Goal: Task Accomplishment & Management: Manage account settings

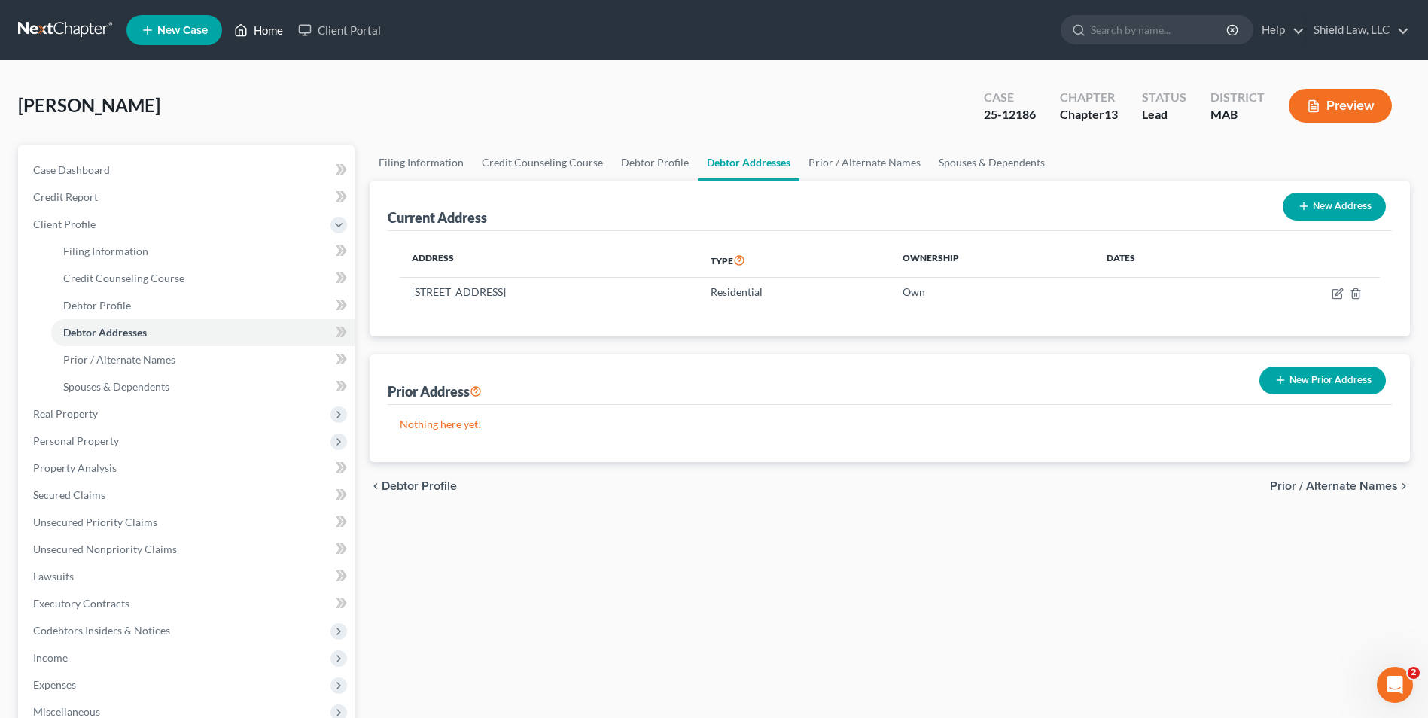
click at [261, 32] on link "Home" at bounding box center [259, 30] width 64 height 27
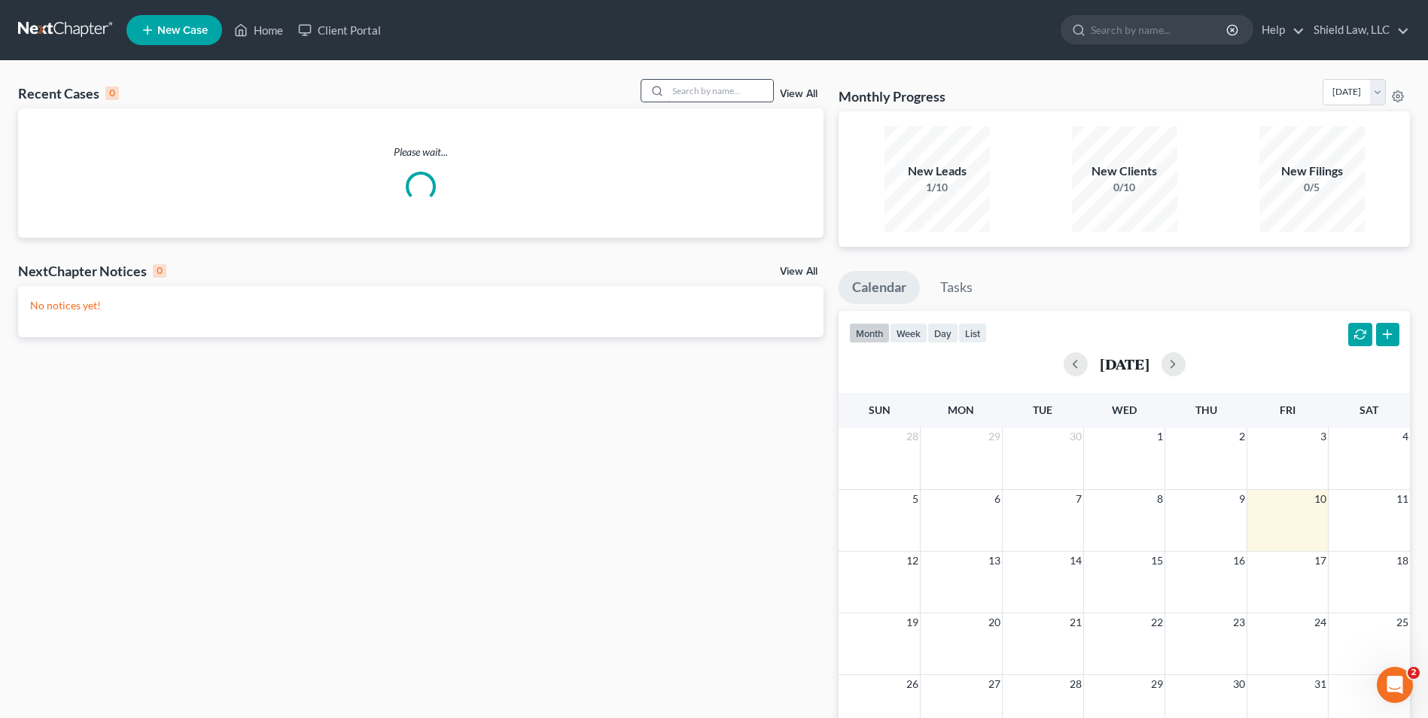
drag, startPoint x: 683, startPoint y: 78, endPoint x: 685, endPoint y: 86, distance: 7.9
click at [683, 80] on div "Recent Cases 0 View All Please wait... NextChapter Notices 0 View All No notice…" at bounding box center [714, 451] width 1428 height 781
click at [692, 92] on input "search" at bounding box center [720, 91] width 105 height 22
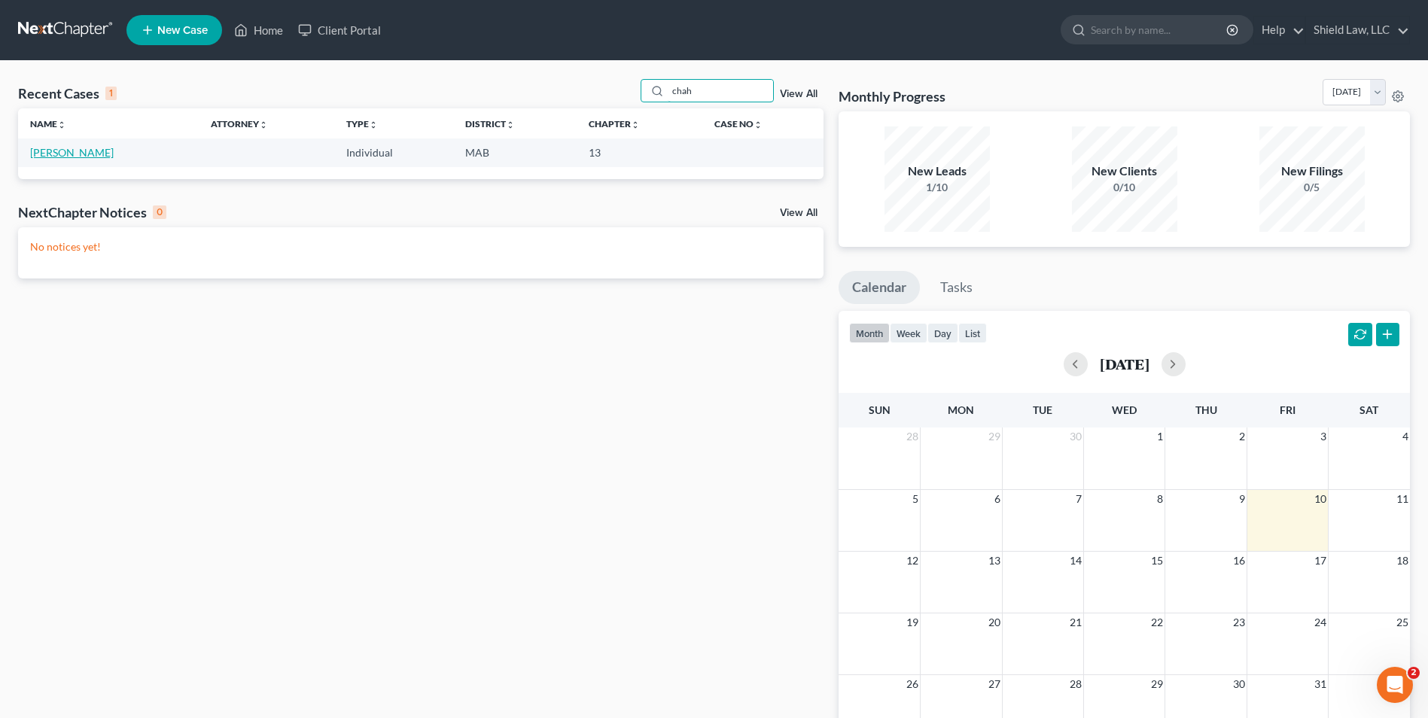
type input "chah"
click at [50, 147] on link "[PERSON_NAME]" at bounding box center [72, 152] width 84 height 13
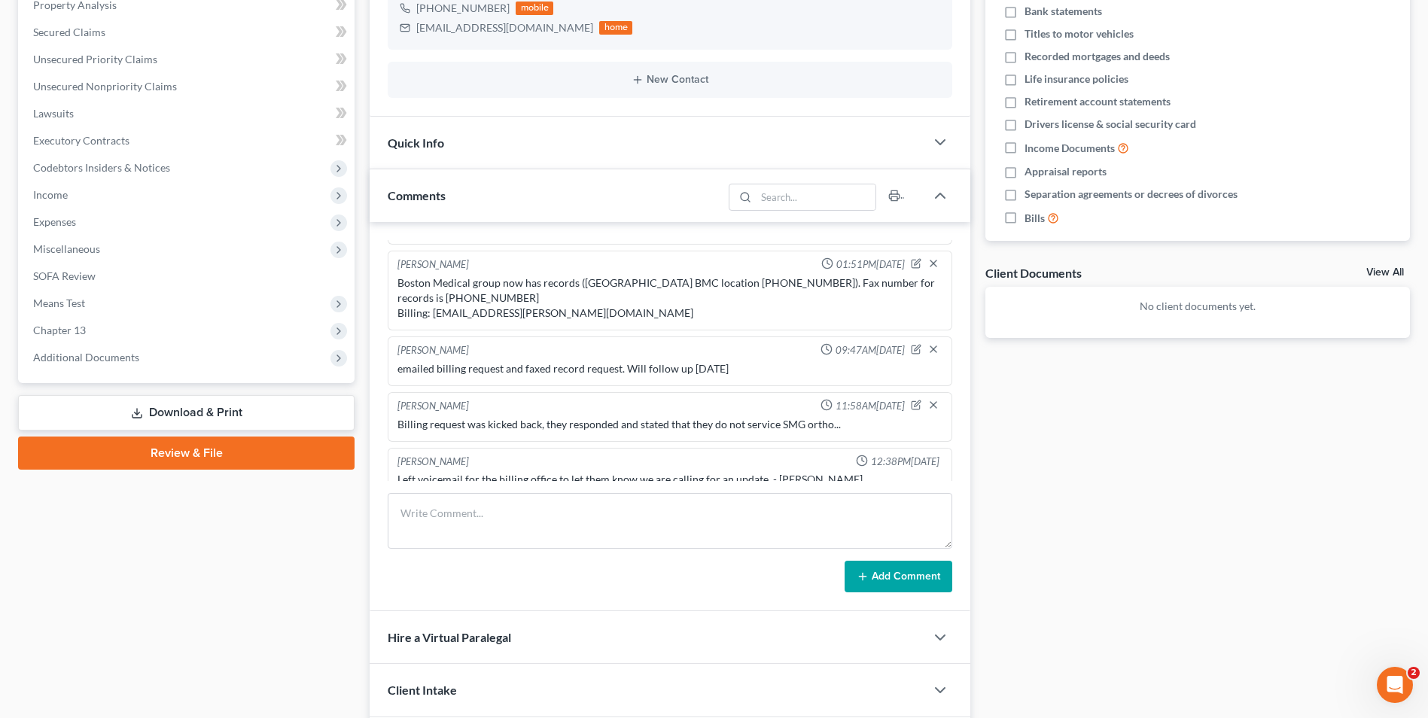
scroll to position [301, 0]
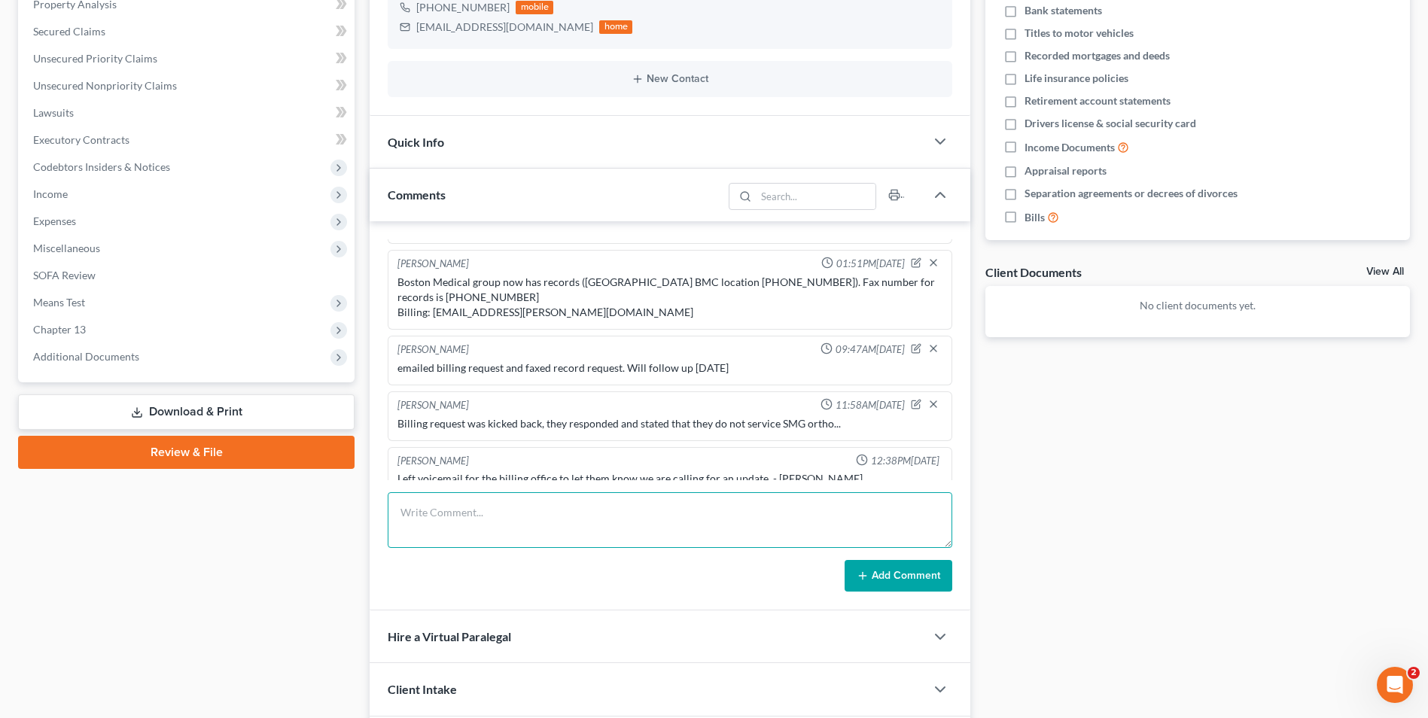
click at [543, 535] on textarea at bounding box center [670, 520] width 565 height 56
type textarea "Billing office called back and said to call [PHONE_NUMBER] and see if they can …"
click at [851, 562] on button "Add Comment" at bounding box center [899, 576] width 108 height 32
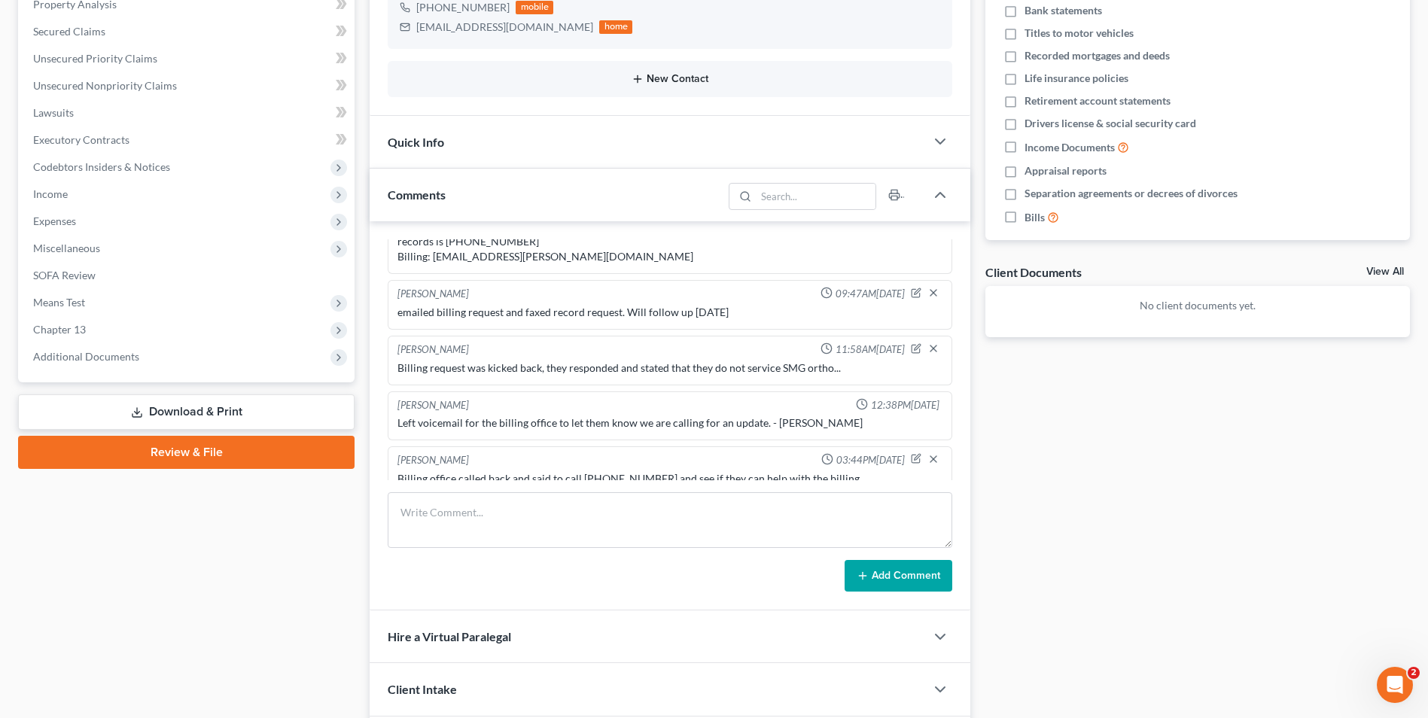
scroll to position [0, 0]
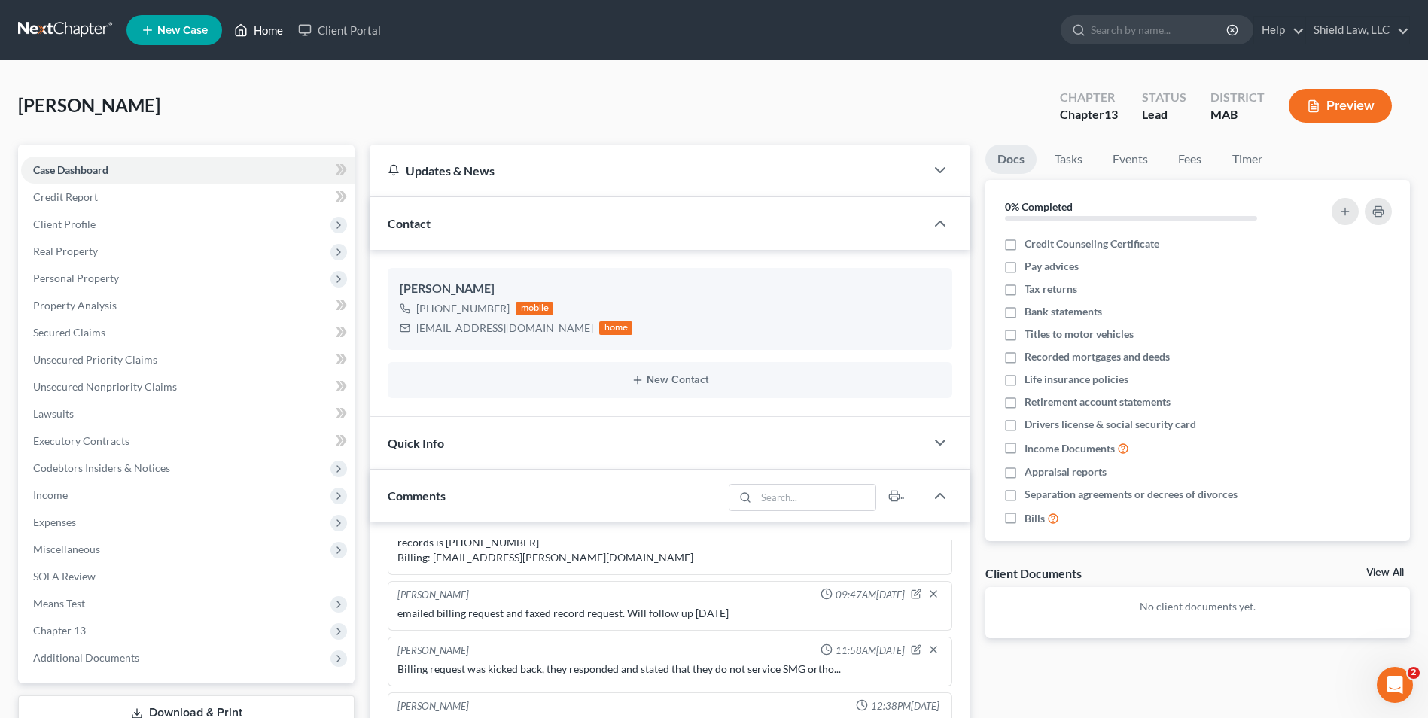
click at [256, 23] on link "Home" at bounding box center [259, 30] width 64 height 27
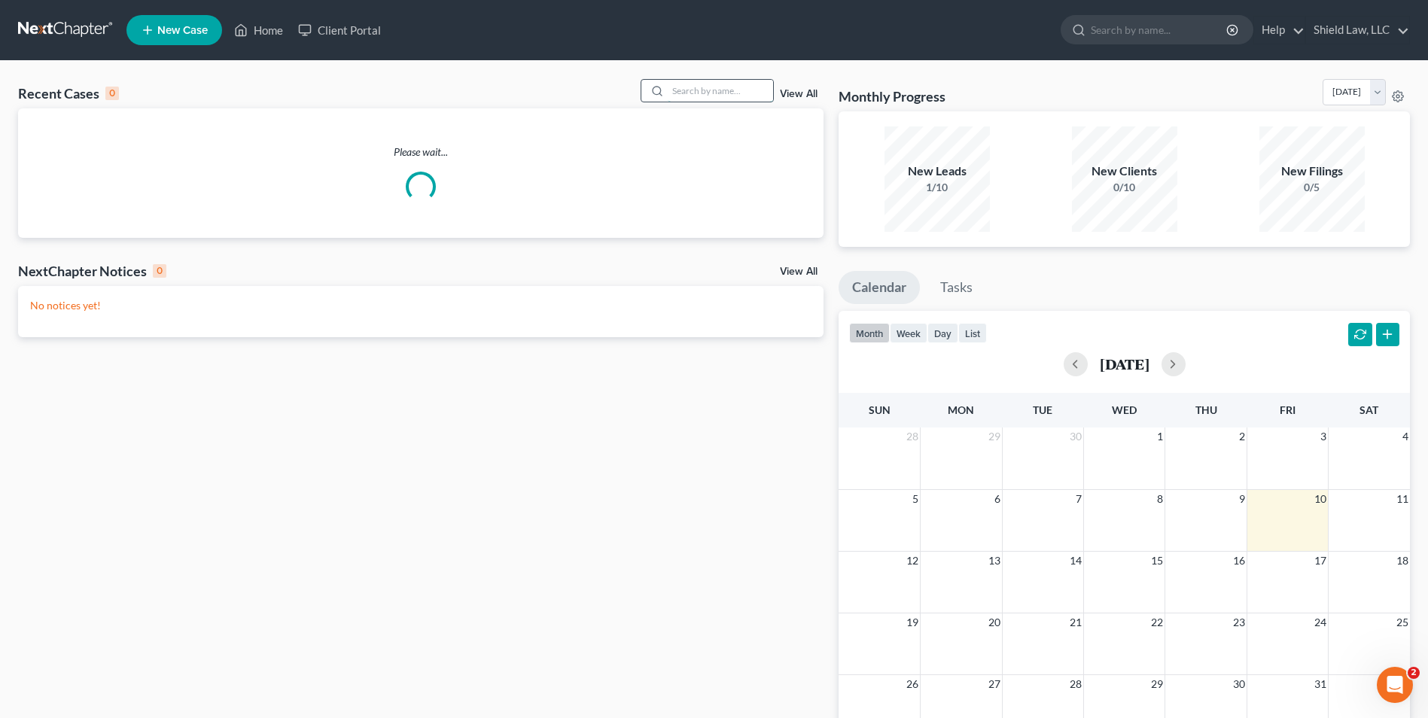
click at [710, 81] on input "search" at bounding box center [720, 91] width 105 height 22
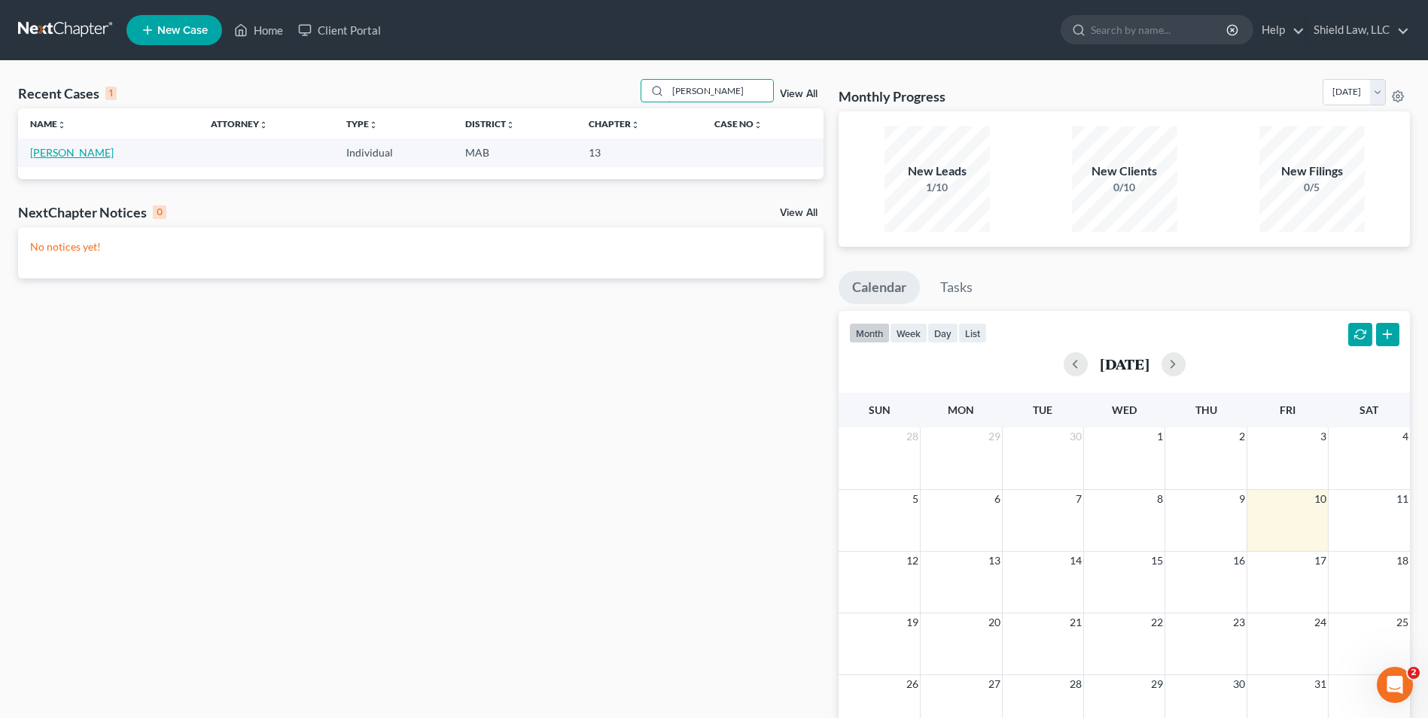
type input "[PERSON_NAME]"
click at [81, 151] on link "[PERSON_NAME]" at bounding box center [72, 152] width 84 height 13
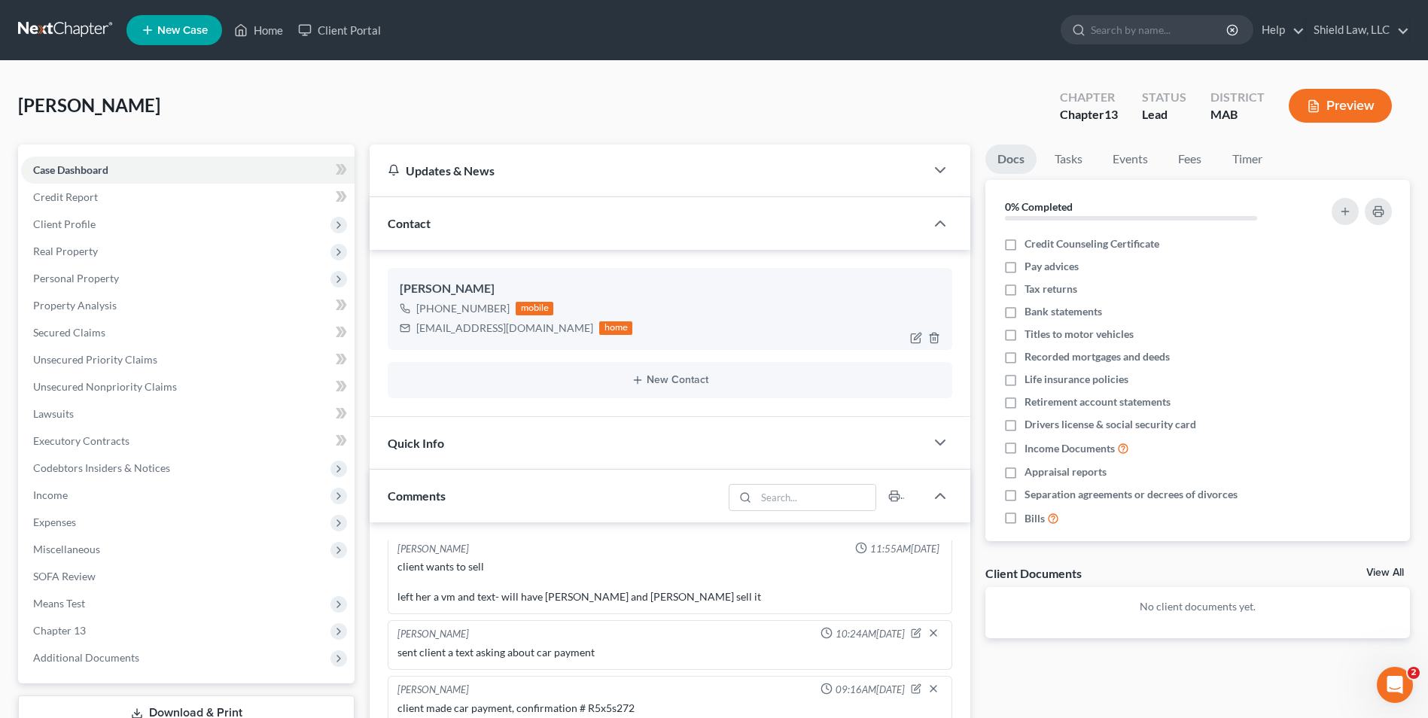
click at [418, 326] on div "[EMAIL_ADDRESS][DOMAIN_NAME]" at bounding box center [504, 328] width 177 height 15
drag, startPoint x: 416, startPoint y: 325, endPoint x: 513, endPoint y: 330, distance: 97.2
click at [513, 330] on div "[EMAIL_ADDRESS][DOMAIN_NAME]" at bounding box center [504, 328] width 177 height 15
copy div "[EMAIL_ADDRESS][DOMAIN_NAME]"
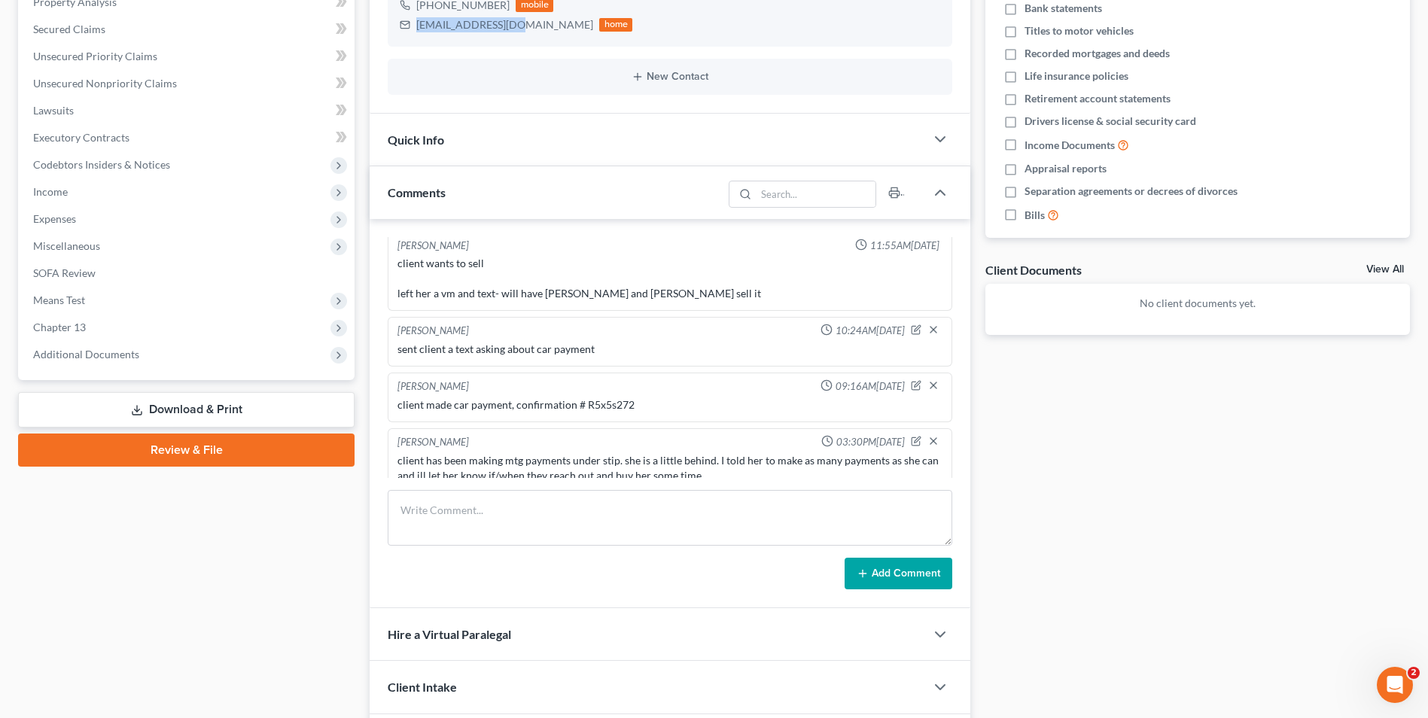
scroll to position [410, 0]
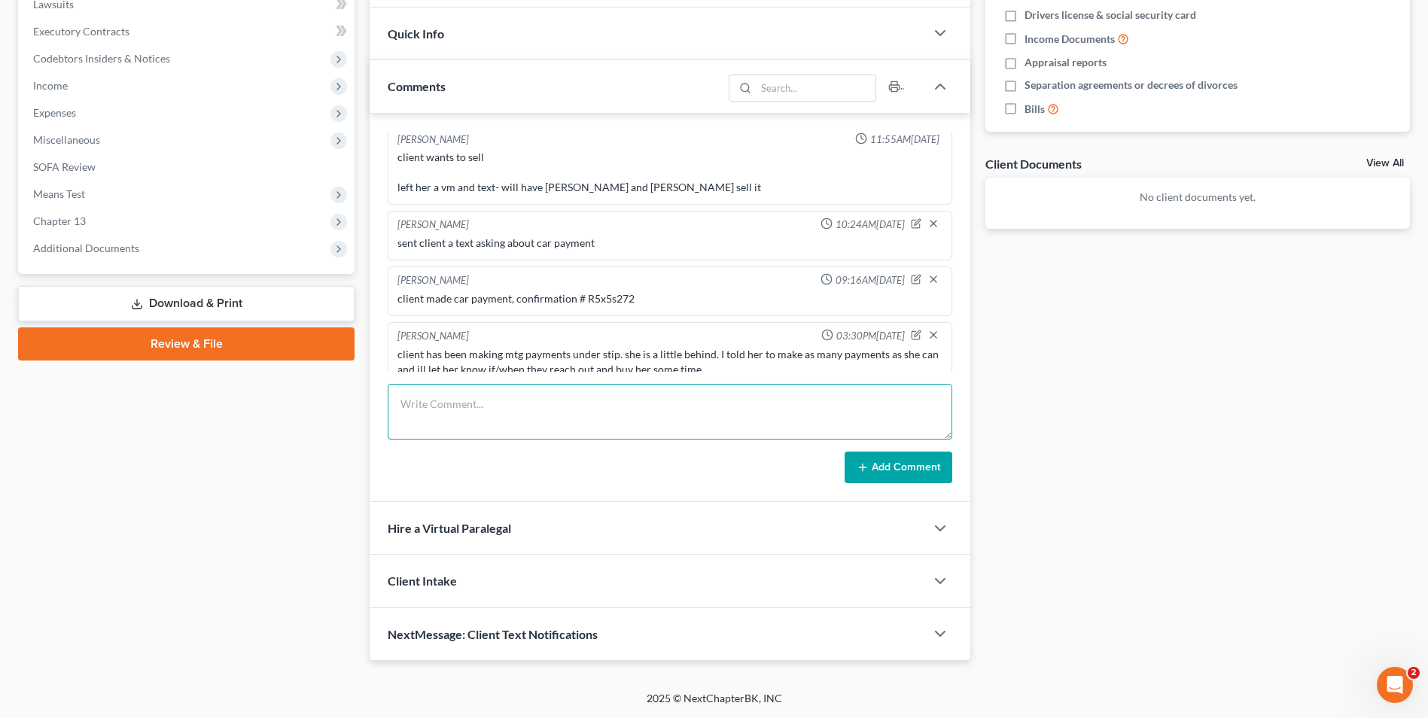
click at [513, 427] on textarea at bounding box center [670, 412] width 565 height 56
paste textarea "I am reaching out in regards to your mortgage payments. The mortgage company ha…"
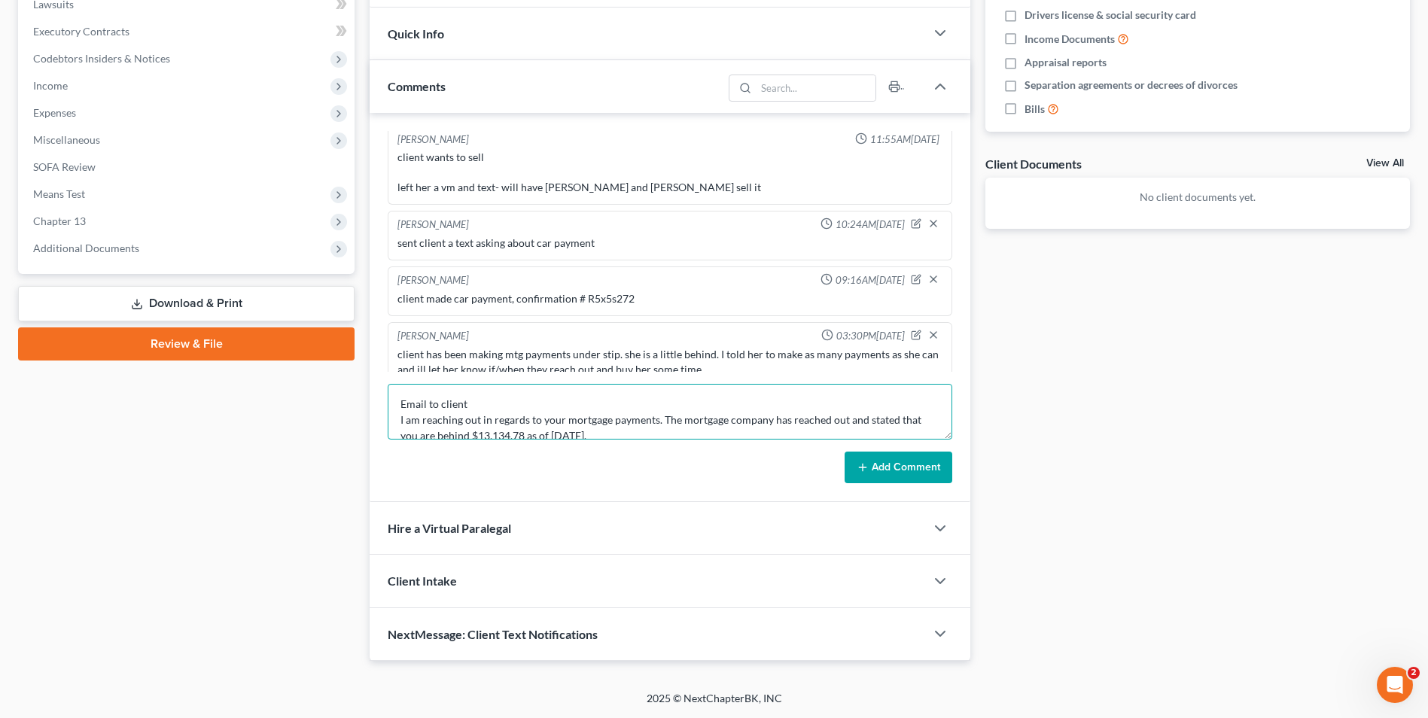
scroll to position [51, 0]
type textarea "Email to client I am reaching out in regards to your mortgage payments. The mor…"
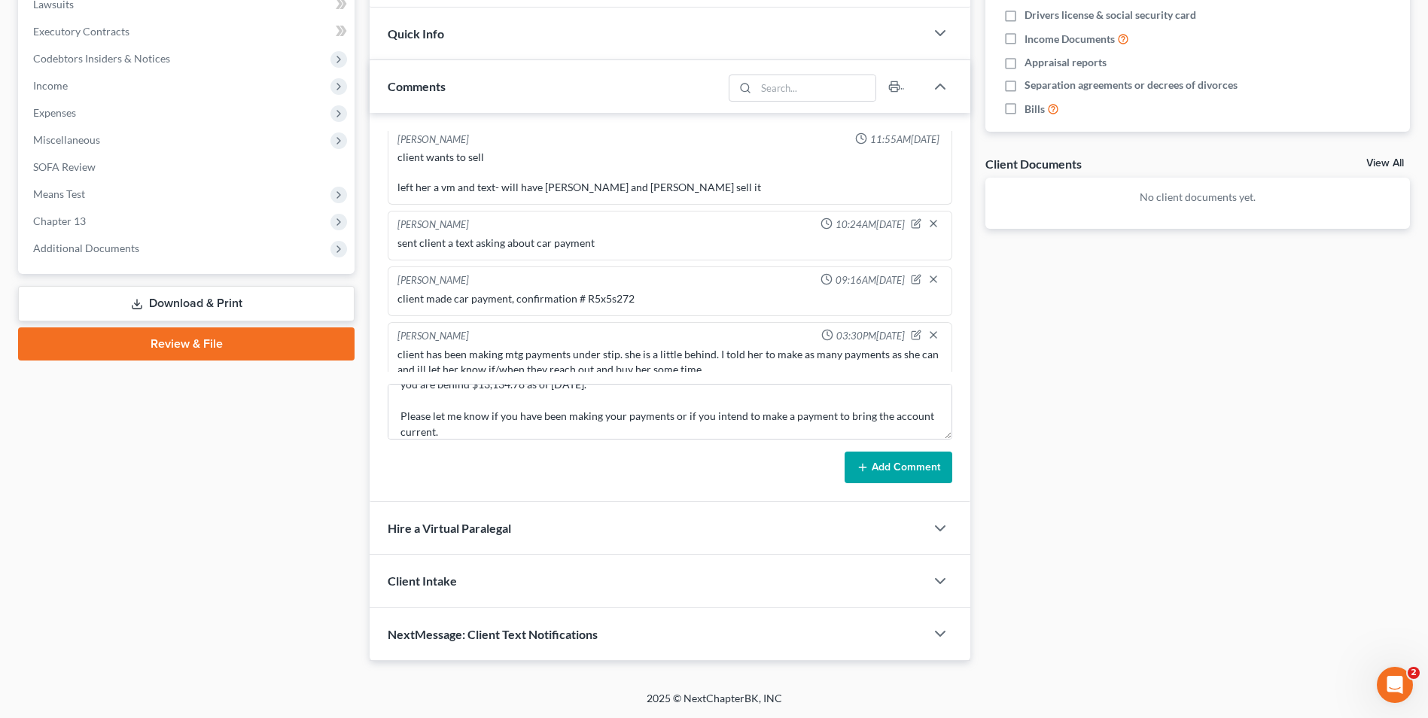
click at [857, 458] on button "Add Comment" at bounding box center [899, 468] width 108 height 32
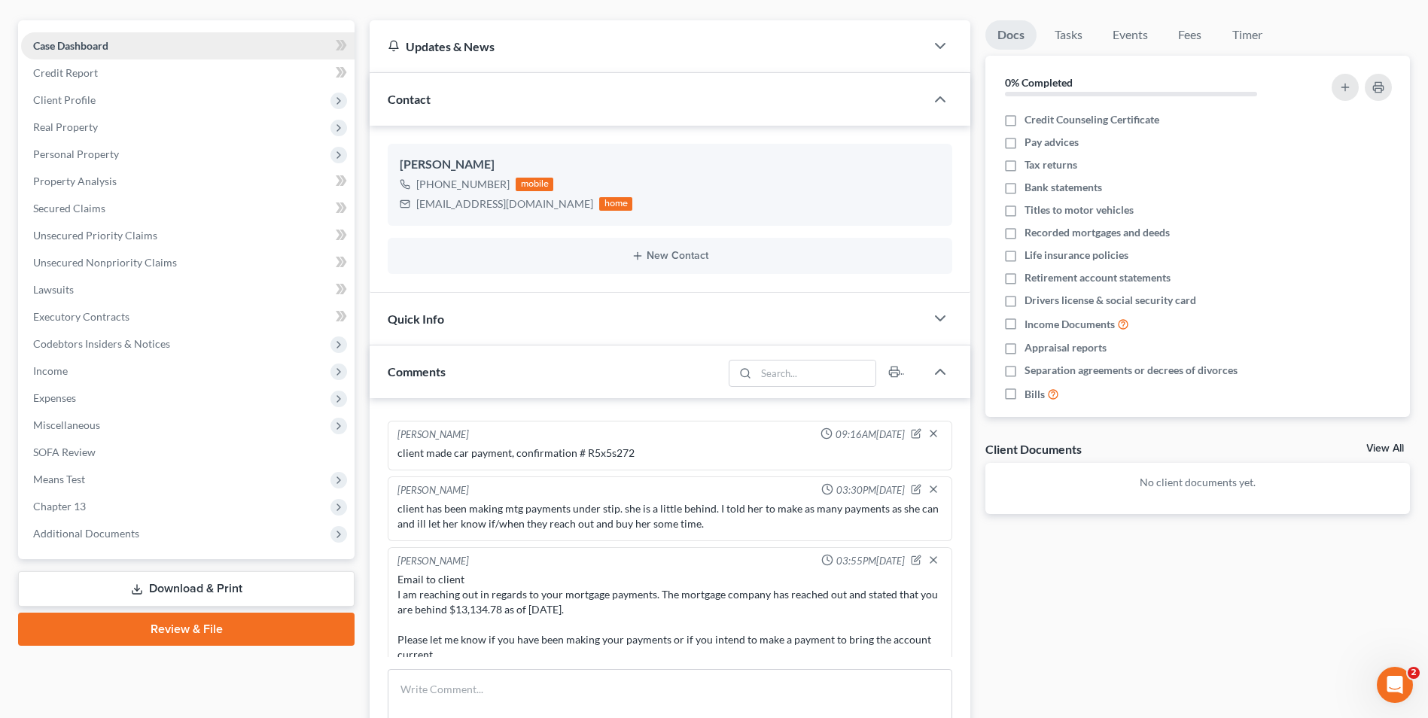
scroll to position [0, 0]
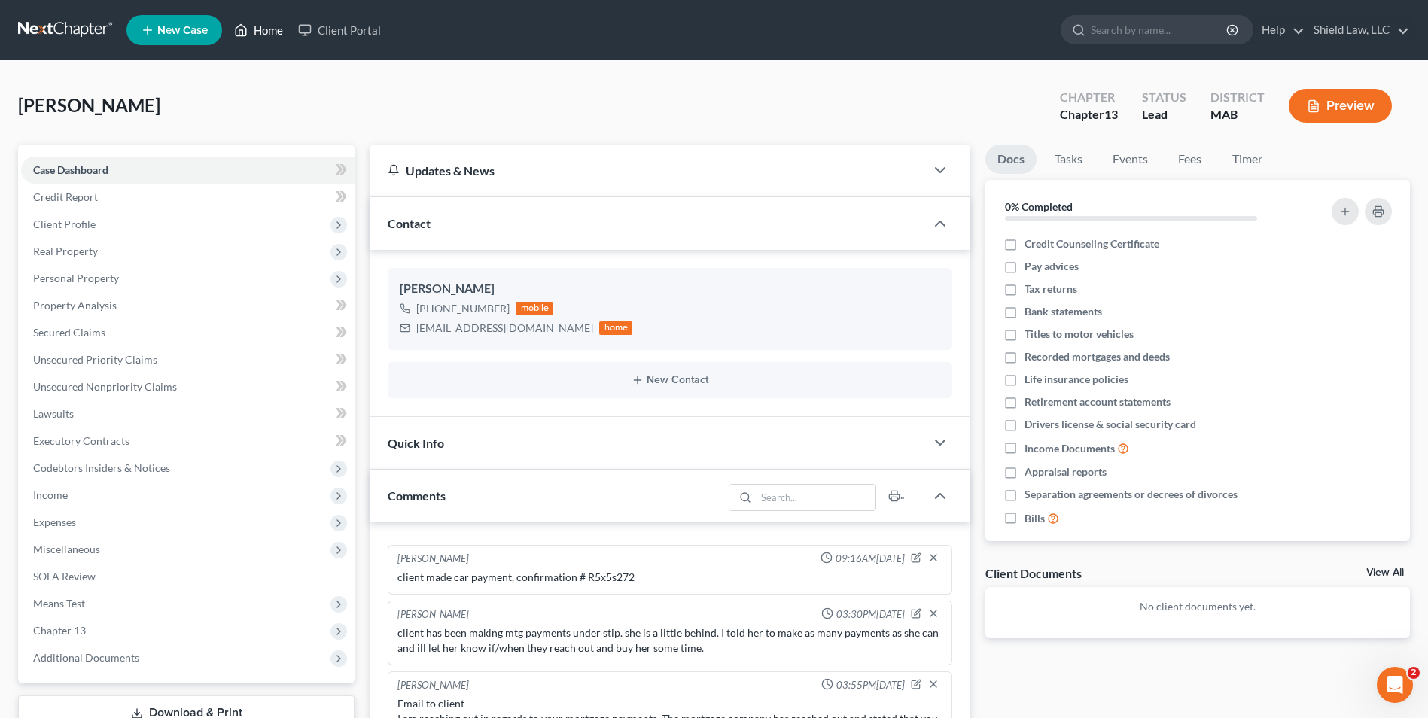
click at [257, 30] on link "Home" at bounding box center [259, 30] width 64 height 27
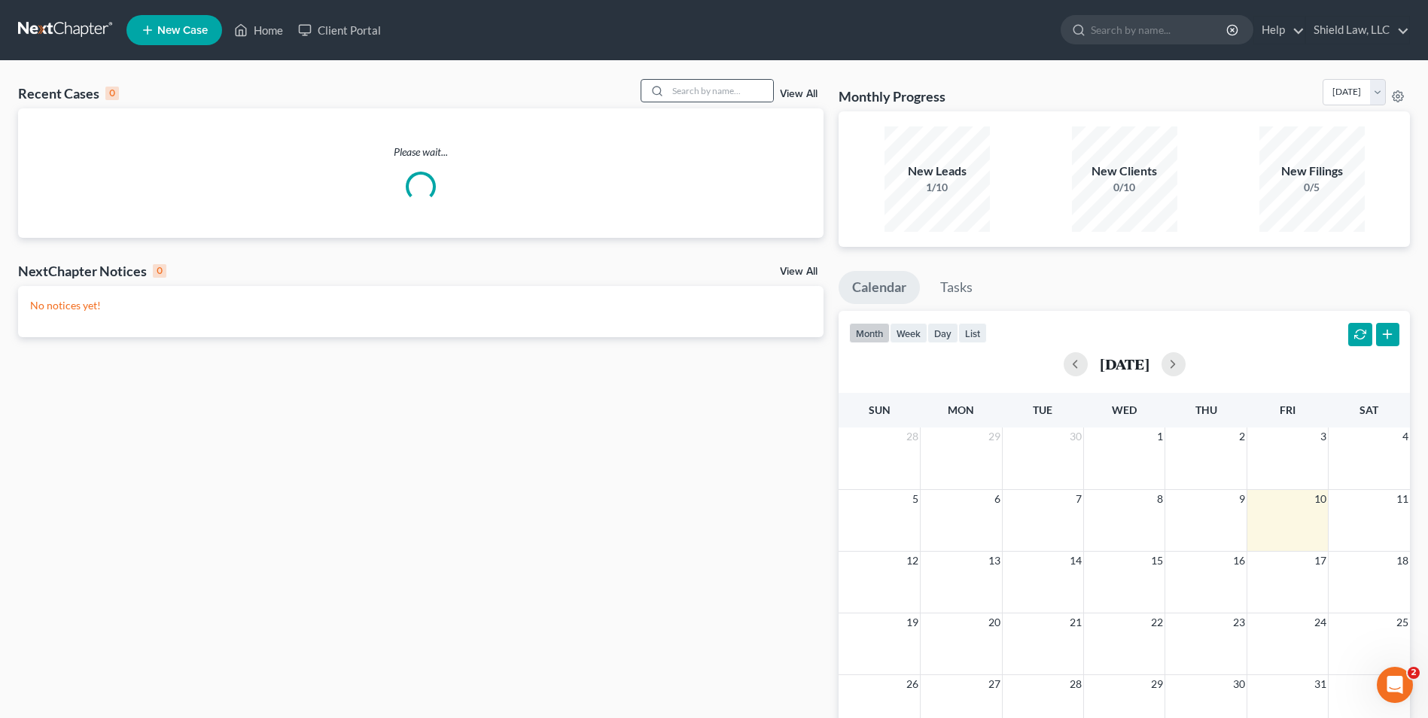
click at [659, 90] on icon at bounding box center [657, 91] width 12 height 12
click at [681, 90] on input "search" at bounding box center [720, 91] width 105 height 22
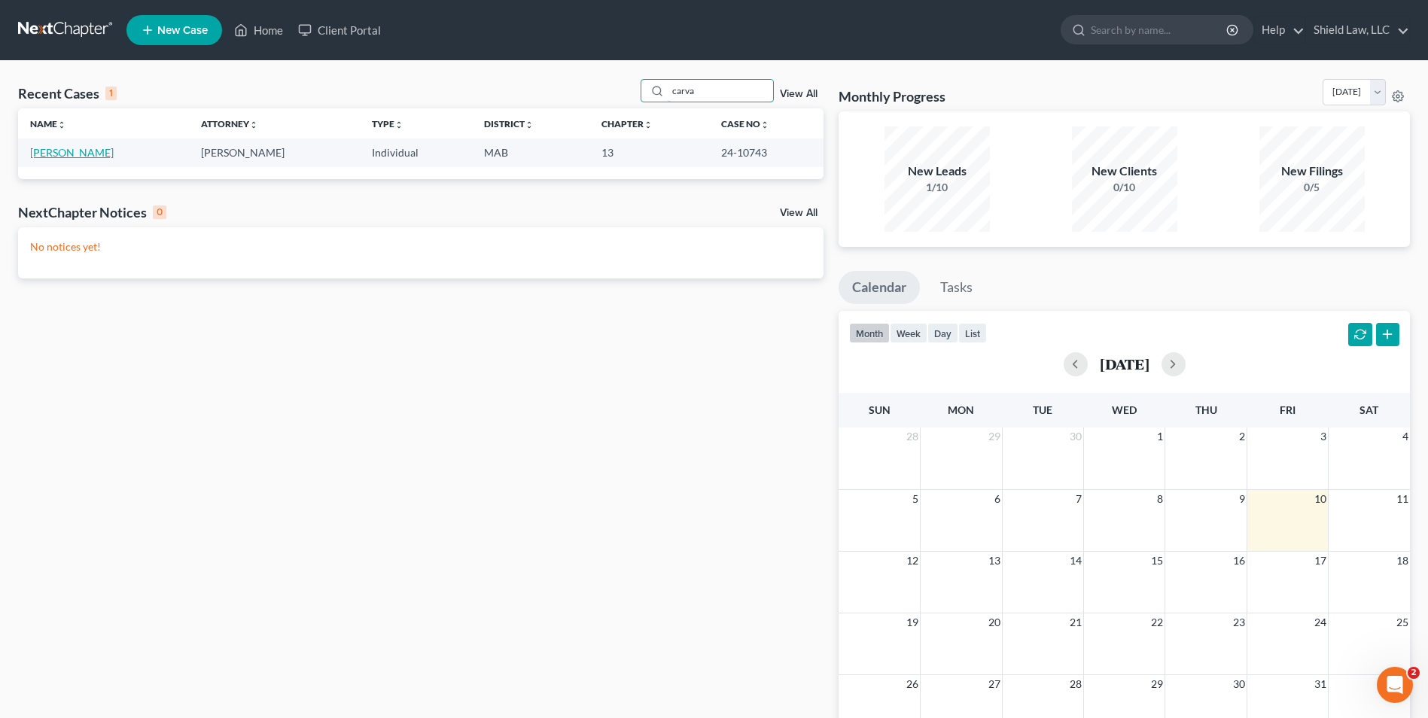
type input "carva"
click at [99, 154] on link "[PERSON_NAME]" at bounding box center [72, 152] width 84 height 13
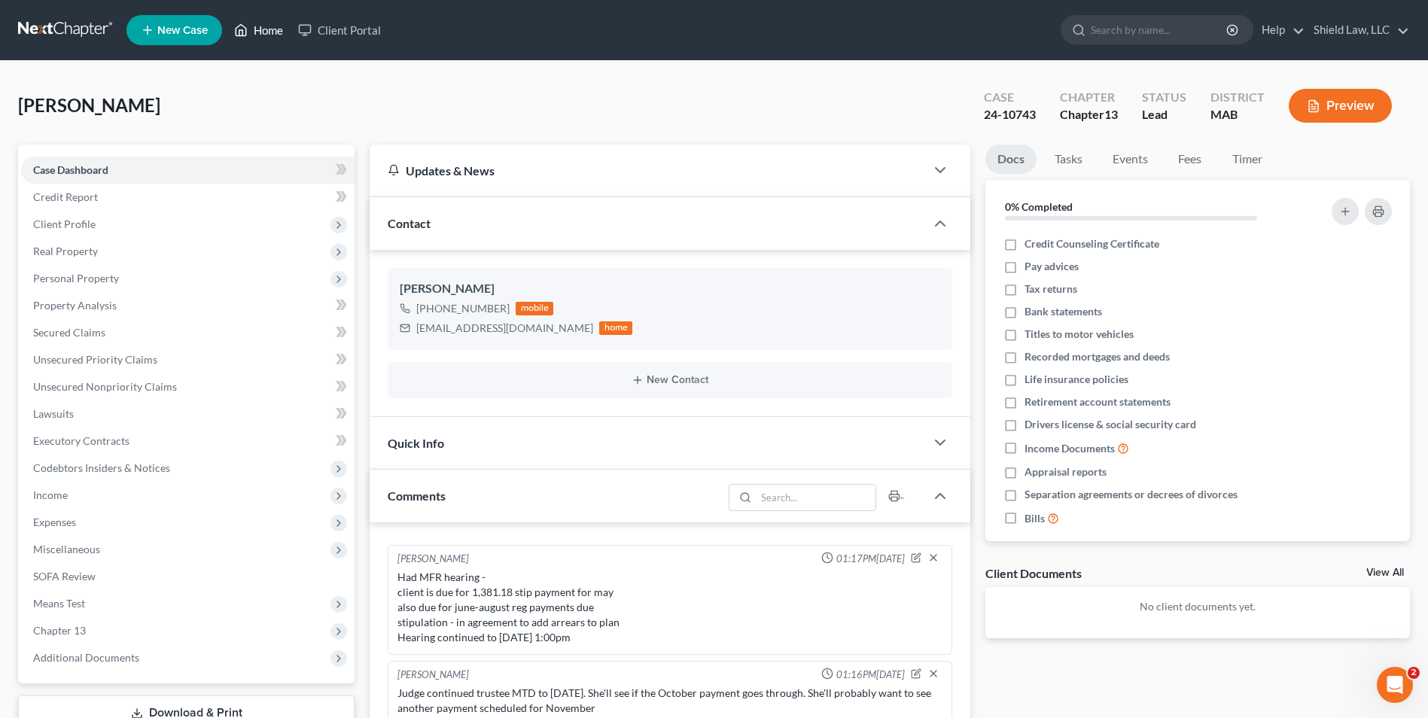
drag, startPoint x: 253, startPoint y: 21, endPoint x: 684, endPoint y: 62, distance: 432.5
click at [253, 21] on link "Home" at bounding box center [259, 30] width 64 height 27
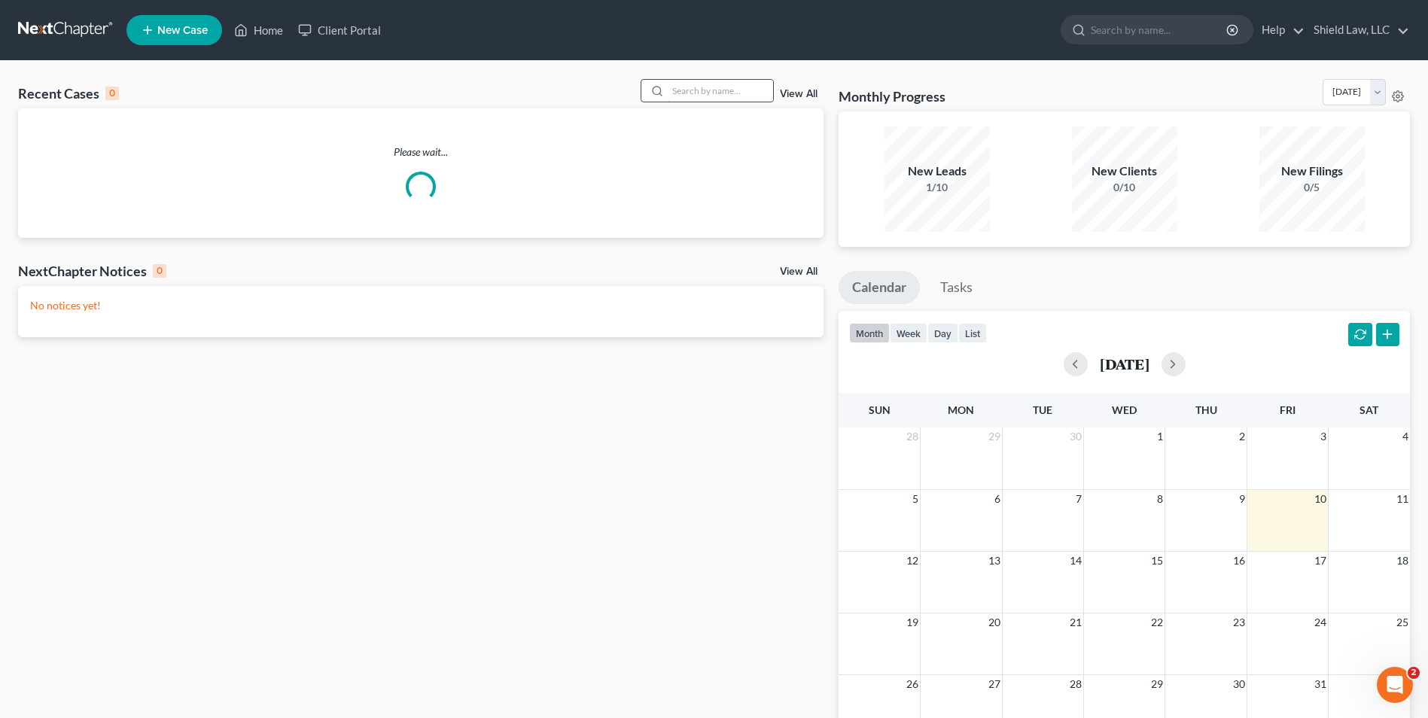
click at [724, 84] on input "search" at bounding box center [720, 91] width 105 height 22
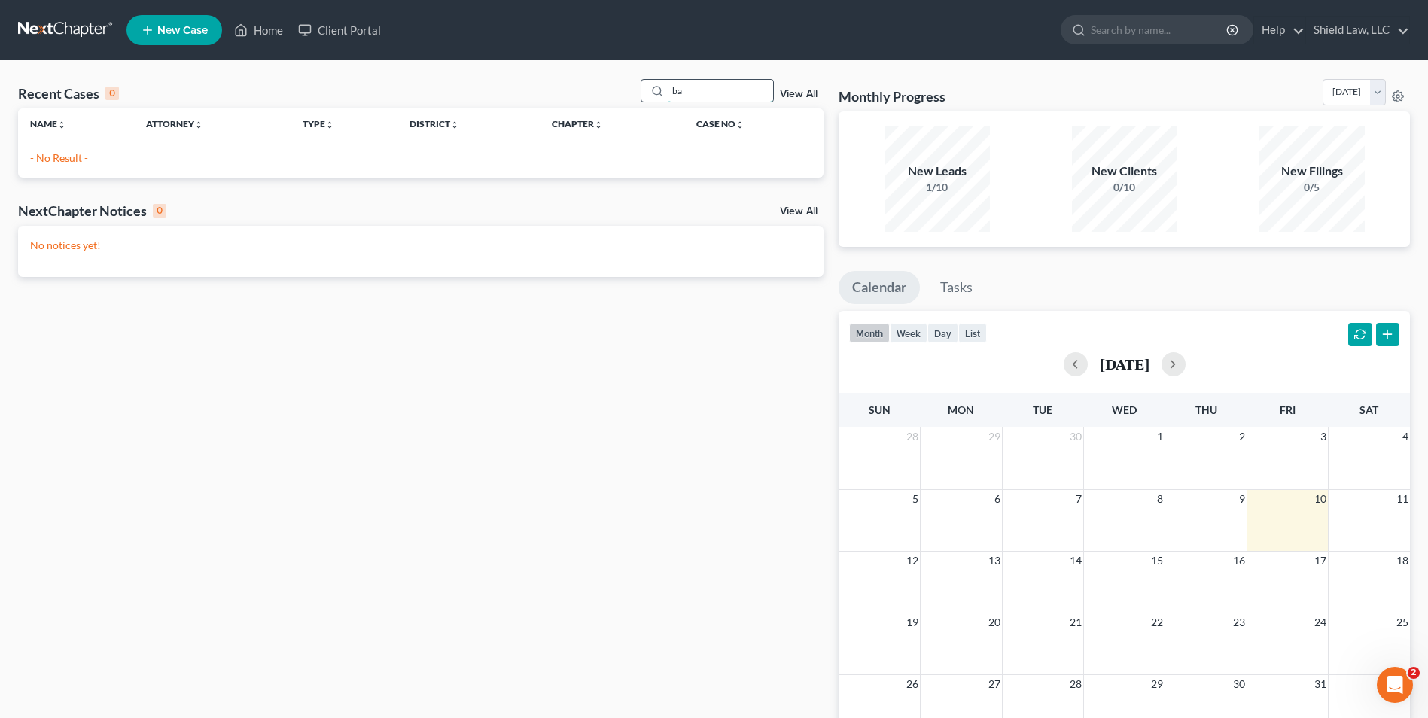
type input "b"
type input "[PERSON_NAME]"
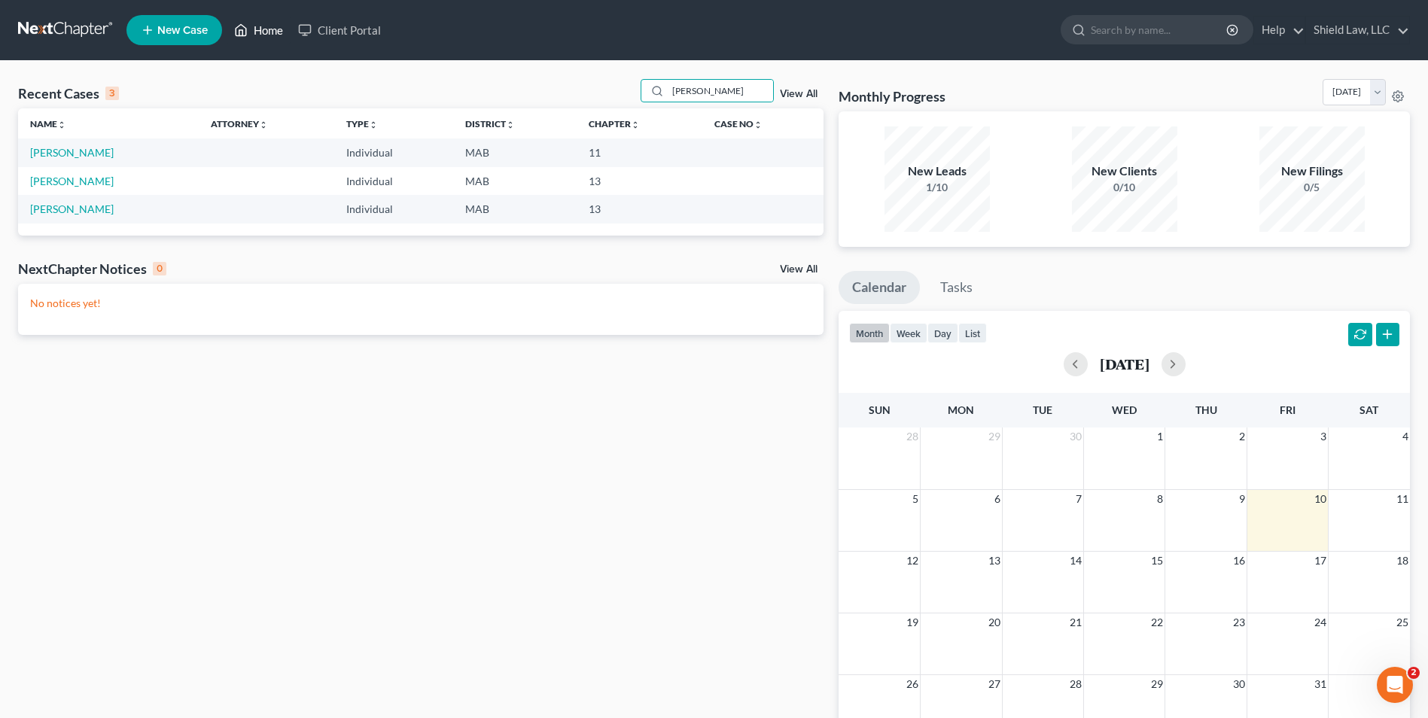
click at [262, 34] on link "Home" at bounding box center [259, 30] width 64 height 27
click at [707, 90] on input "[PERSON_NAME]" at bounding box center [720, 91] width 105 height 22
click at [114, 179] on link "[PERSON_NAME]" at bounding box center [72, 181] width 84 height 13
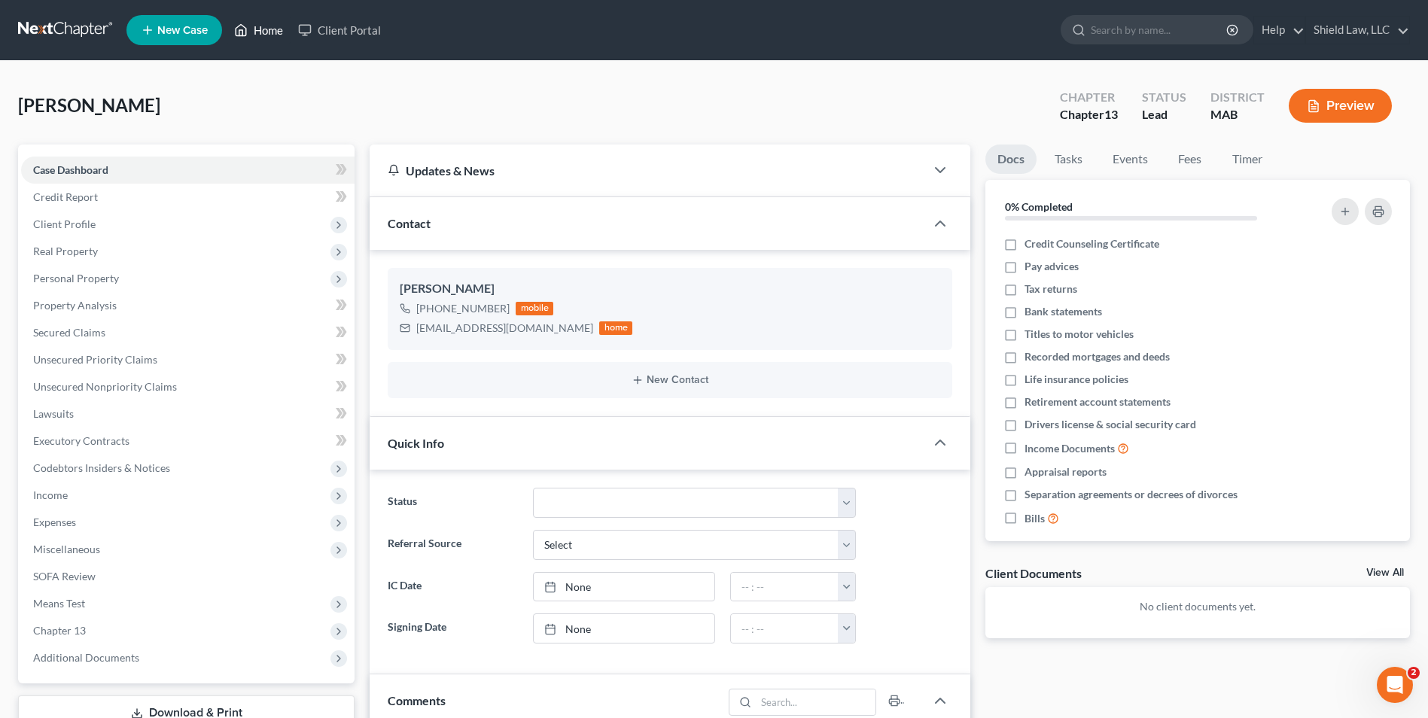
drag, startPoint x: 269, startPoint y: 29, endPoint x: 703, endPoint y: 54, distance: 434.3
click at [269, 29] on link "Home" at bounding box center [259, 30] width 64 height 27
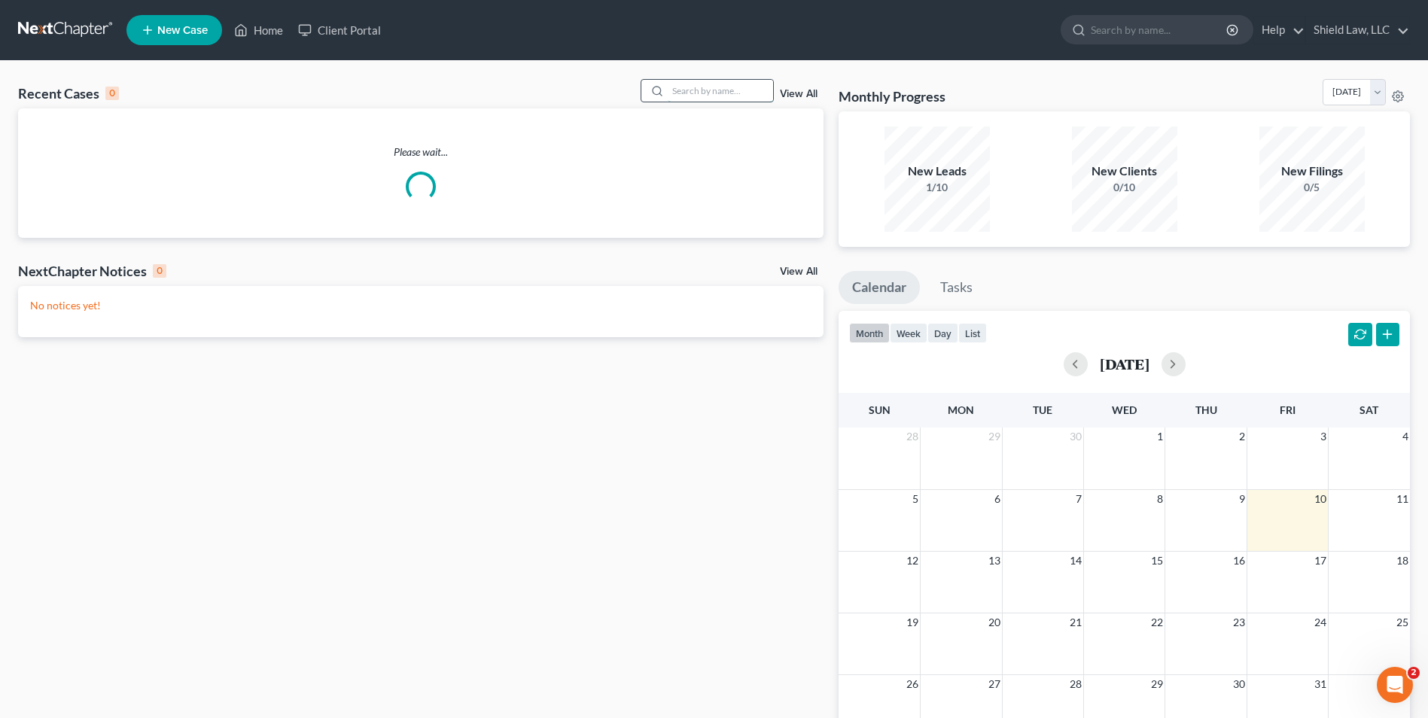
click at [736, 91] on input "search" at bounding box center [720, 91] width 105 height 22
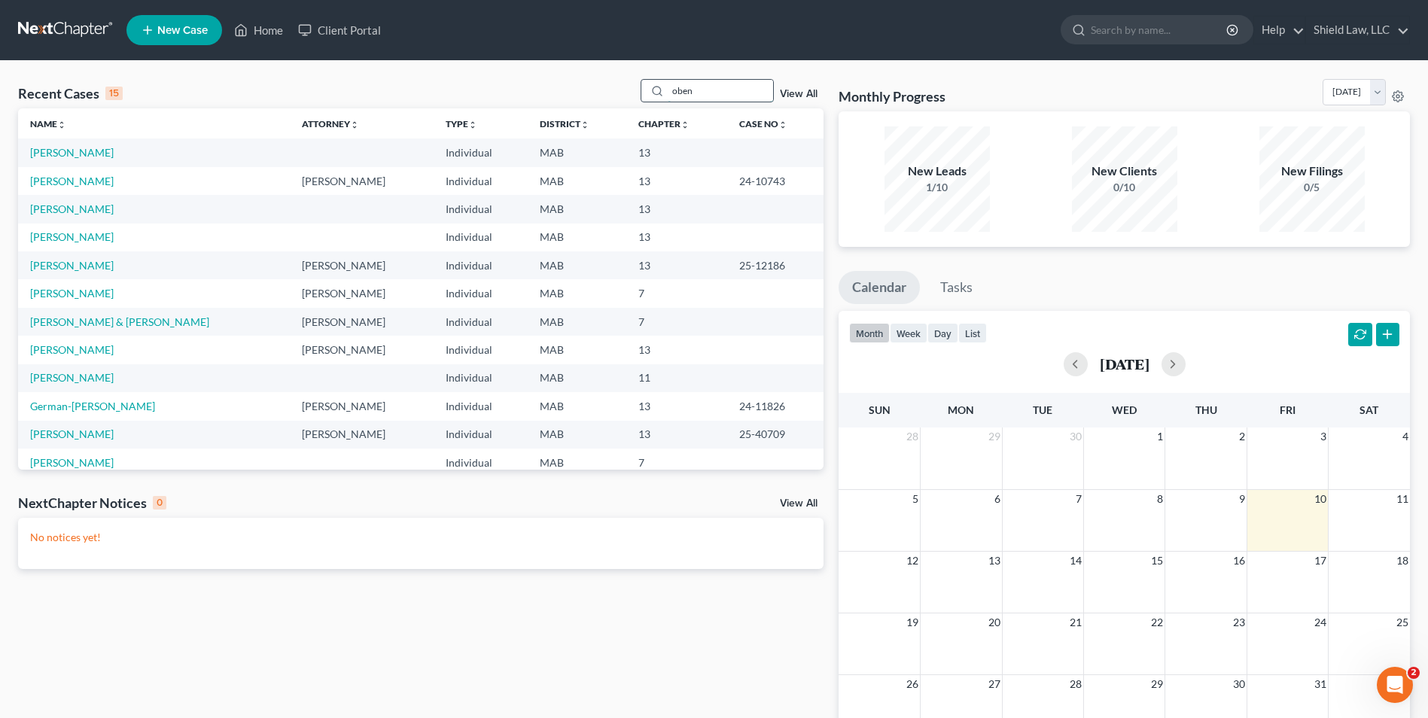
type input "oben"
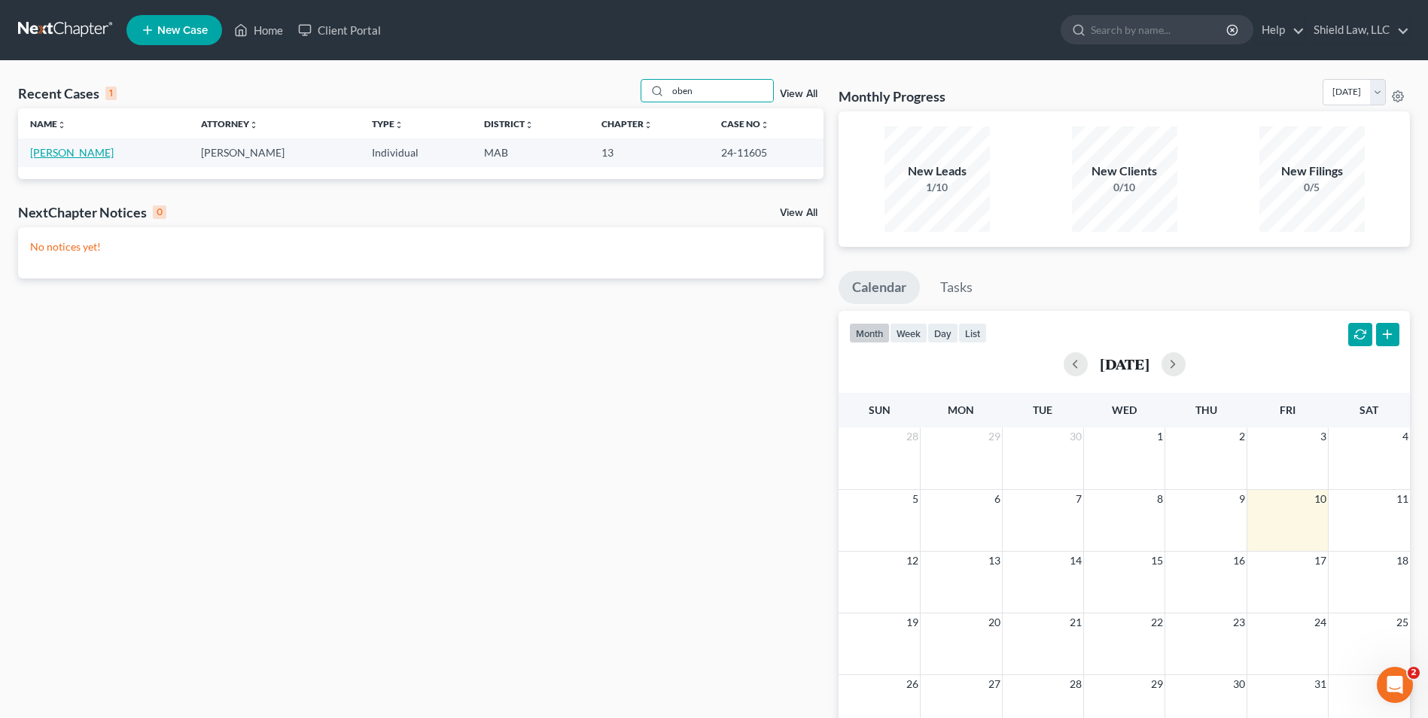
click at [81, 147] on link "[PERSON_NAME]" at bounding box center [72, 152] width 84 height 13
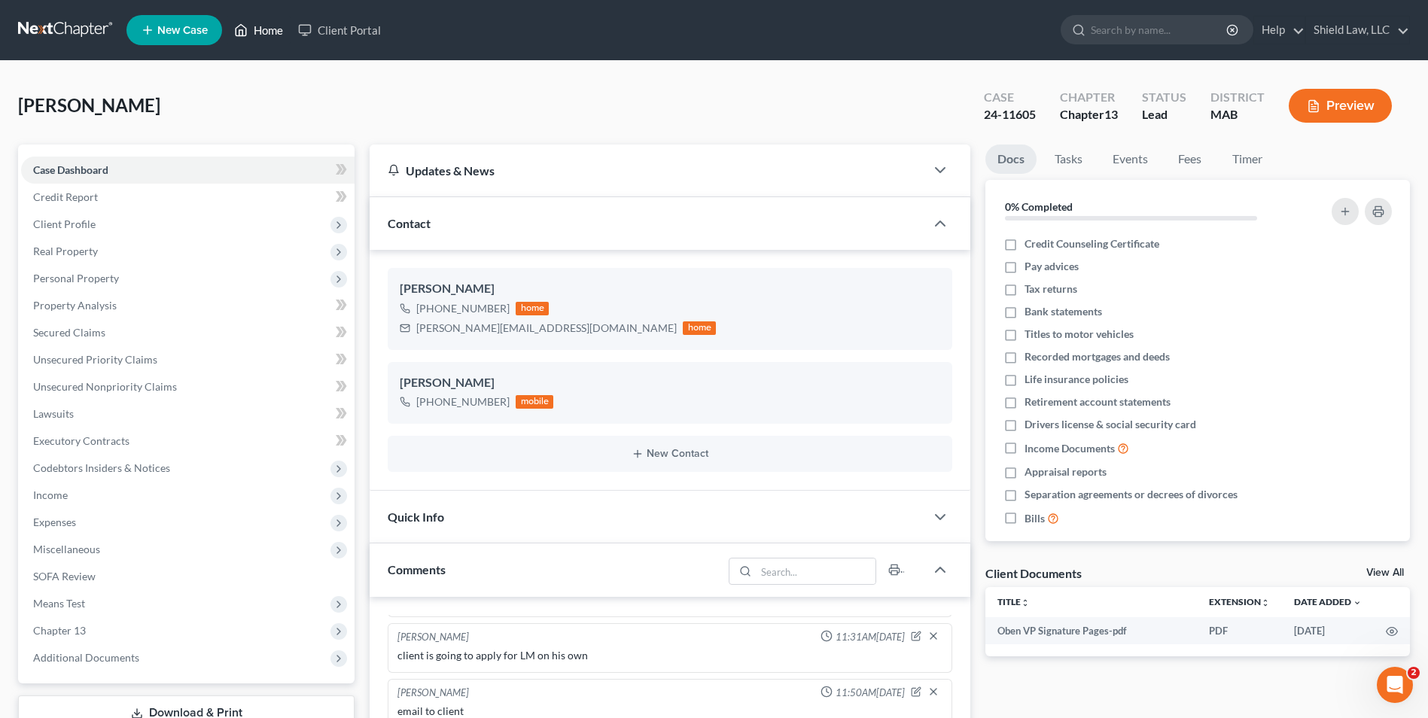
drag, startPoint x: 266, startPoint y: 38, endPoint x: 896, endPoint y: 127, distance: 636.3
click at [267, 38] on link "Home" at bounding box center [259, 30] width 64 height 27
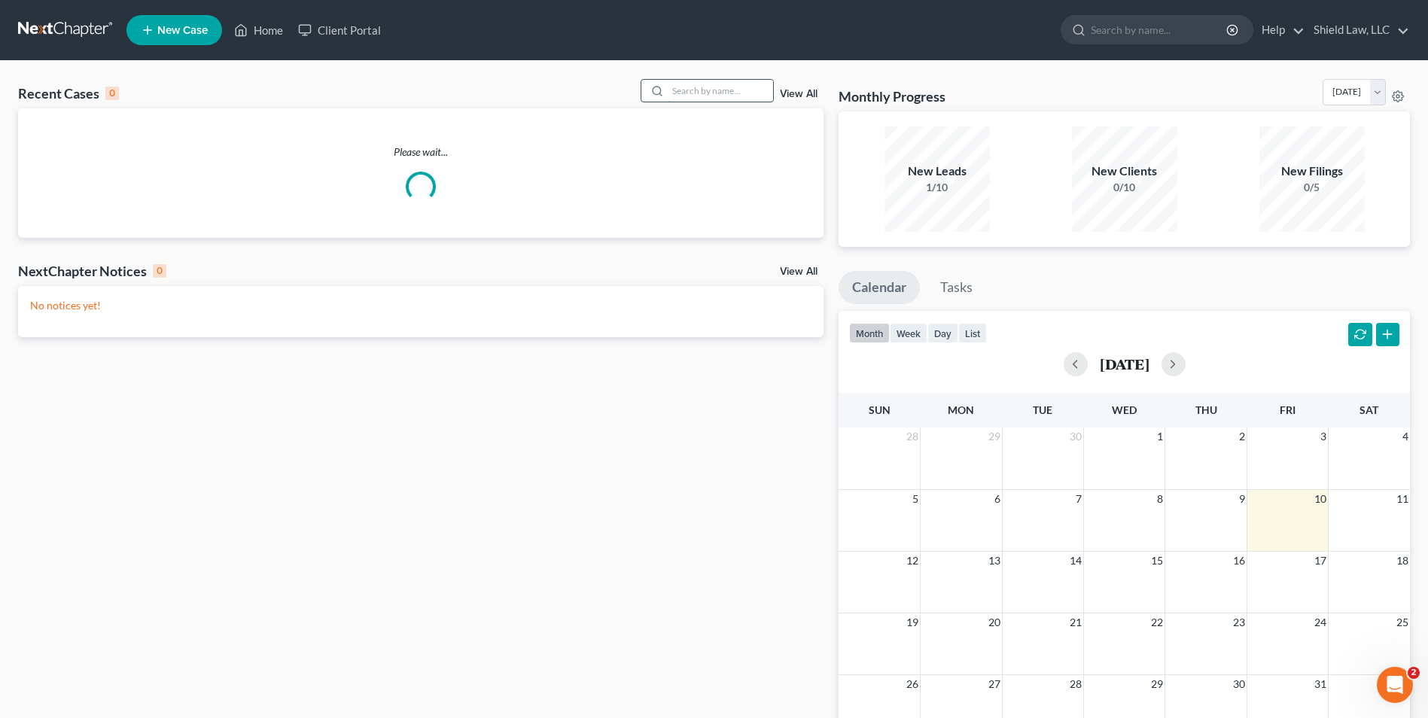
click at [742, 93] on input "search" at bounding box center [720, 91] width 105 height 22
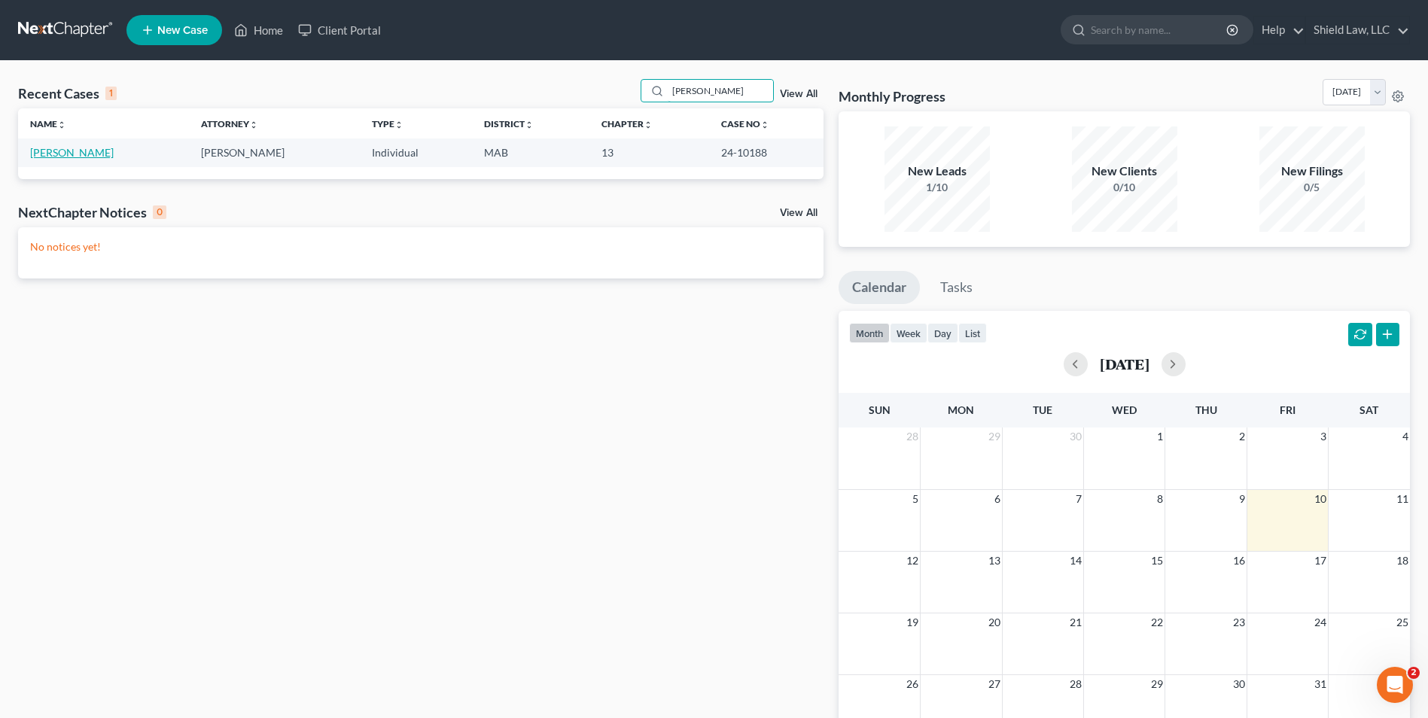
type input "[PERSON_NAME]"
click at [38, 156] on link "[PERSON_NAME]" at bounding box center [72, 152] width 84 height 13
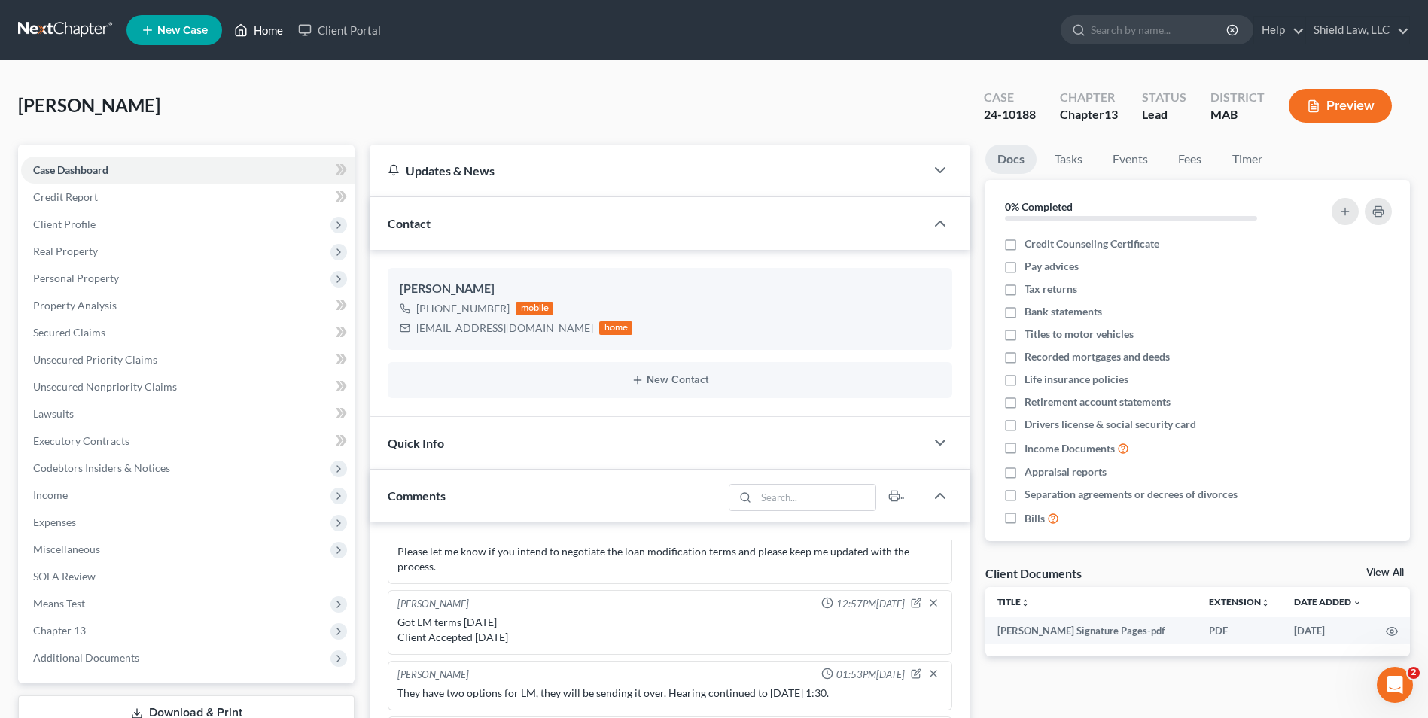
drag, startPoint x: 235, startPoint y: 29, endPoint x: 627, endPoint y: 75, distance: 394.9
click at [235, 30] on icon at bounding box center [241, 30] width 14 height 18
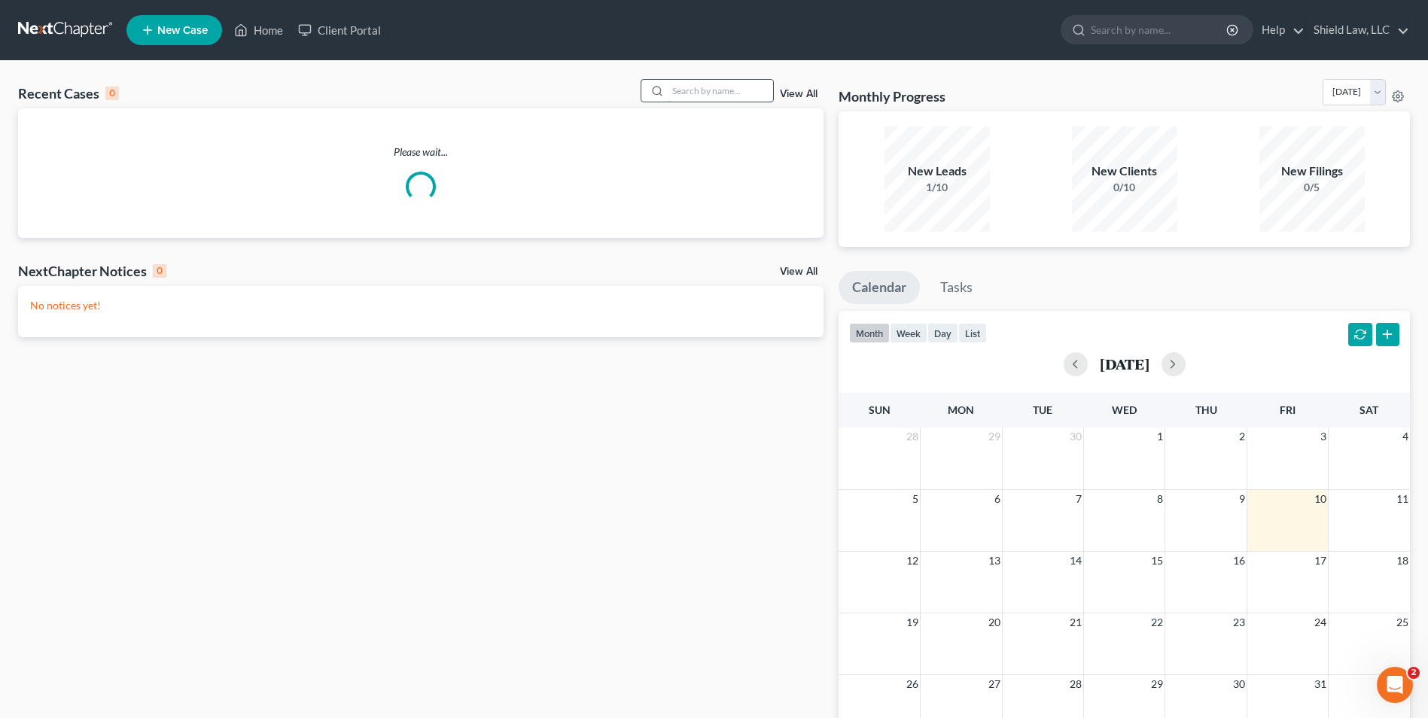
click at [714, 92] on input "search" at bounding box center [720, 91] width 105 height 22
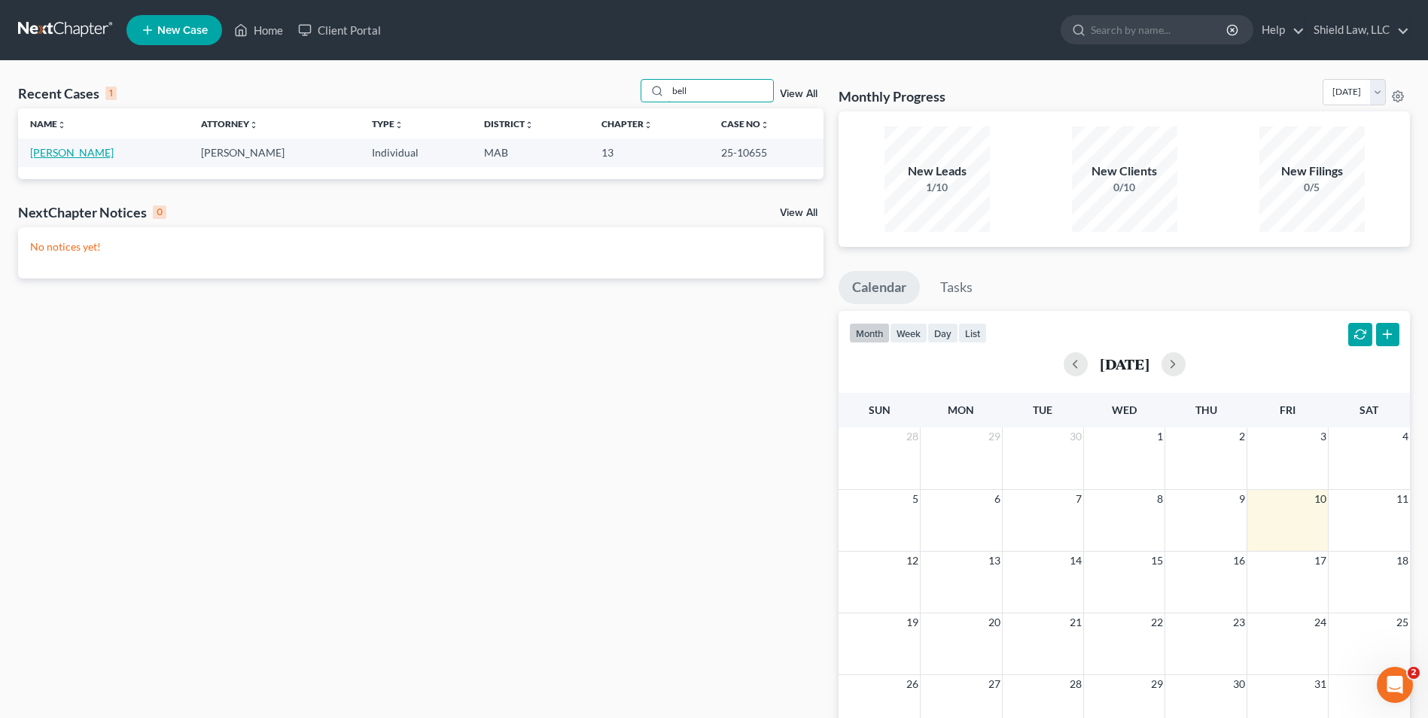
type input "bell"
click at [114, 150] on link "[PERSON_NAME]" at bounding box center [72, 152] width 84 height 13
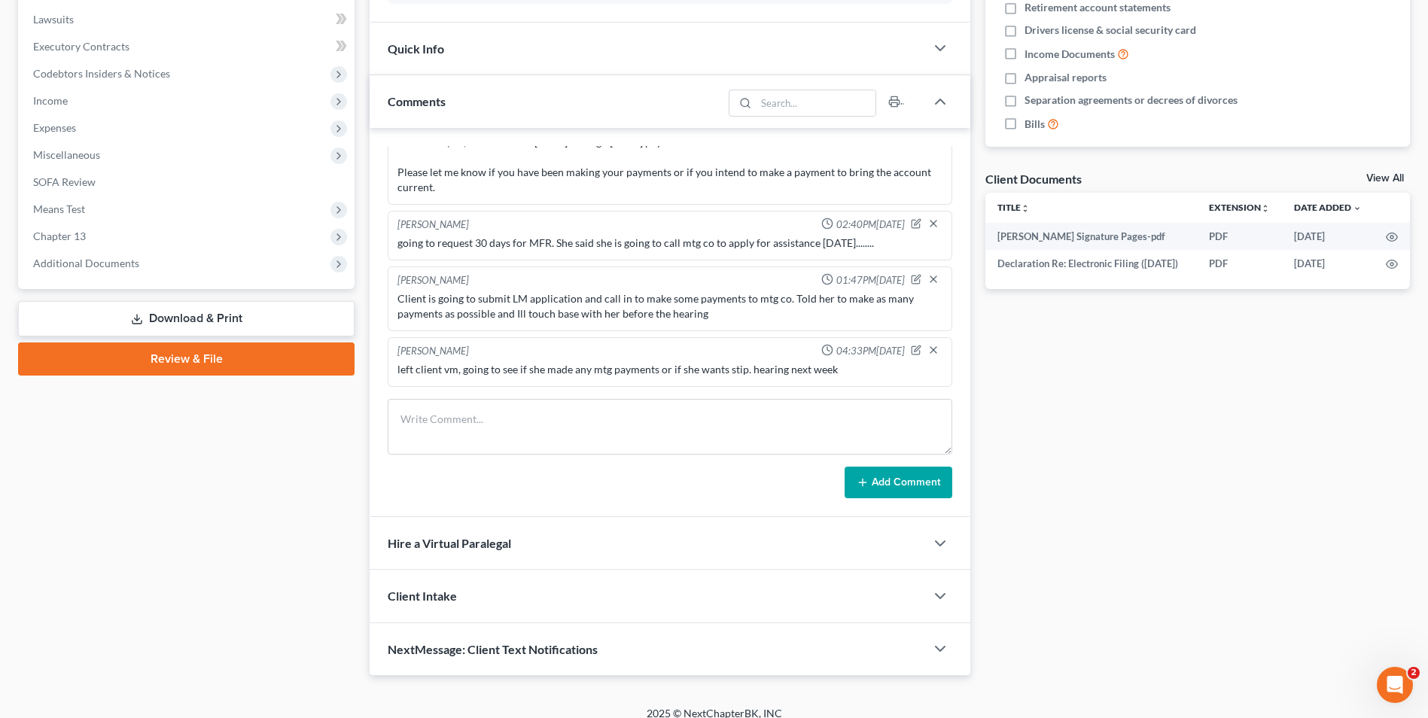
scroll to position [410, 0]
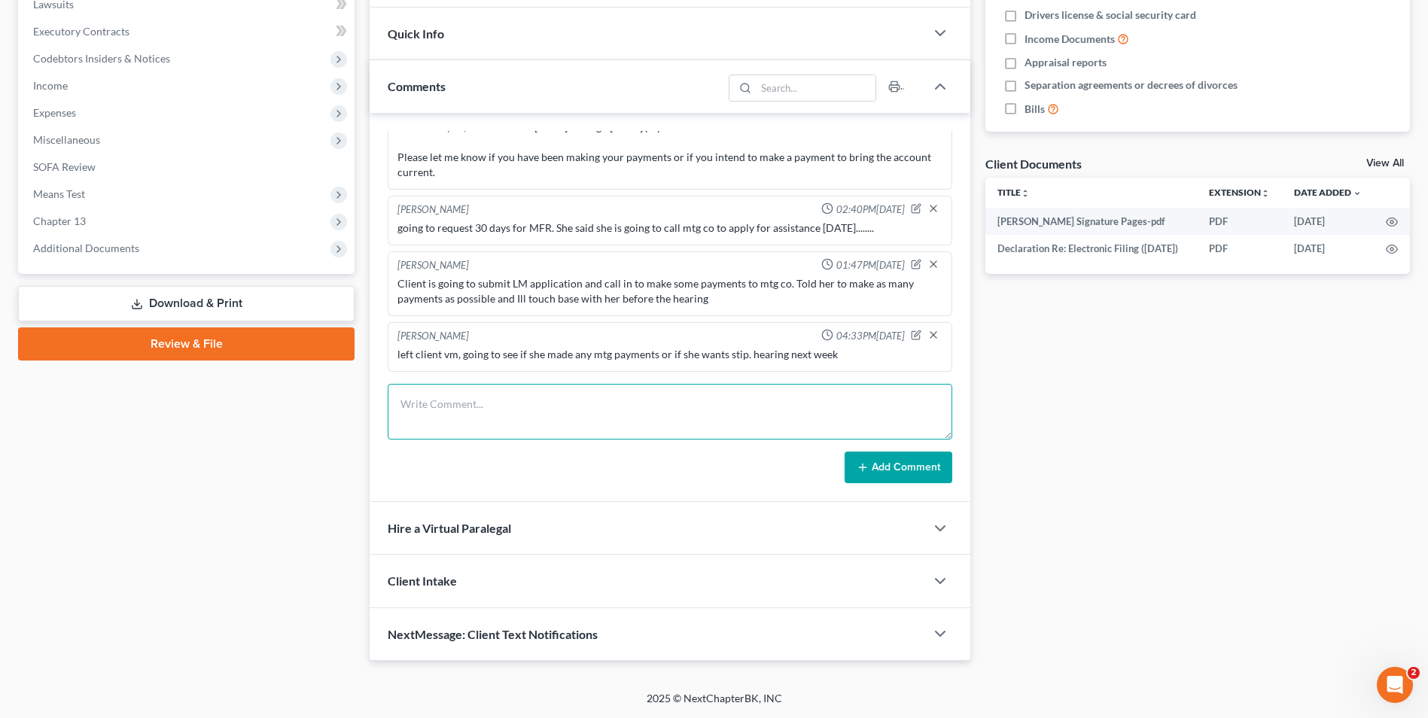
click at [486, 398] on textarea at bounding box center [670, 412] width 565 height 56
type textarea "Left vm for client on mtg payments. Need to see if she cured arrears or needs s…"
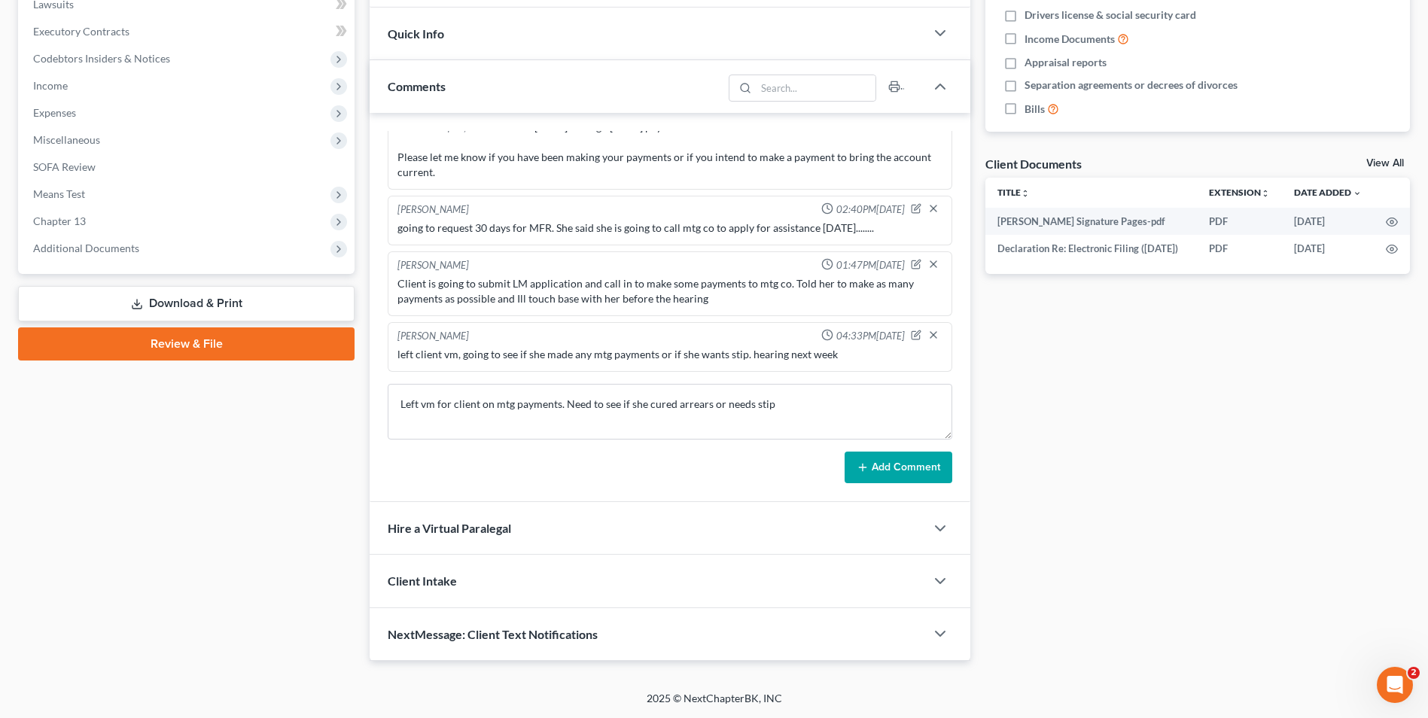
click at [901, 474] on button "Add Comment" at bounding box center [899, 468] width 108 height 32
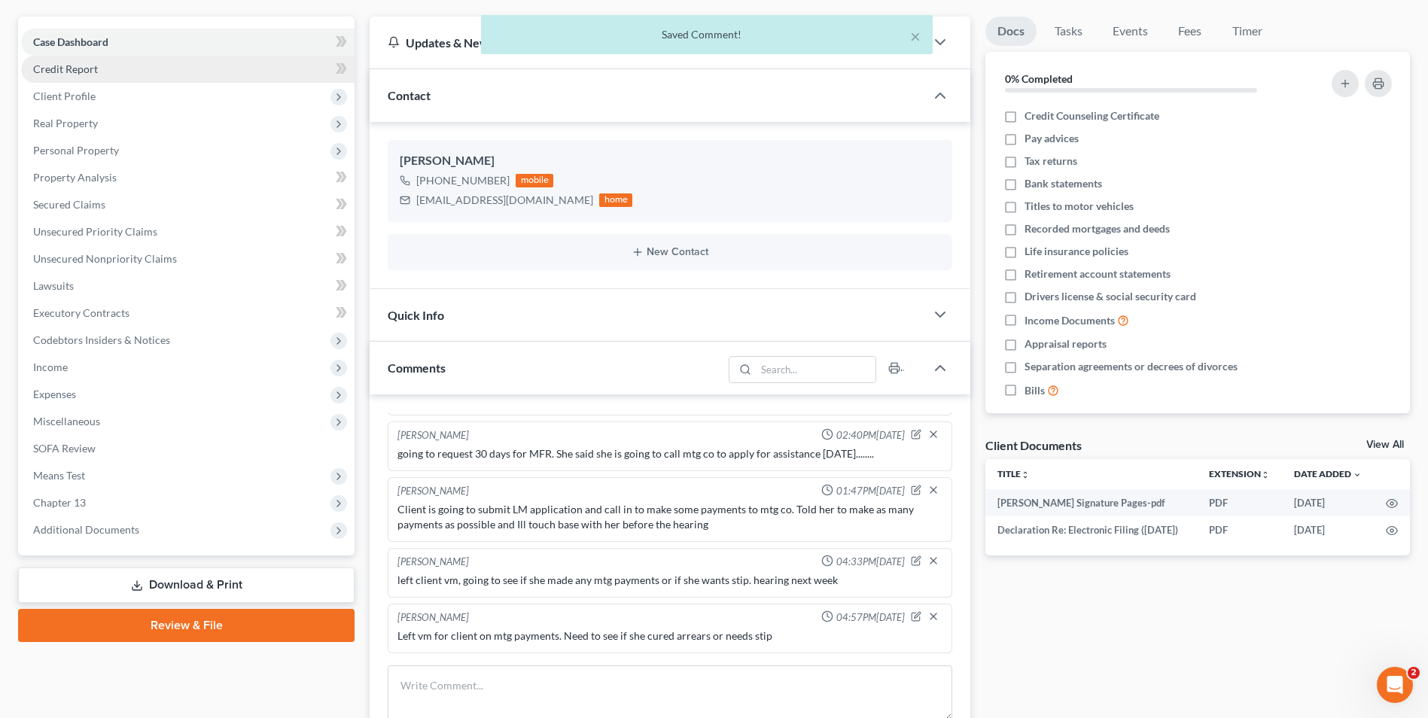
scroll to position [0, 0]
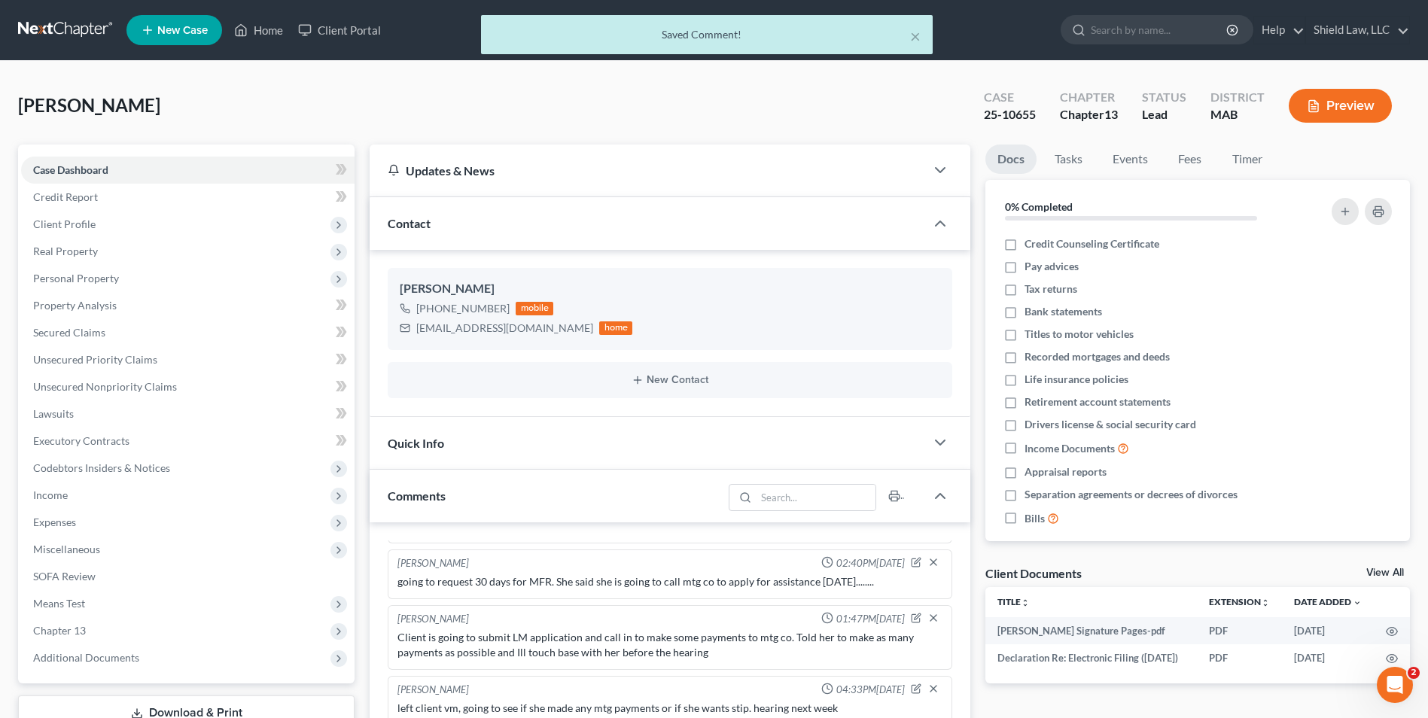
click at [277, 17] on div "× Saved Comment!" at bounding box center [706, 38] width 1428 height 47
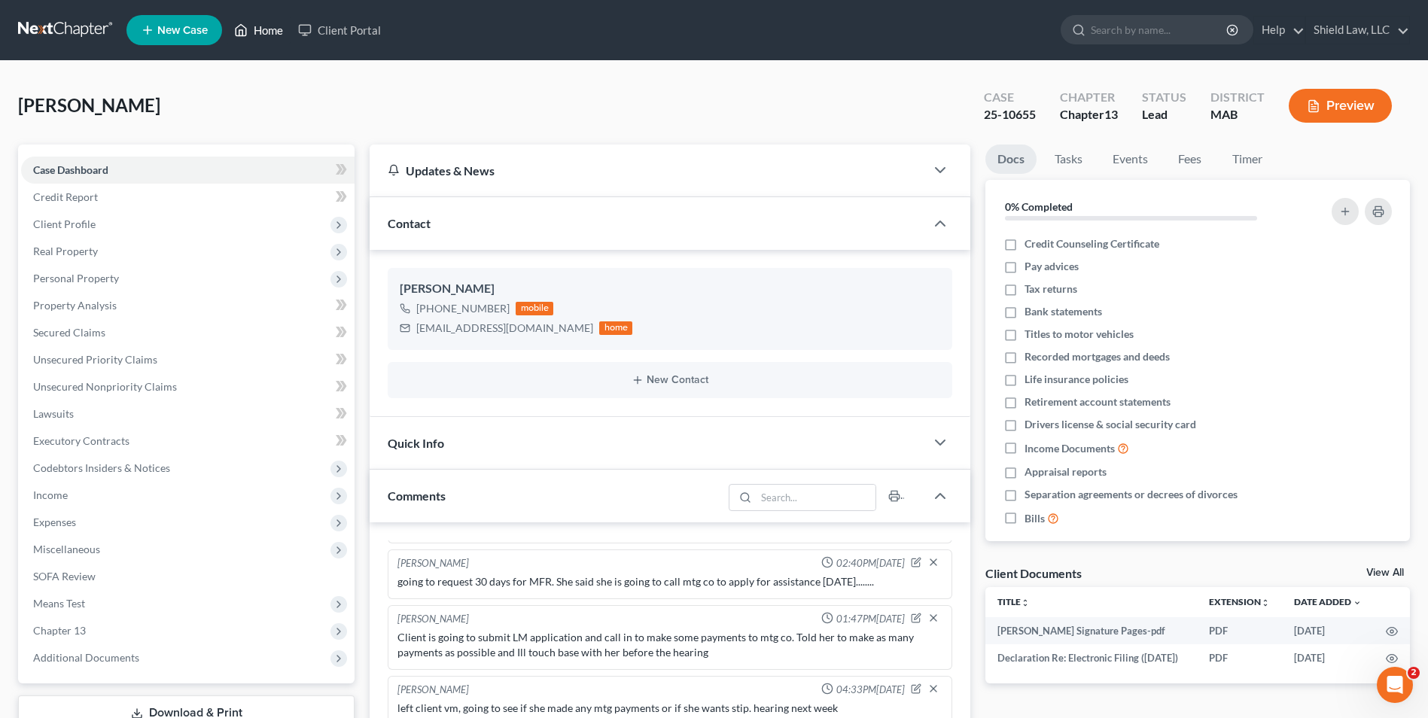
click at [259, 36] on link "Home" at bounding box center [259, 30] width 64 height 27
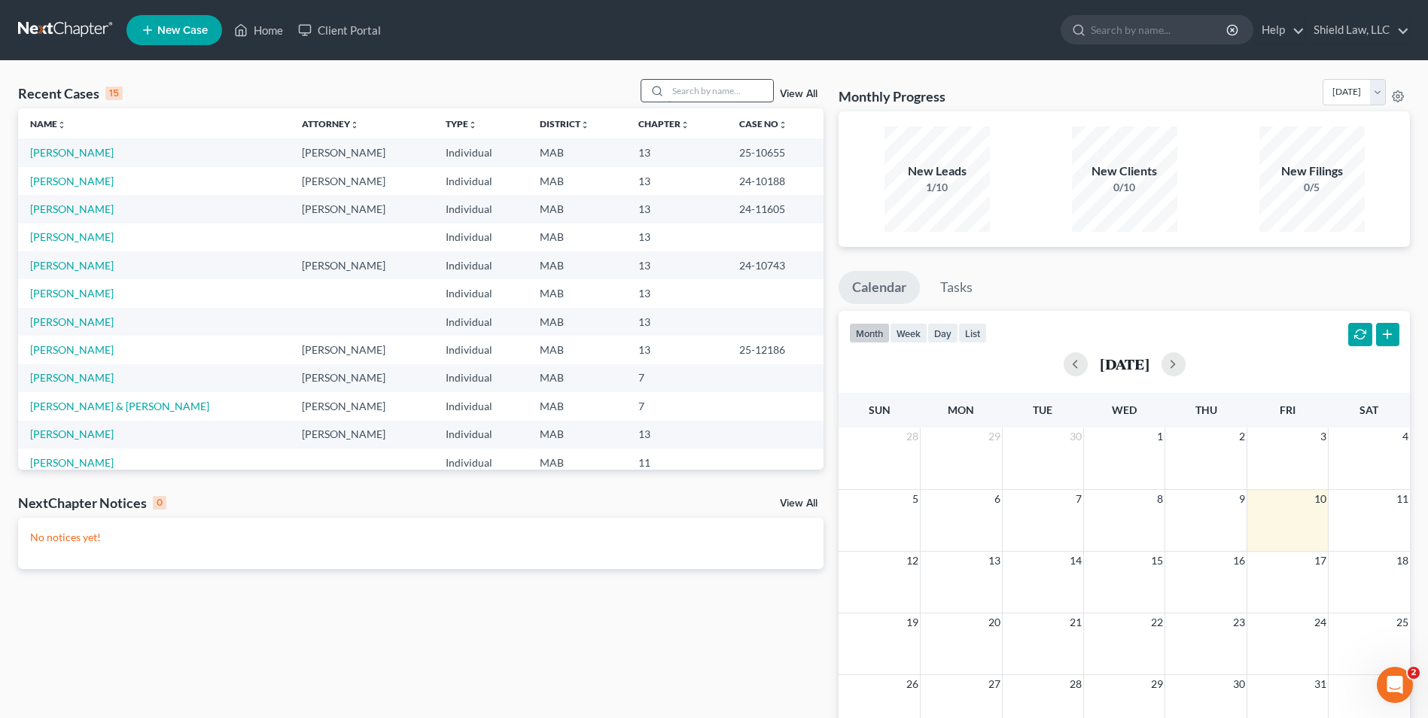
click at [699, 96] on input "search" at bounding box center [720, 91] width 105 height 22
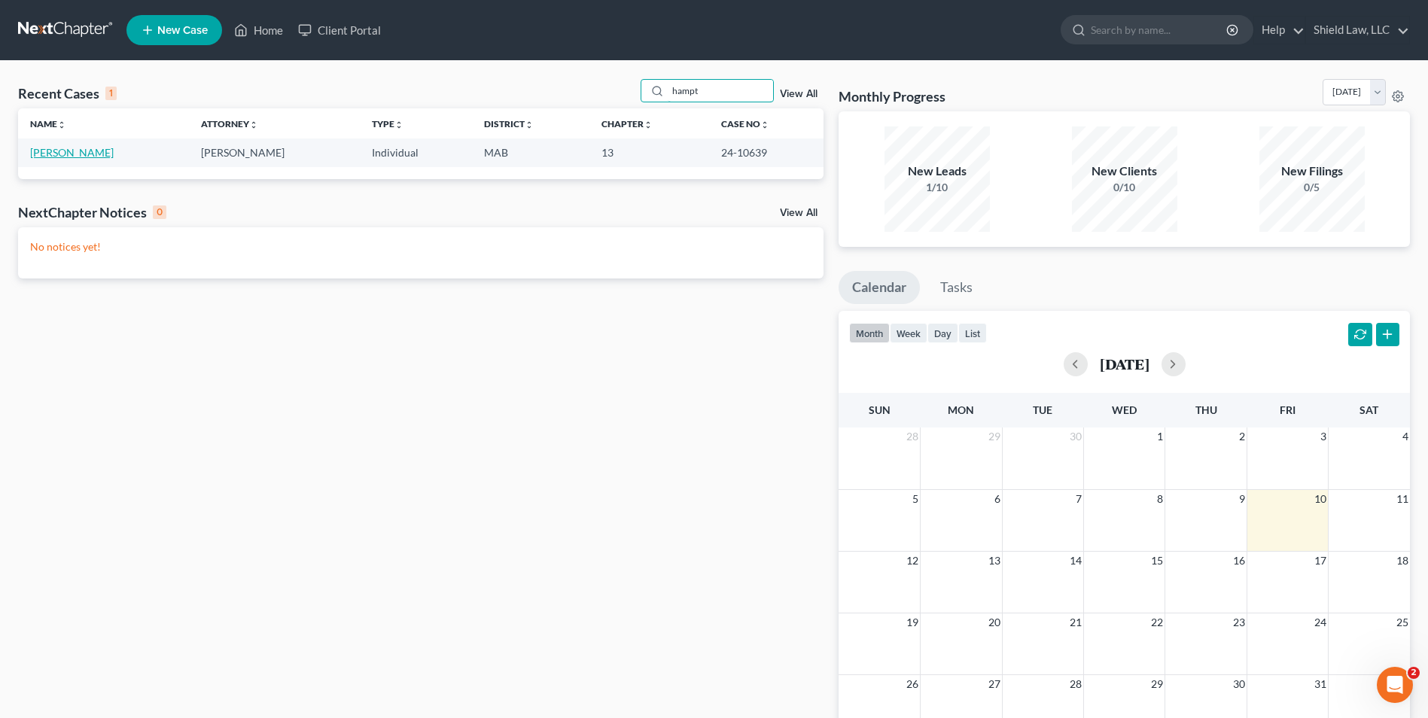
type input "hampt"
click at [87, 150] on link "[PERSON_NAME]" at bounding box center [72, 152] width 84 height 13
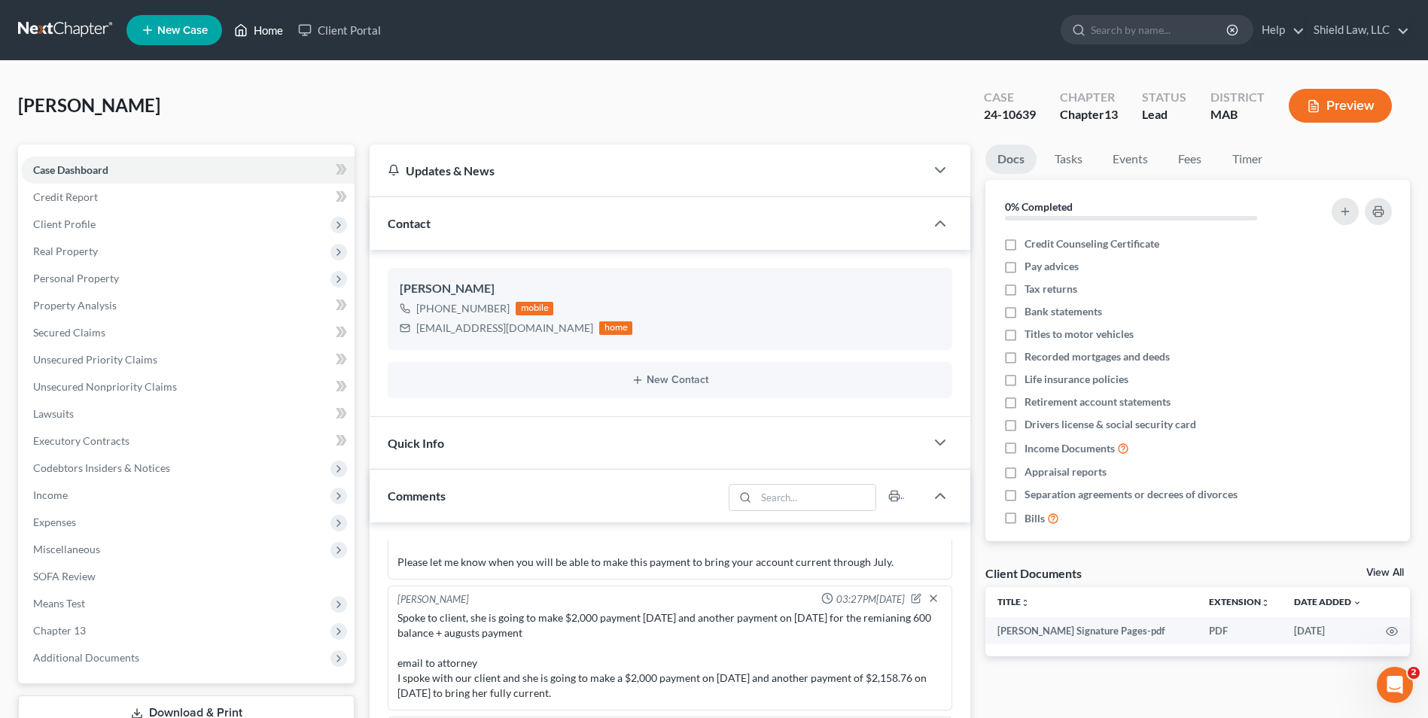
drag, startPoint x: 245, startPoint y: 26, endPoint x: 719, endPoint y: 81, distance: 476.8
click at [245, 26] on icon at bounding box center [241, 30] width 14 height 18
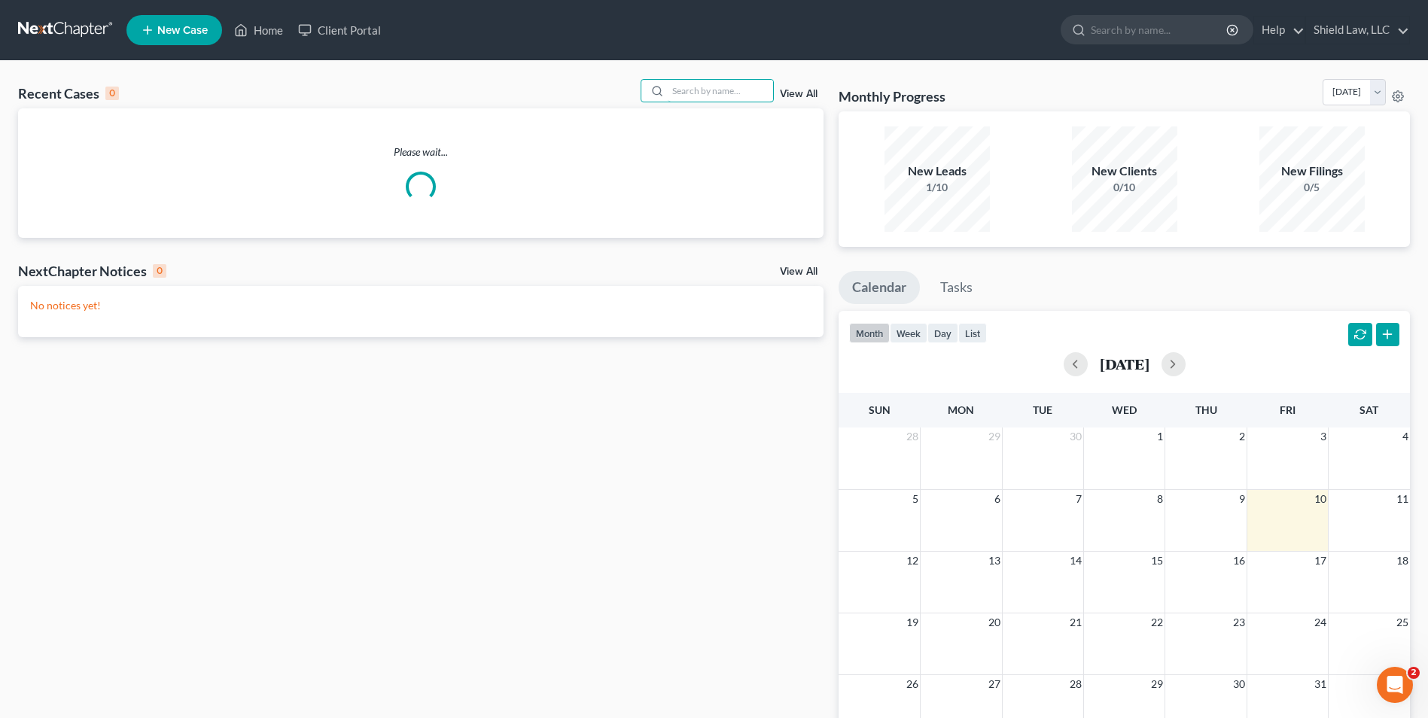
click at [738, 90] on input "search" at bounding box center [720, 91] width 105 height 22
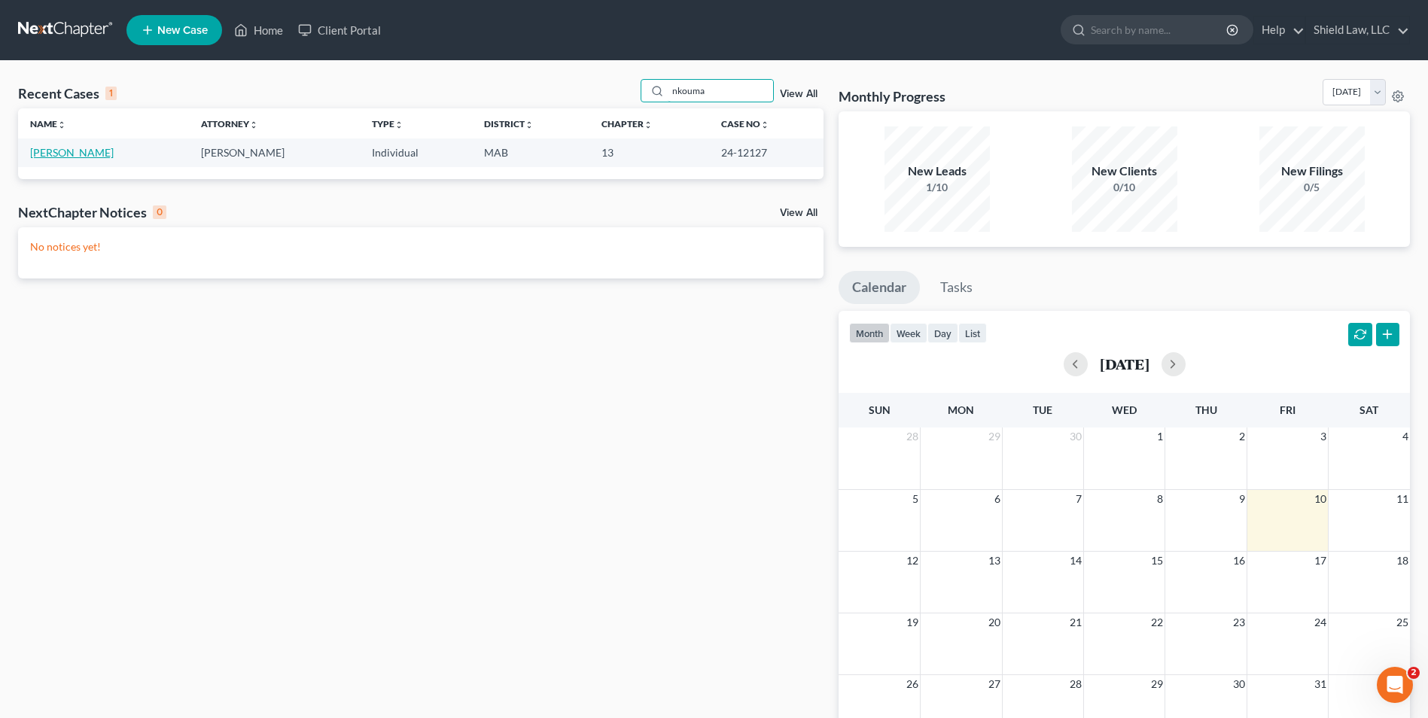
type input "nkouma"
click at [77, 154] on link "[PERSON_NAME]" at bounding box center [72, 152] width 84 height 13
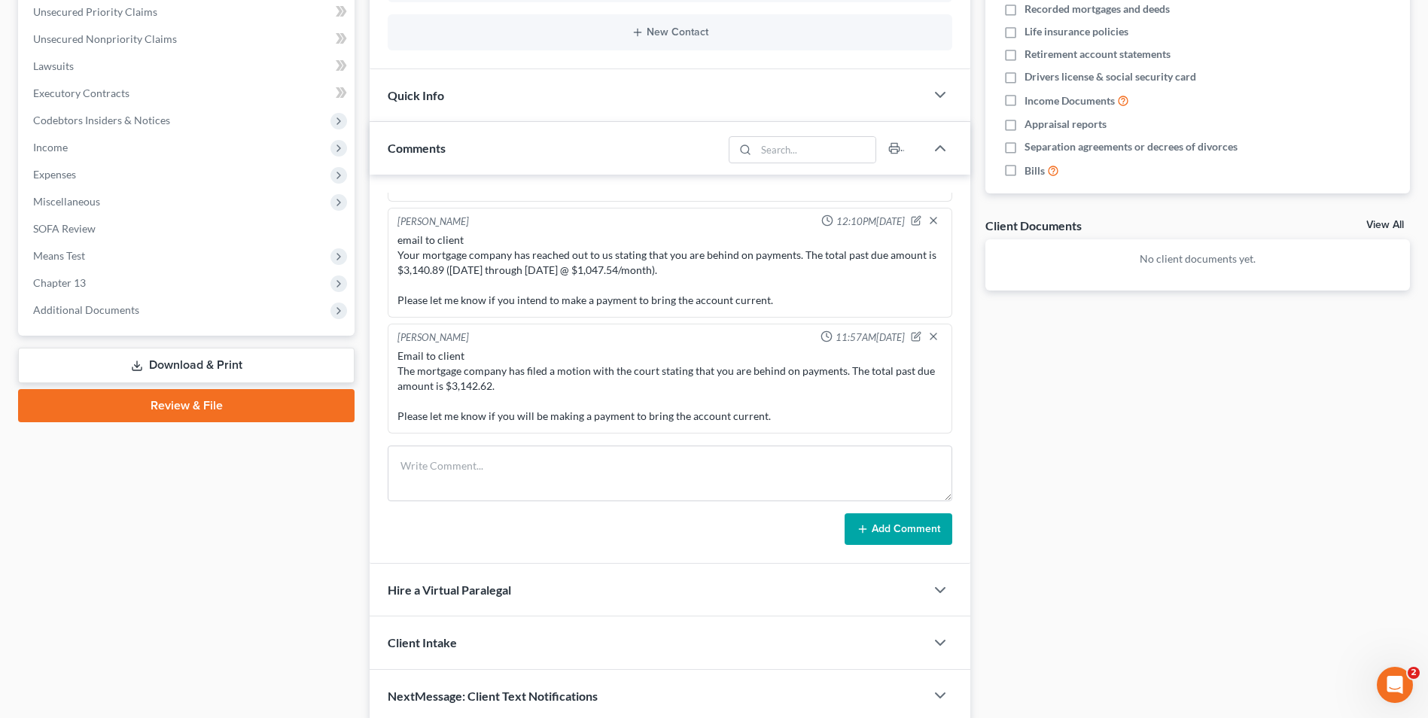
scroll to position [373, 0]
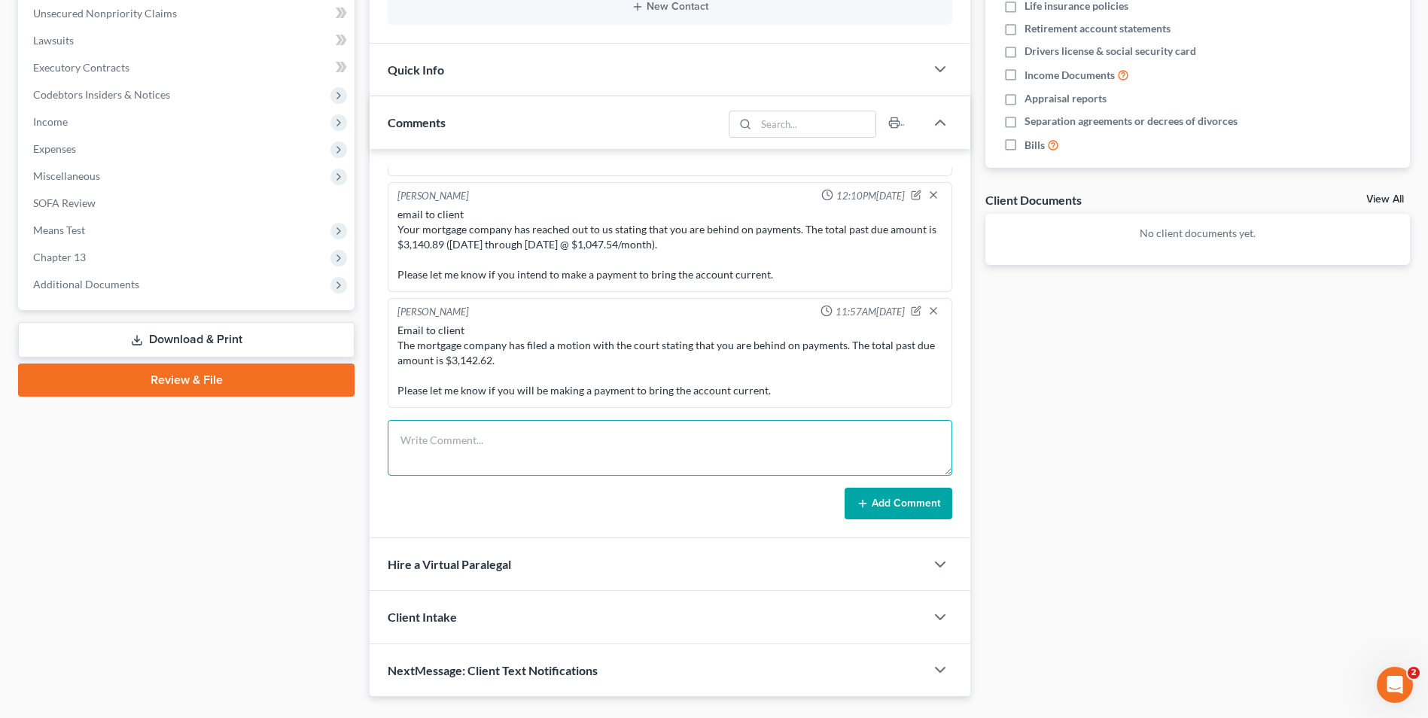
click at [516, 450] on textarea at bounding box center [670, 448] width 565 height 56
paste textarea "I am following up to see if you have made your September and October mortgage p…"
type textarea "Email to client I am following up to see if you have made your September and Oc…"
click at [852, 492] on button "Add Comment" at bounding box center [899, 504] width 108 height 32
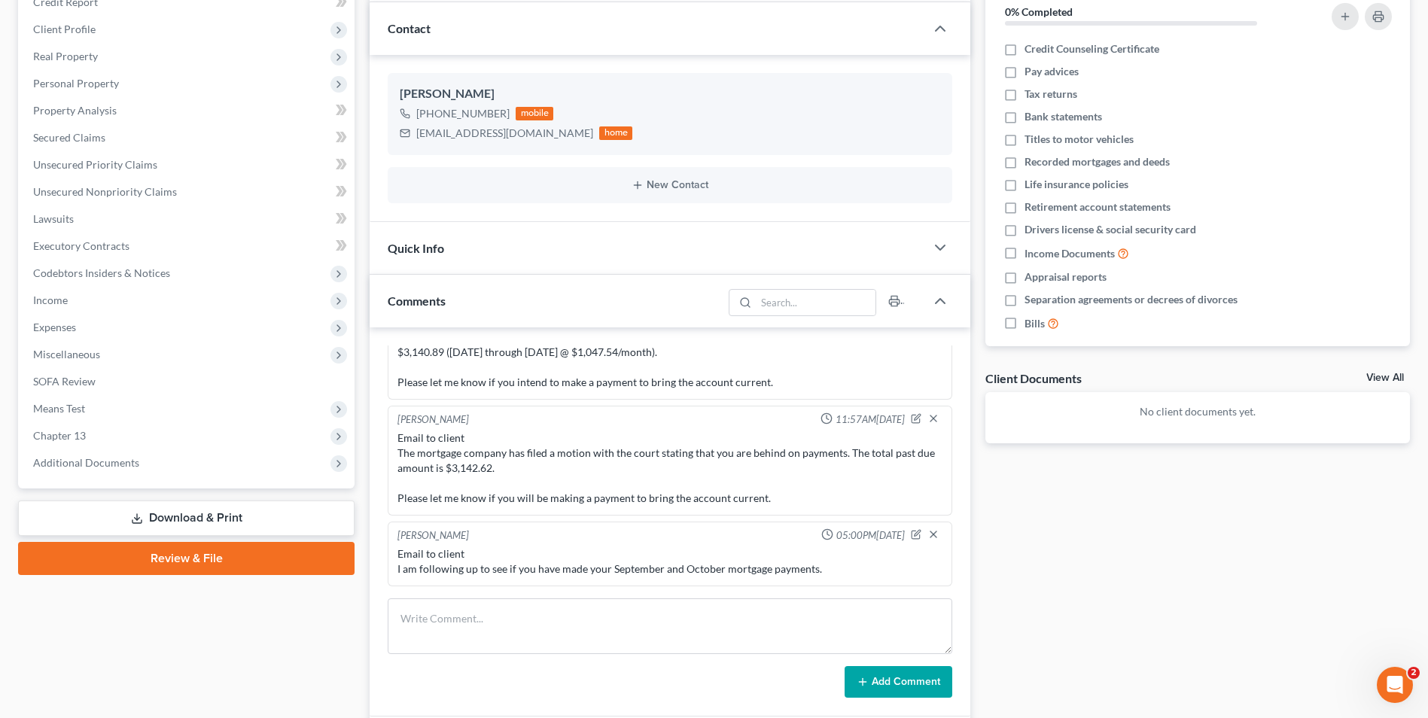
scroll to position [0, 0]
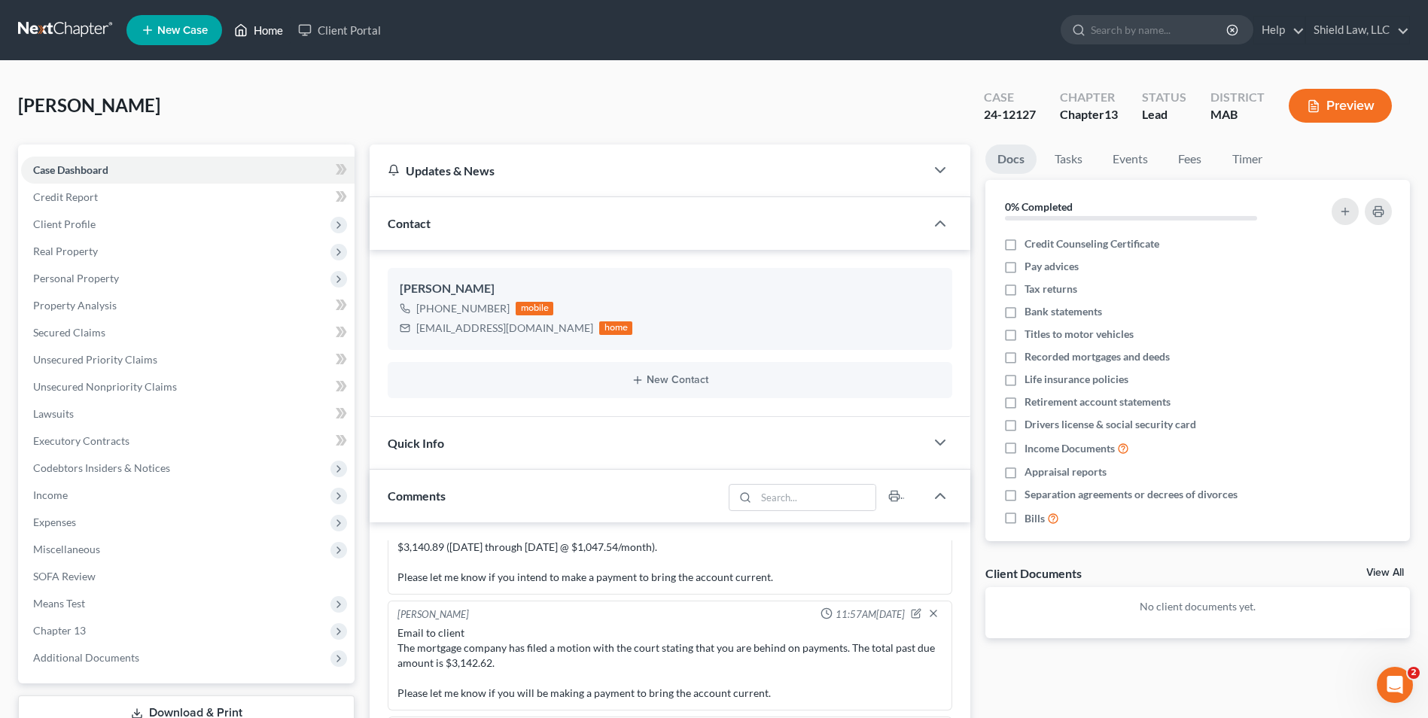
click at [256, 23] on link "Home" at bounding box center [259, 30] width 64 height 27
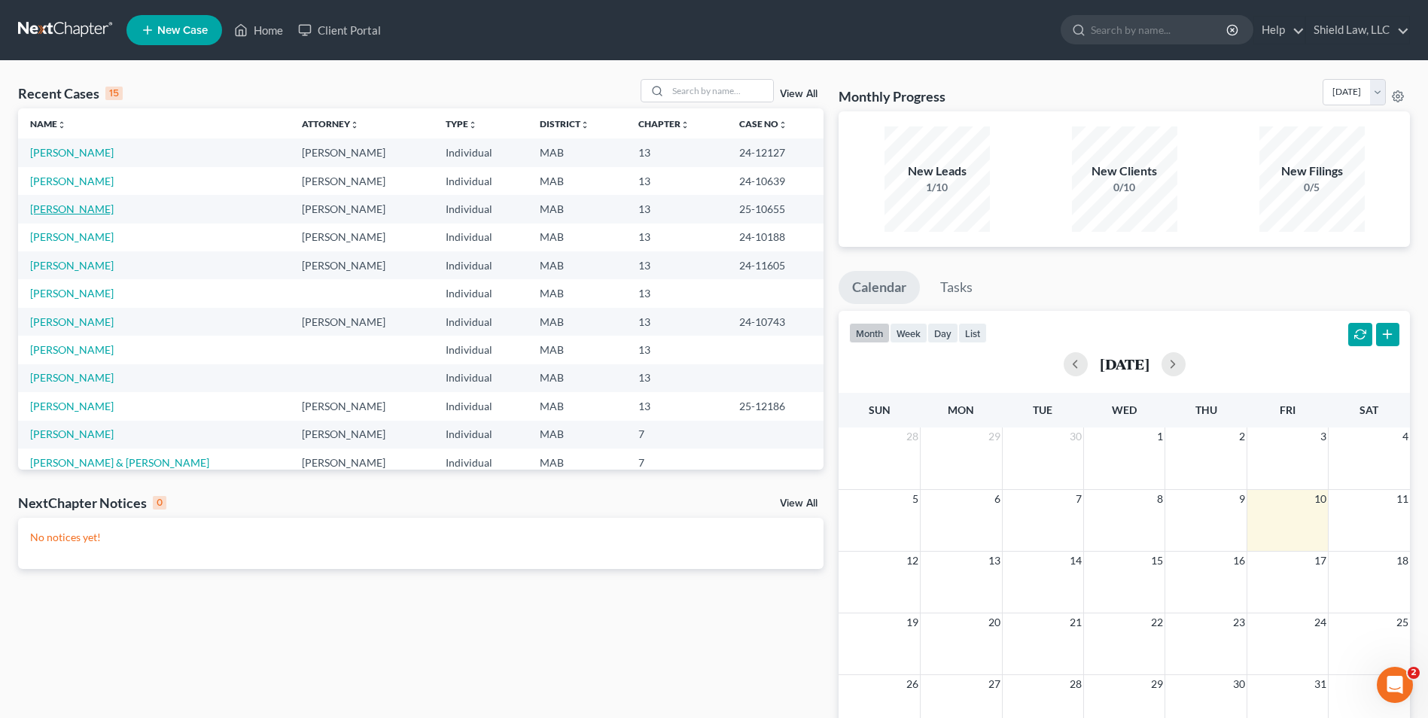
click at [101, 206] on link "[PERSON_NAME]" at bounding box center [72, 209] width 84 height 13
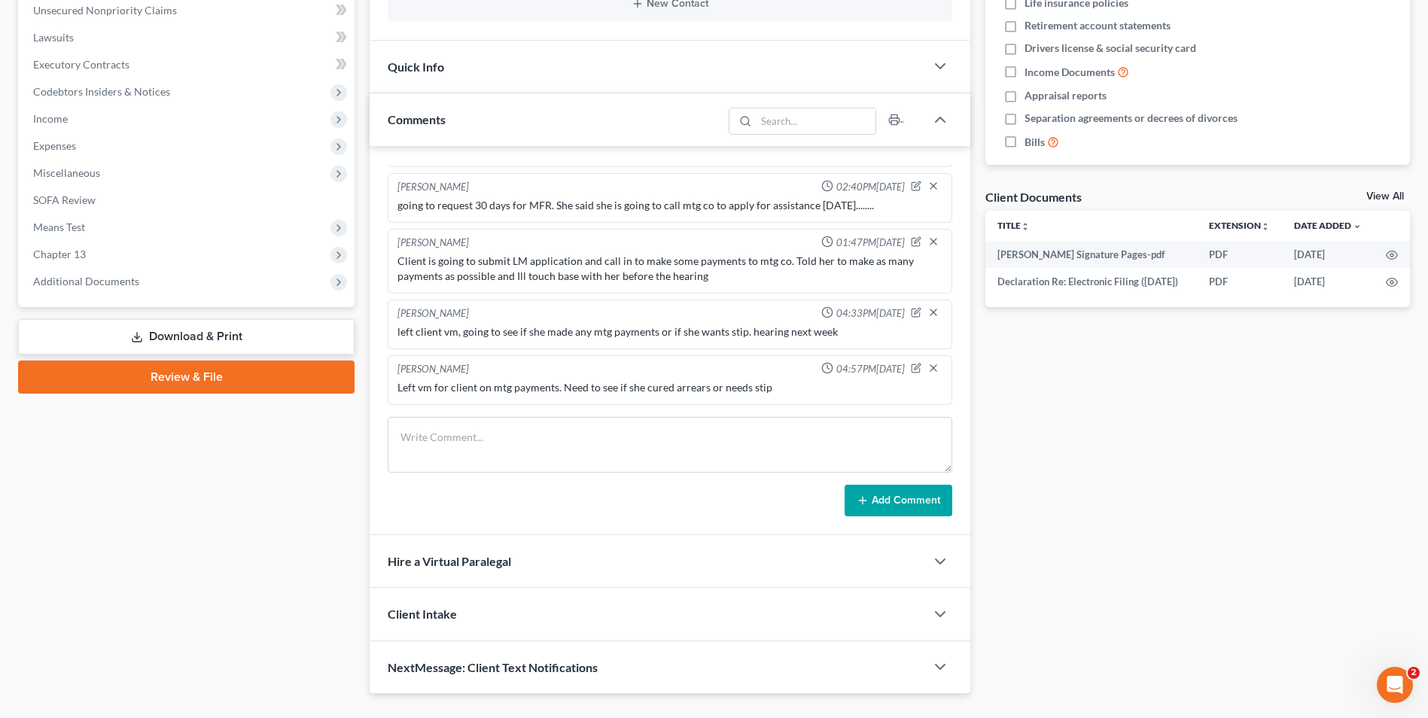
scroll to position [410, 0]
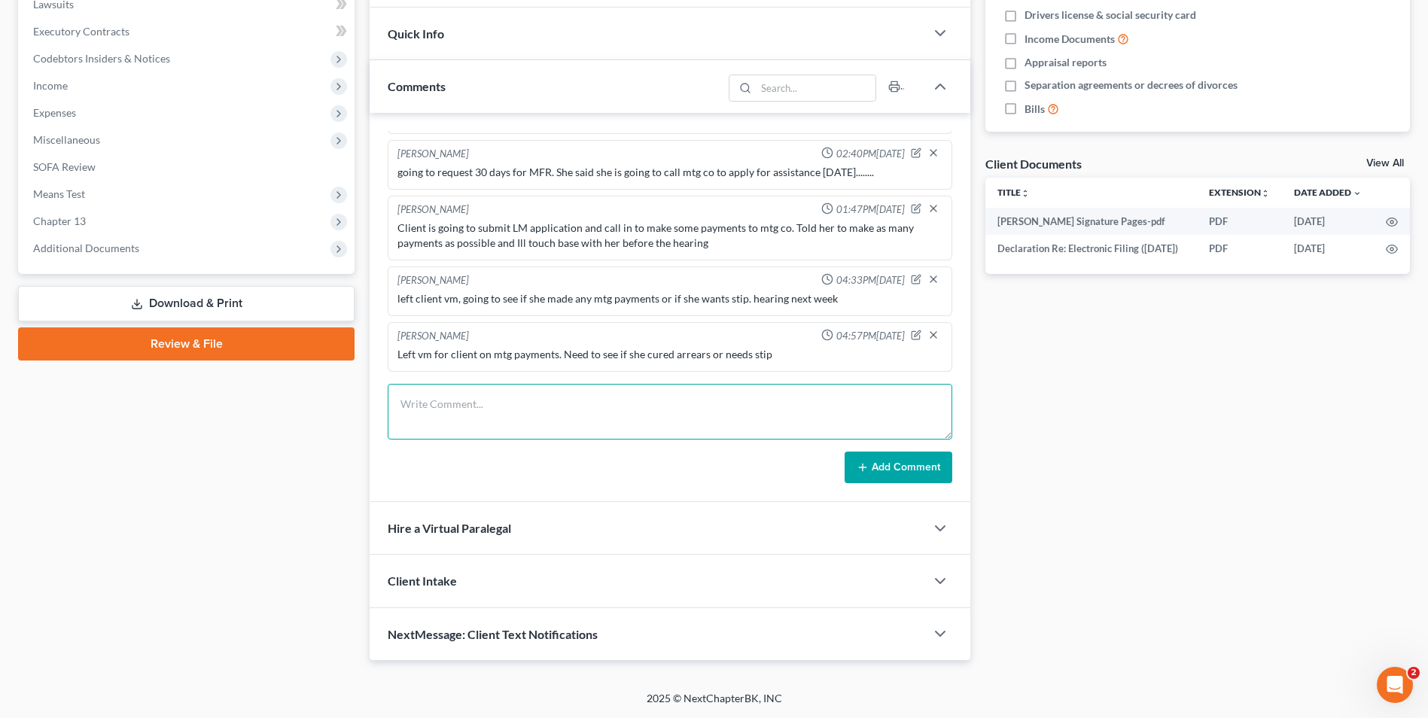
click at [866, 407] on textarea at bounding box center [670, 412] width 565 height 56
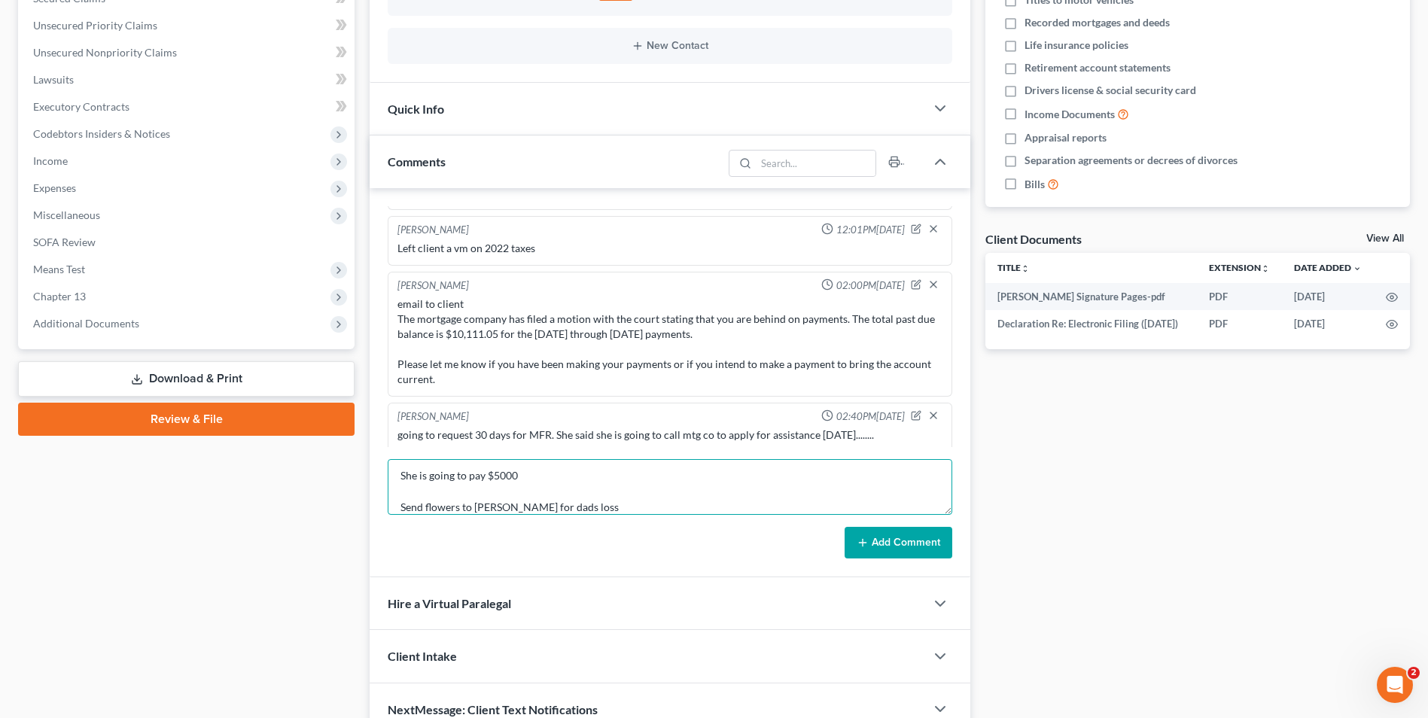
scroll to position [964, 0]
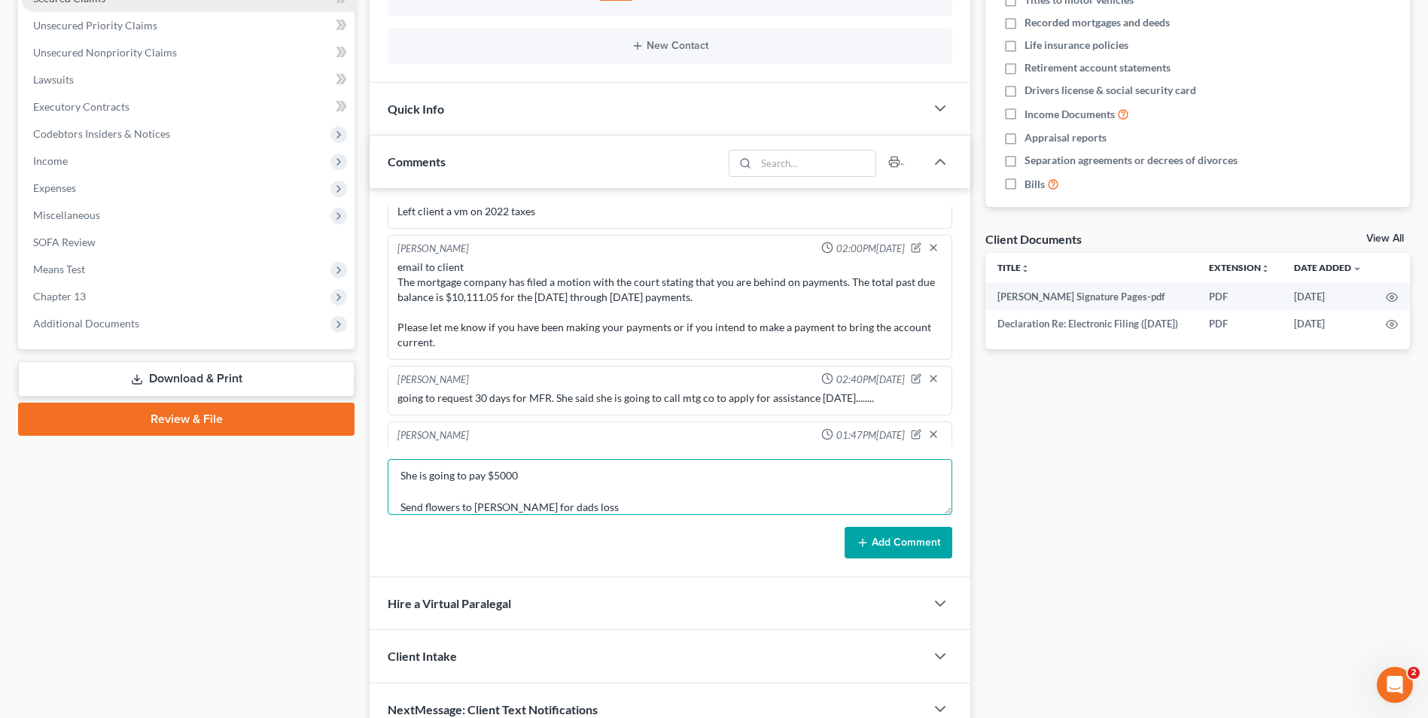
type textarea "She is going to pay $5000 Send flowers to [PERSON_NAME] for dads loss"
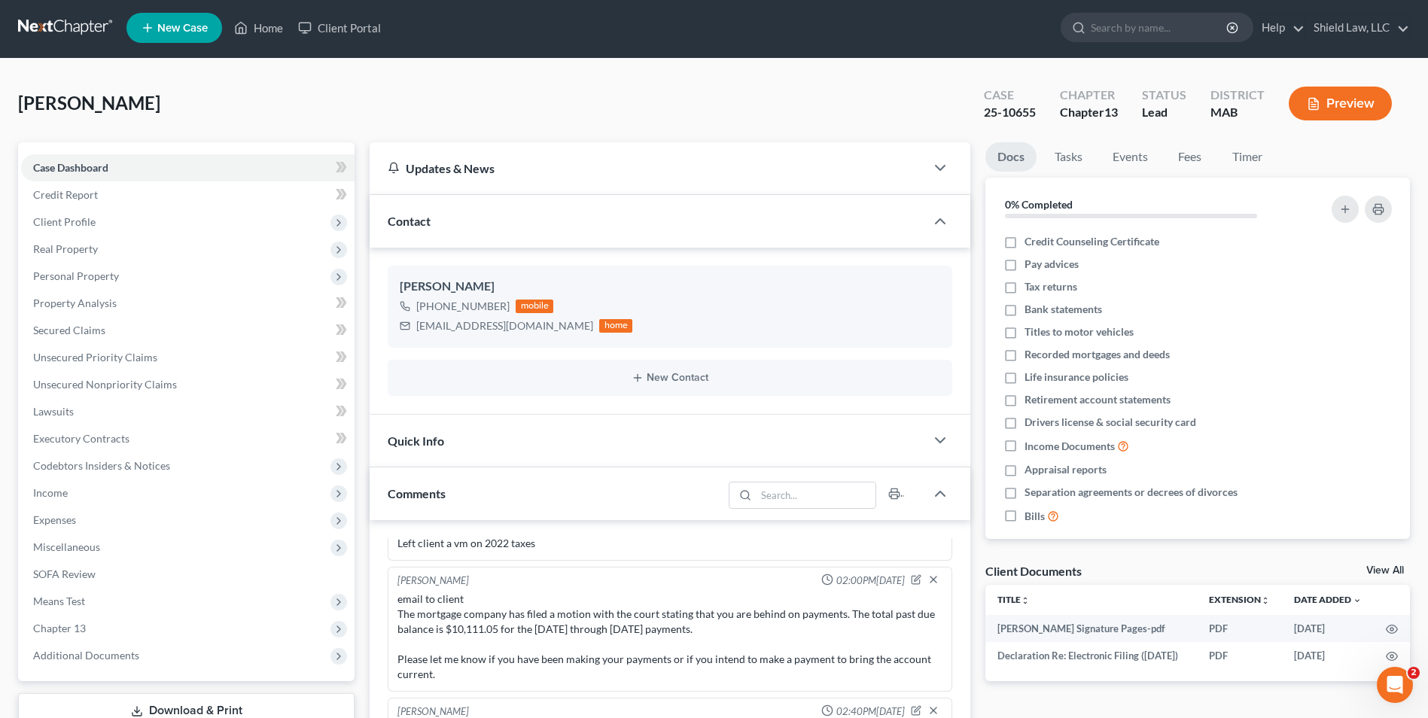
scroll to position [0, 0]
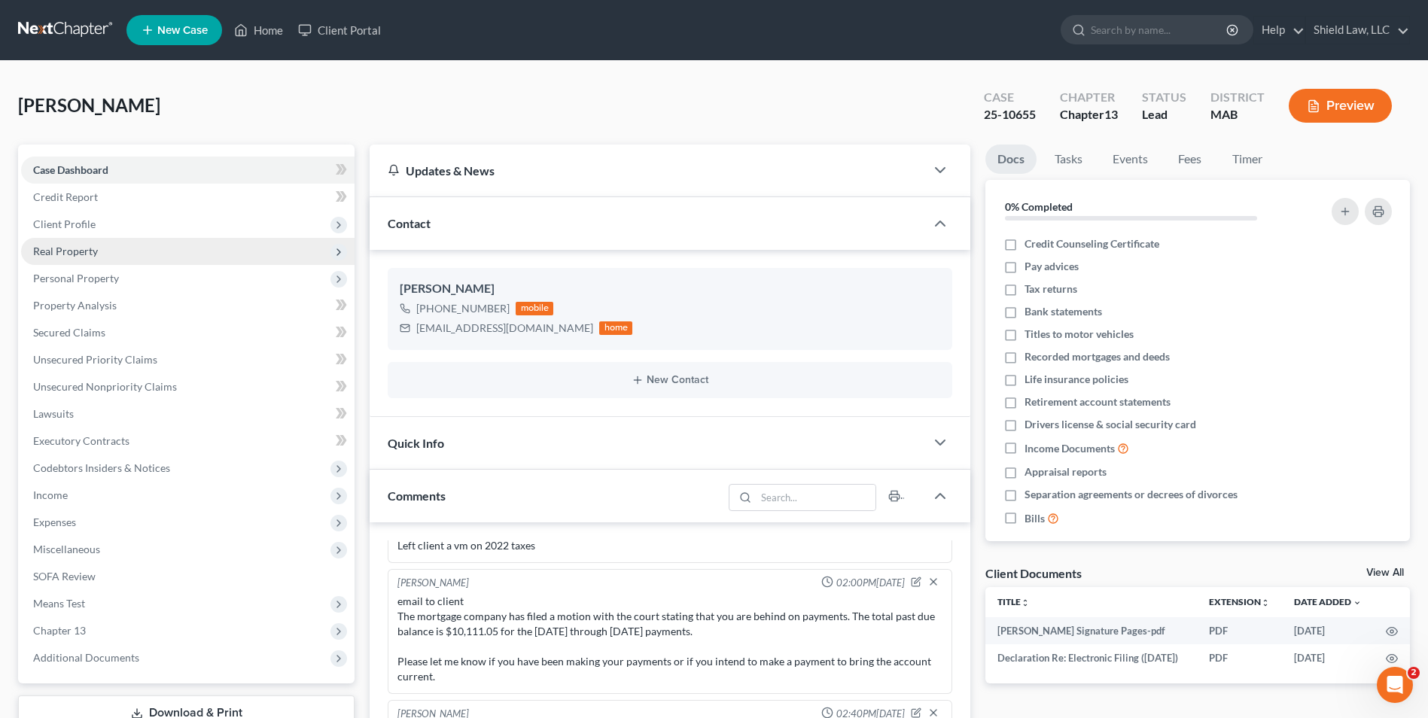
click at [109, 249] on span "Real Property" at bounding box center [187, 251] width 333 height 27
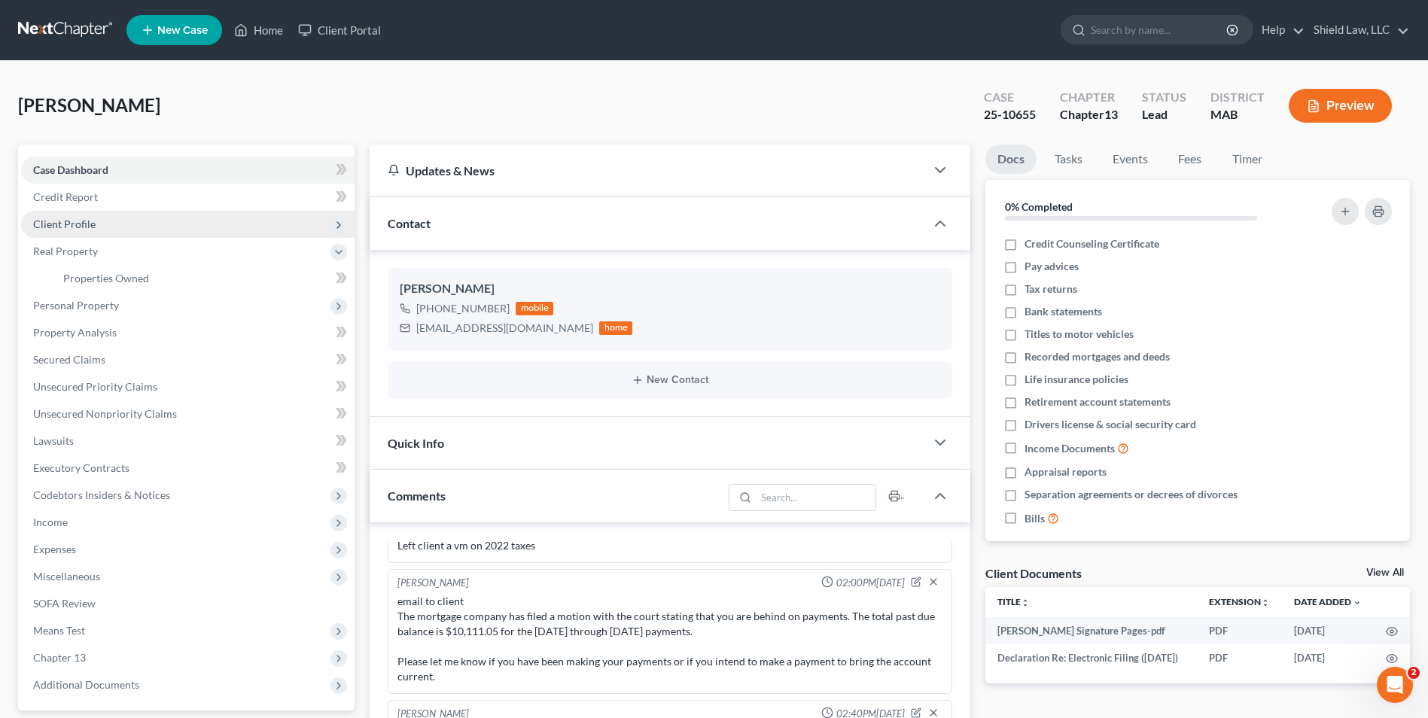
click at [111, 221] on span "Client Profile" at bounding box center [187, 224] width 333 height 27
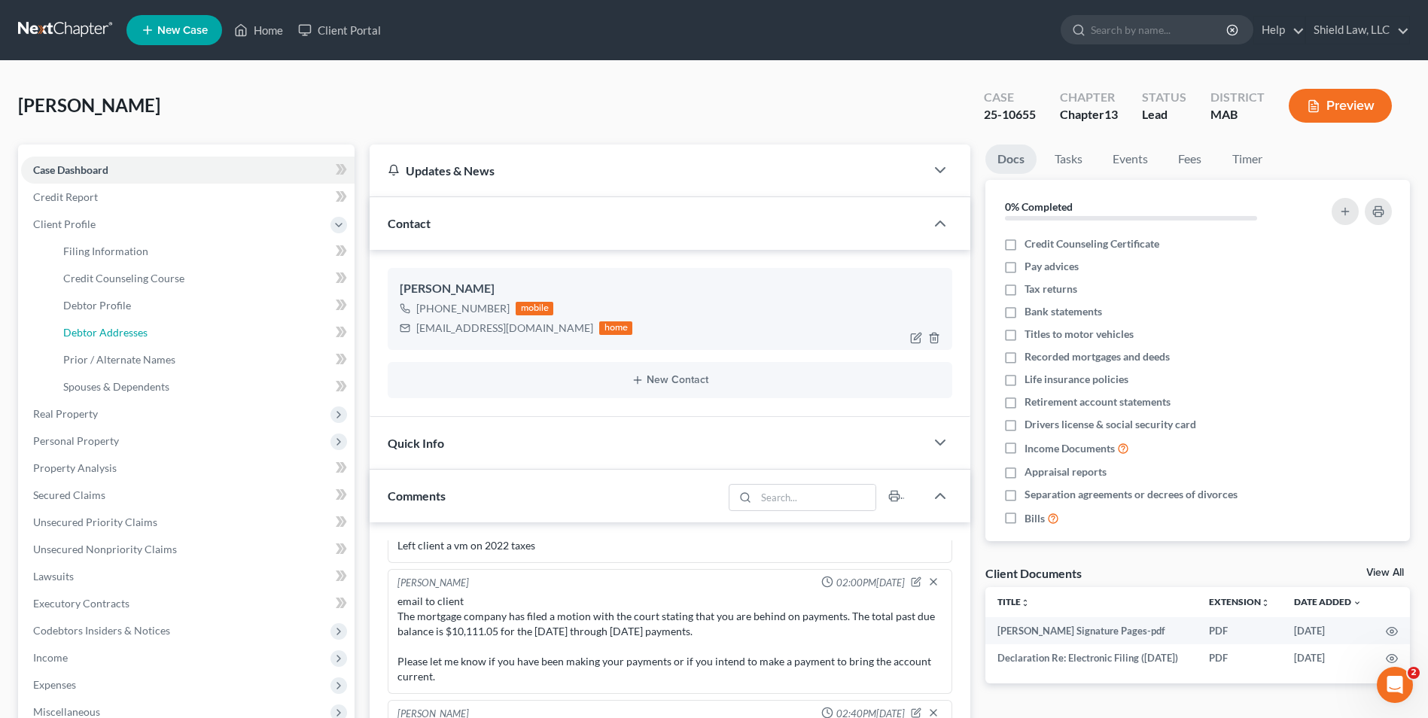
drag, startPoint x: 181, startPoint y: 322, endPoint x: 486, endPoint y: 270, distance: 308.5
click at [181, 323] on link "Debtor Addresses" at bounding box center [202, 332] width 303 height 27
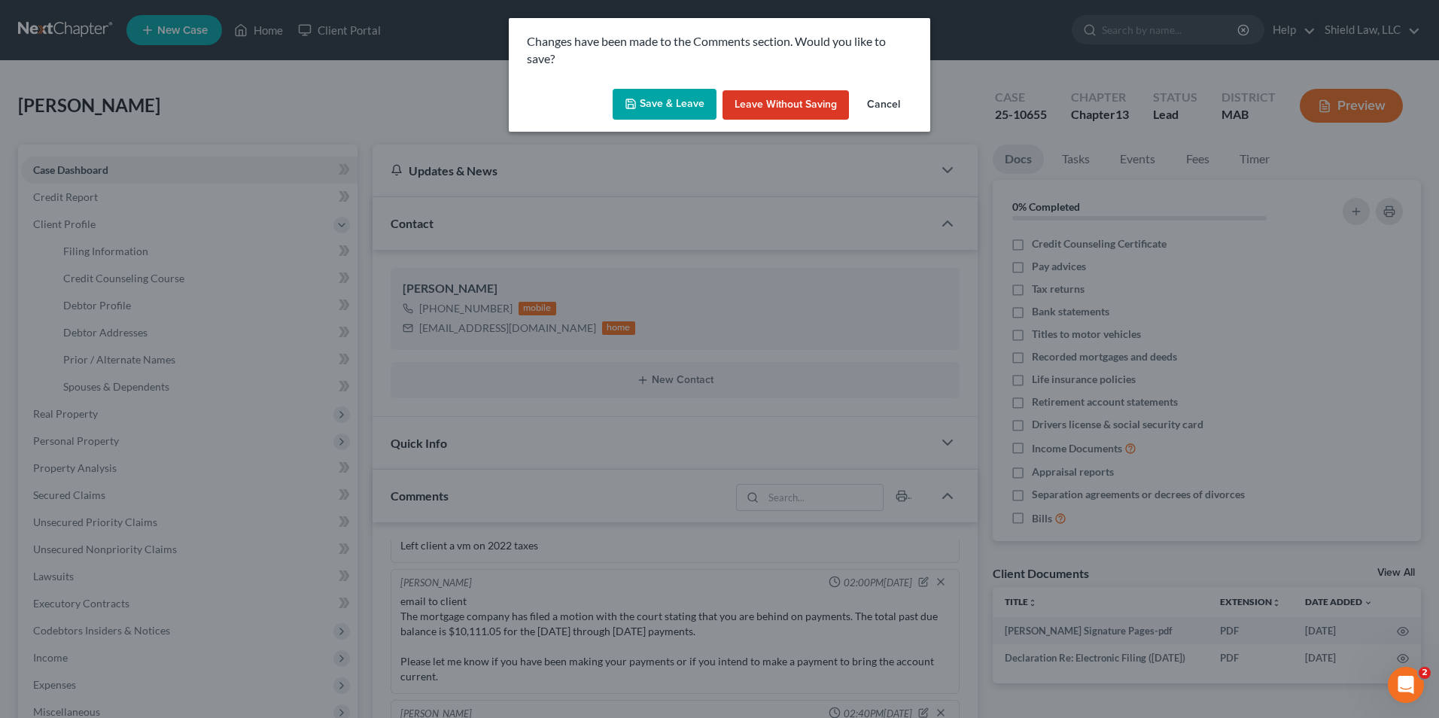
click at [688, 96] on button "Save & Leave" at bounding box center [665, 105] width 104 height 32
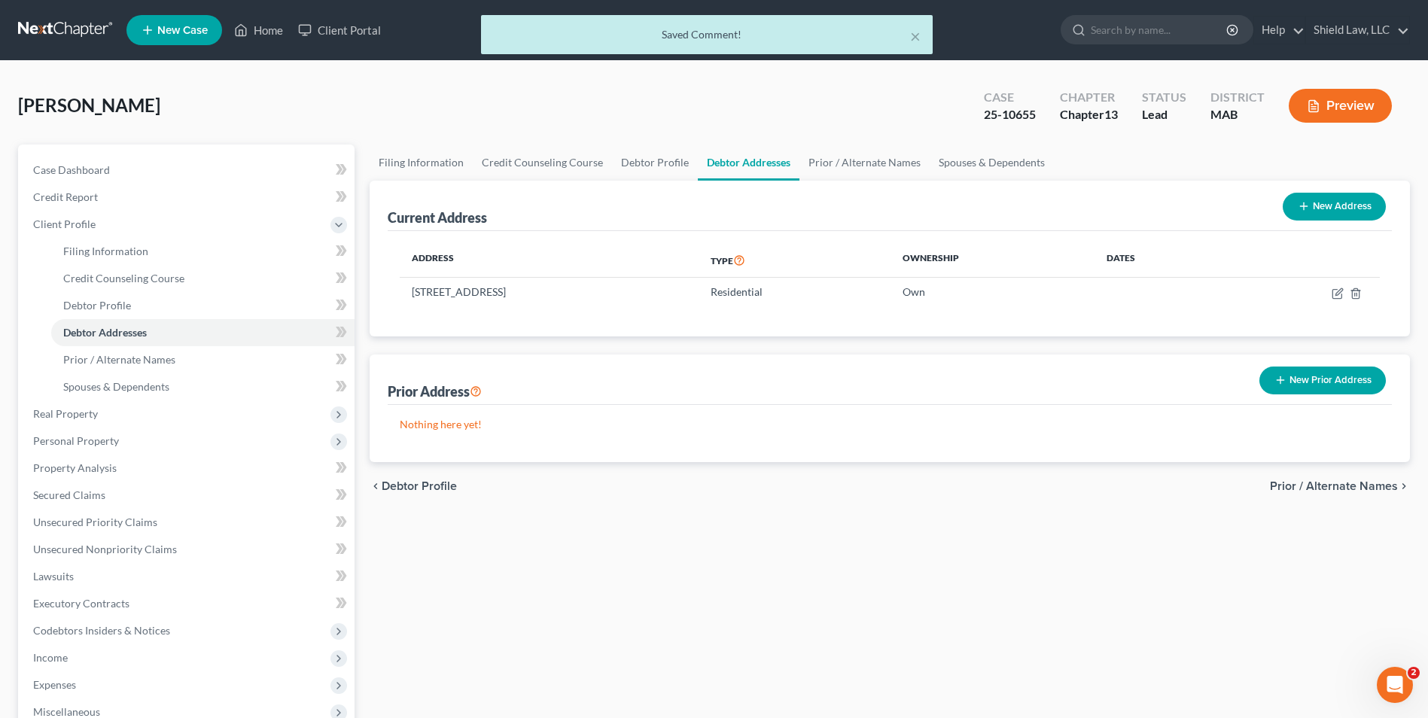
drag, startPoint x: 629, startPoint y: 288, endPoint x: 394, endPoint y: 296, distance: 235.0
click at [394, 296] on div "Address Type Ownership Dates [STREET_ADDRESS] Residential Own" at bounding box center [890, 283] width 1004 height 105
drag, startPoint x: 394, startPoint y: 296, endPoint x: 450, endPoint y: 282, distance: 57.3
click at [450, 282] on td "[STREET_ADDRESS]" at bounding box center [549, 292] width 299 height 29
click at [665, 297] on td "[STREET_ADDRESS]" at bounding box center [549, 292] width 299 height 29
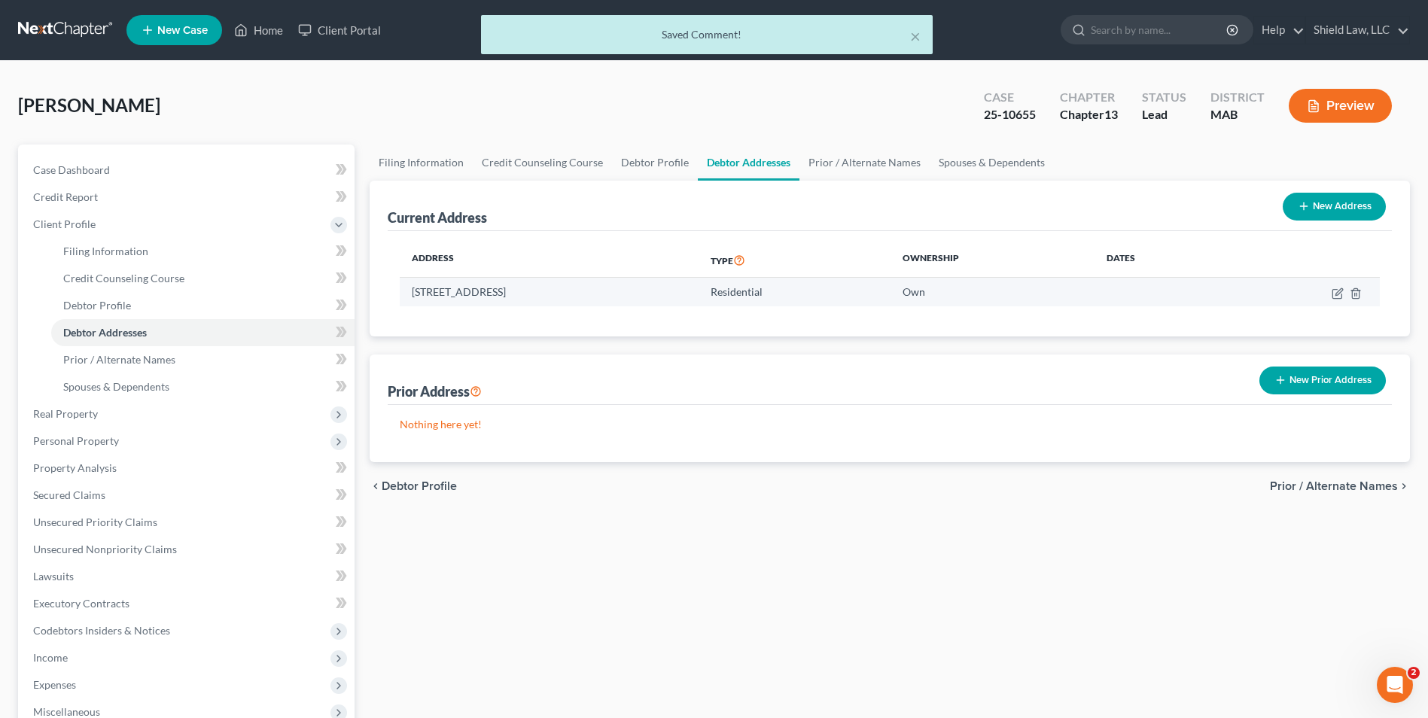
click at [619, 294] on td "[STREET_ADDRESS]" at bounding box center [549, 292] width 299 height 29
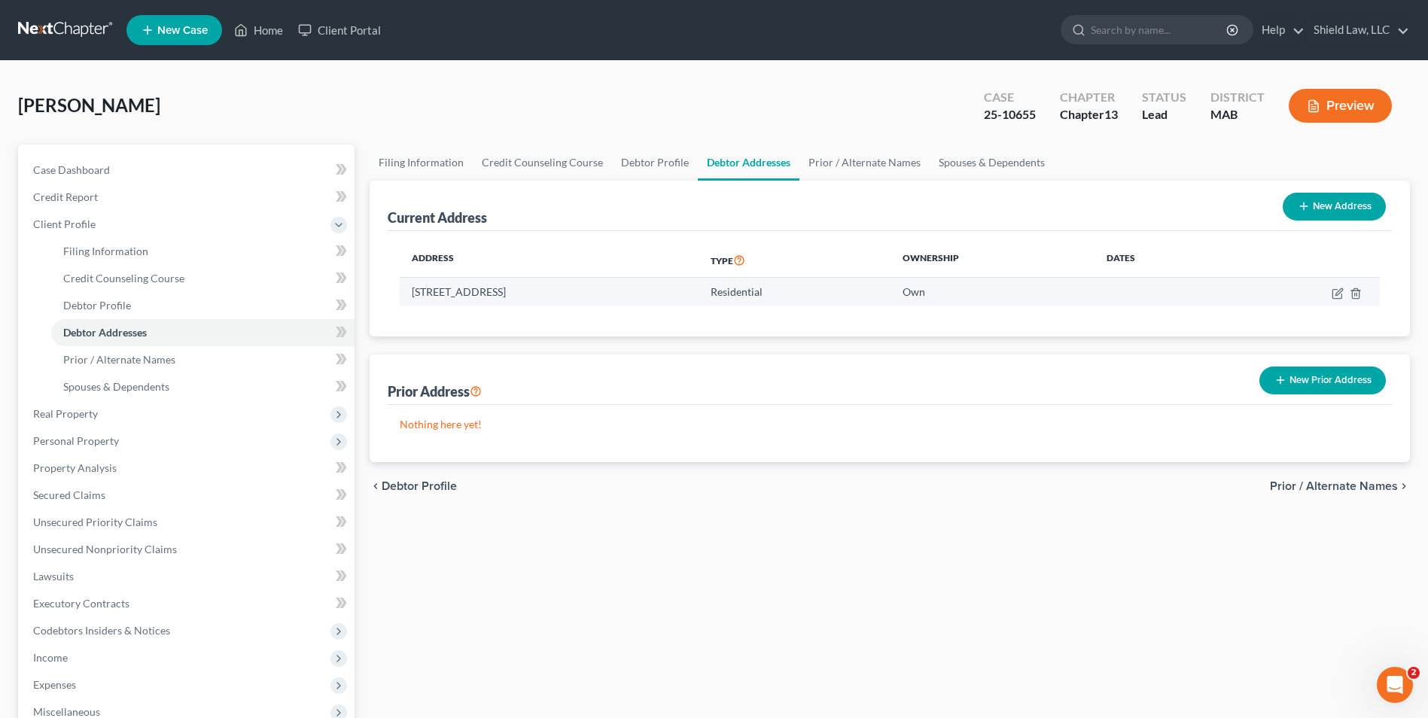
drag, startPoint x: 629, startPoint y: 289, endPoint x: 414, endPoint y: 289, distance: 214.5
click at [414, 289] on td "[STREET_ADDRESS]" at bounding box center [549, 292] width 299 height 29
copy td "[STREET_ADDRESS]"
drag, startPoint x: 112, startPoint y: 169, endPoint x: 345, endPoint y: 255, distance: 248.2
click at [112, 169] on link "Case Dashboard" at bounding box center [187, 170] width 333 height 27
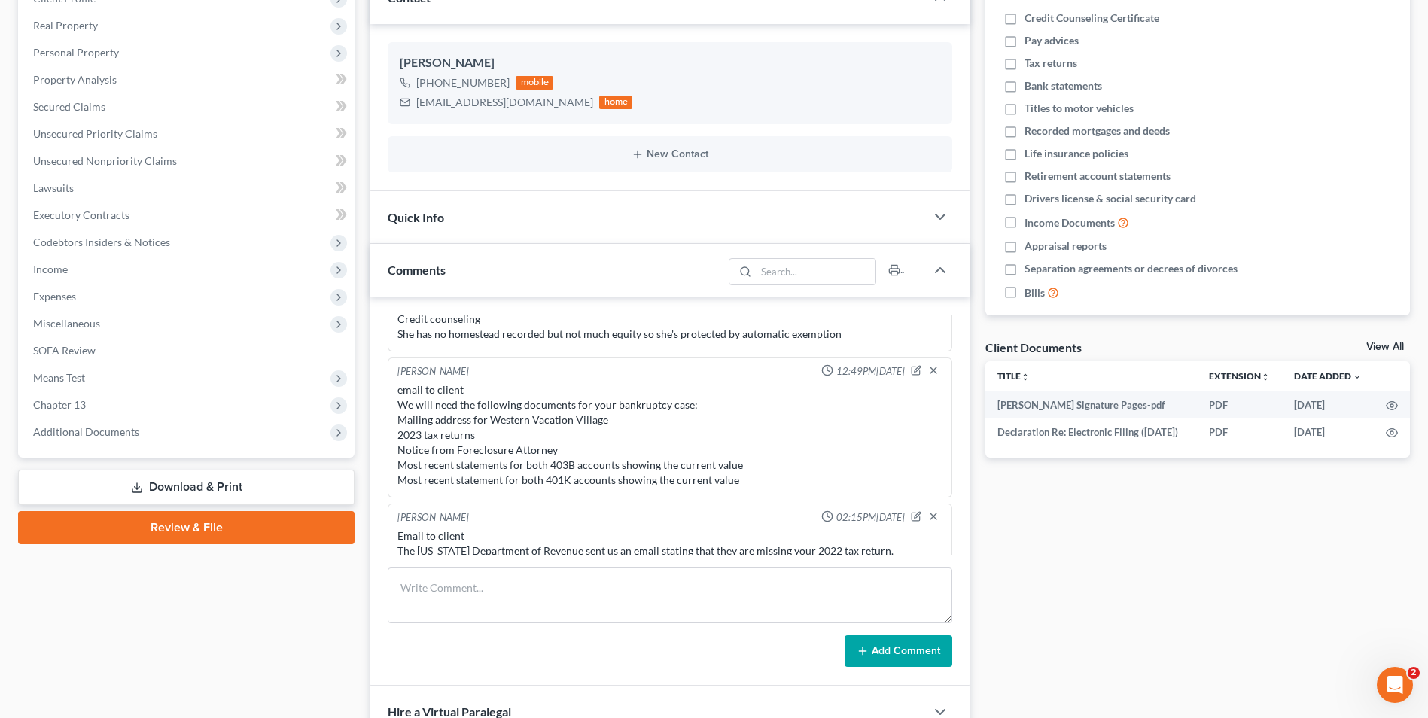
scroll to position [1200, 0]
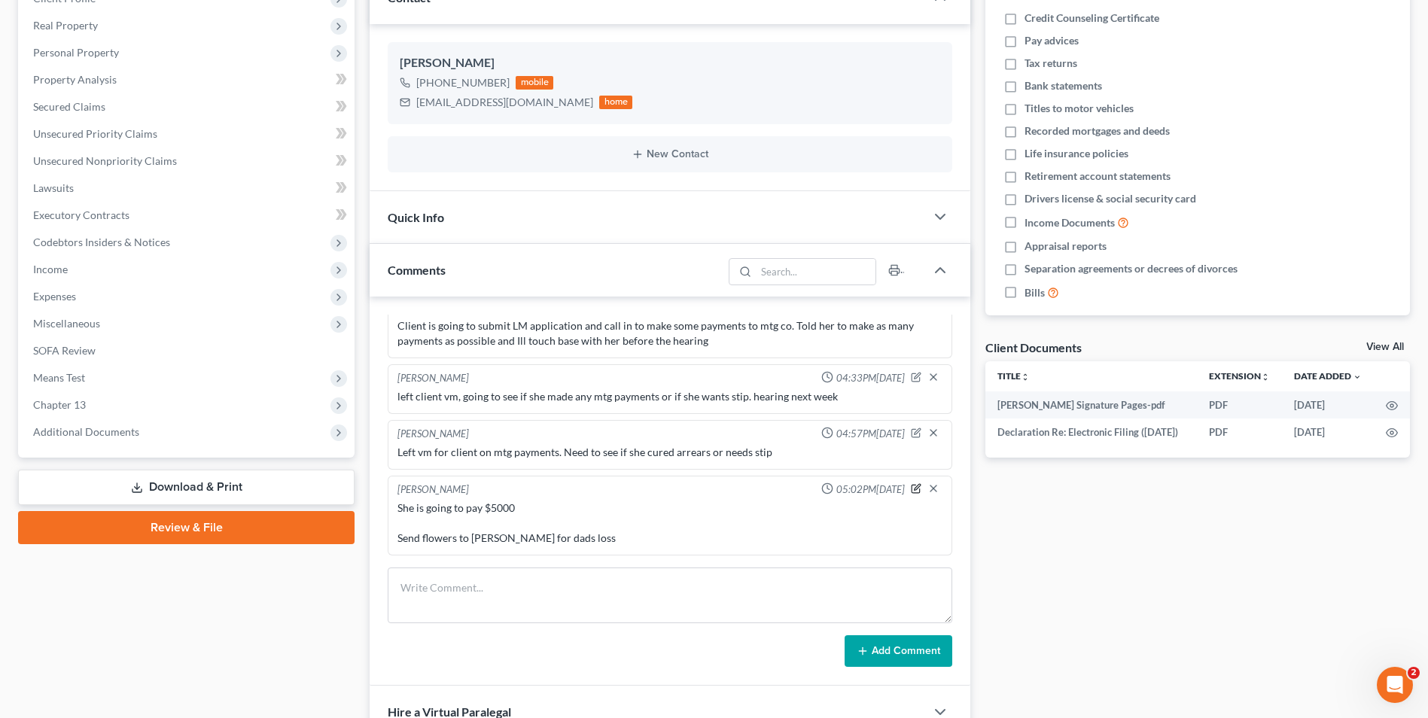
click at [911, 489] on icon "button" at bounding box center [916, 488] width 11 height 11
drag, startPoint x: 556, startPoint y: 514, endPoint x: 534, endPoint y: 513, distance: 21.9
click at [534, 513] on textarea "She is going to pay $5000 Send flowers to [PERSON_NAME] for dads loss" at bounding box center [669, 529] width 545 height 56
click at [548, 519] on textarea "She is going to pay $5000 Send flowers to [PERSON_NAME] for dads loss" at bounding box center [669, 529] width 545 height 56
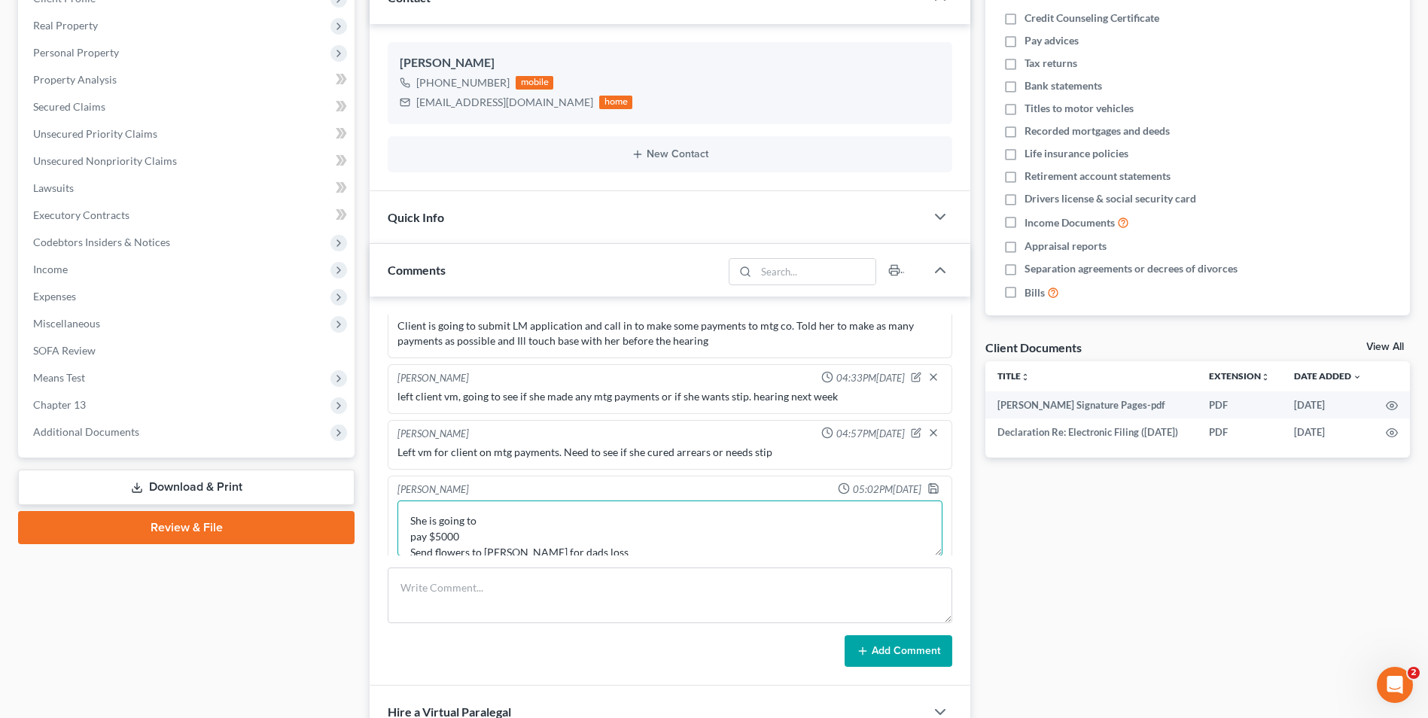
drag, startPoint x: 477, startPoint y: 537, endPoint x: 431, endPoint y: 523, distance: 48.1
click at [431, 523] on textarea "She is going to pay $5000 Send flowers to [PERSON_NAME] for dads loss" at bounding box center [669, 529] width 545 height 56
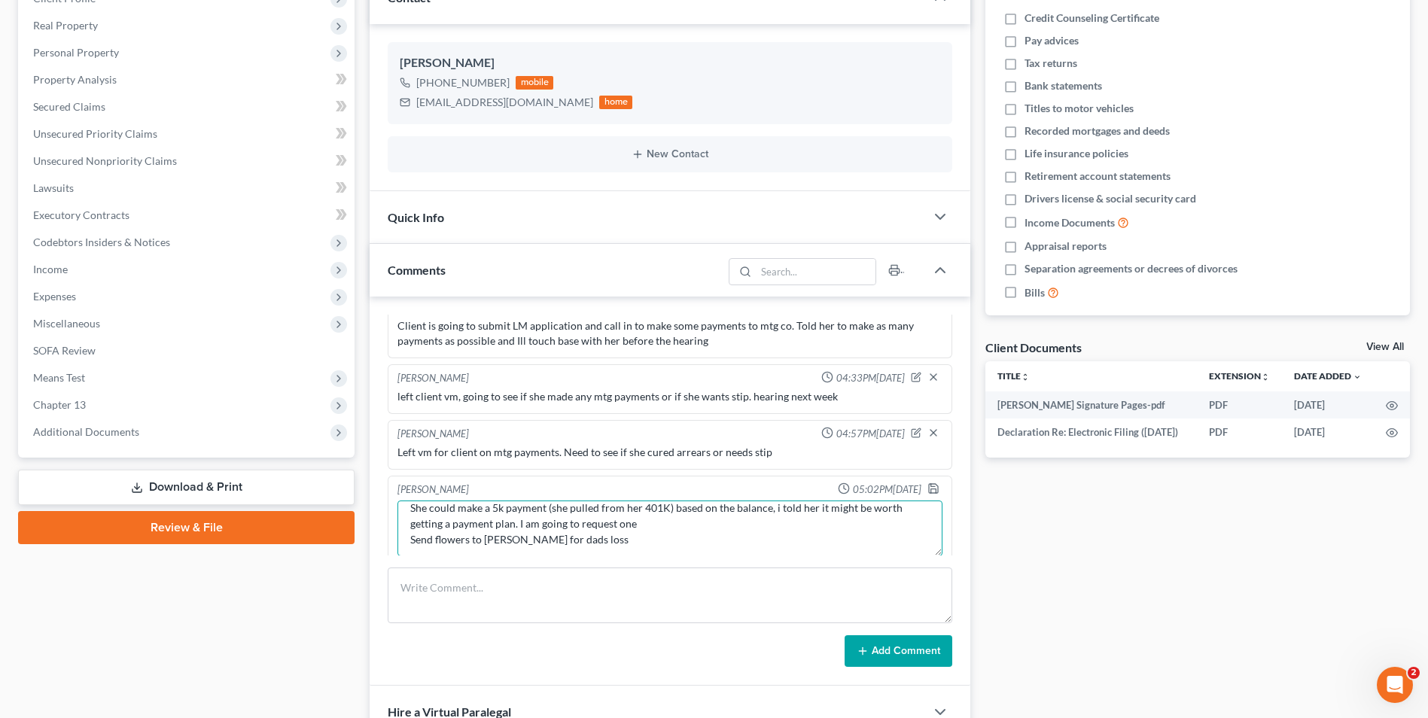
scroll to position [16, 0]
drag, startPoint x: 594, startPoint y: 542, endPoint x: 362, endPoint y: 540, distance: 231.9
click at [362, 540] on div "Updates & News × [US_STATE] District Notes Take a look at NextChapter's Distric…" at bounding box center [670, 382] width 616 height 926
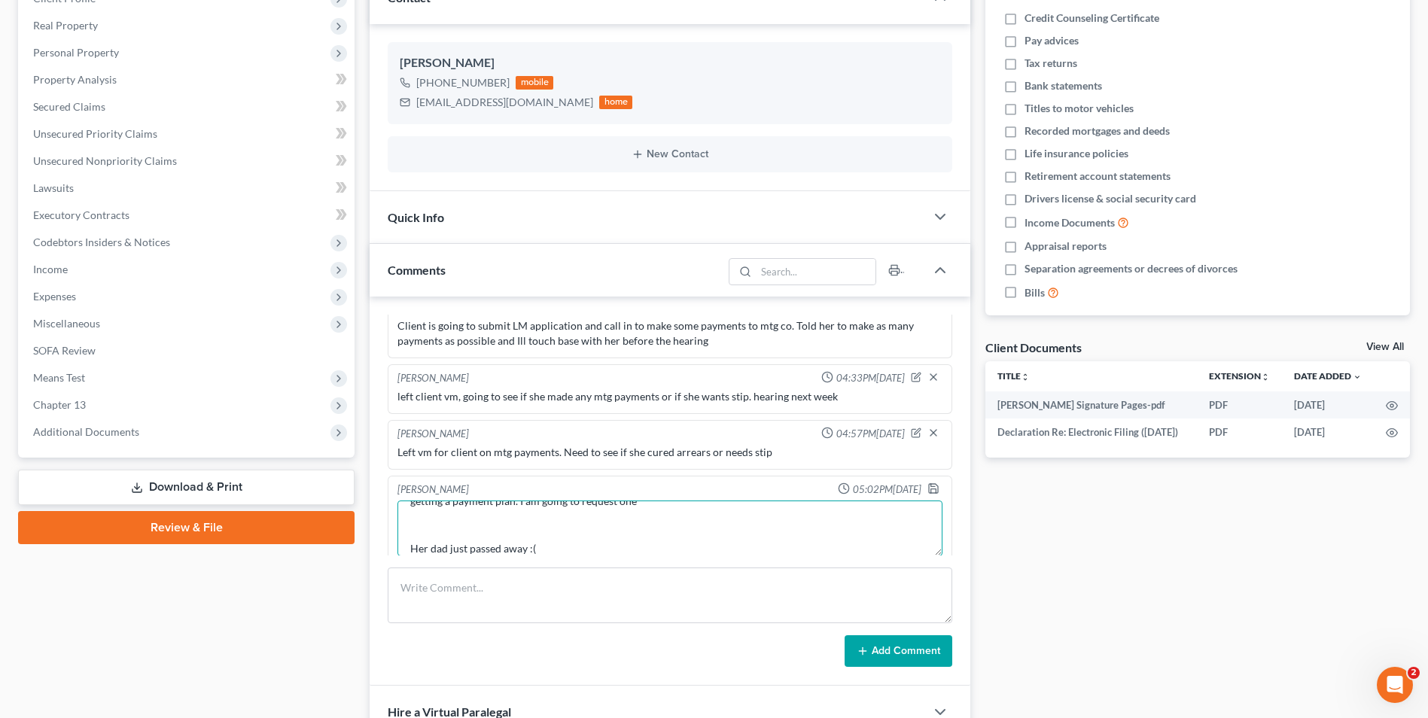
type textarea "She could make a 5k payment (she pulled from her 401K) based on the balance, i …"
click at [920, 482] on div "[PERSON_NAME] 05:02PM[DATE] She is going to pay $5000 Send flowers to [PERSON_N…" at bounding box center [670, 521] width 565 height 90
click at [927, 489] on icon "button" at bounding box center [933, 489] width 12 height 12
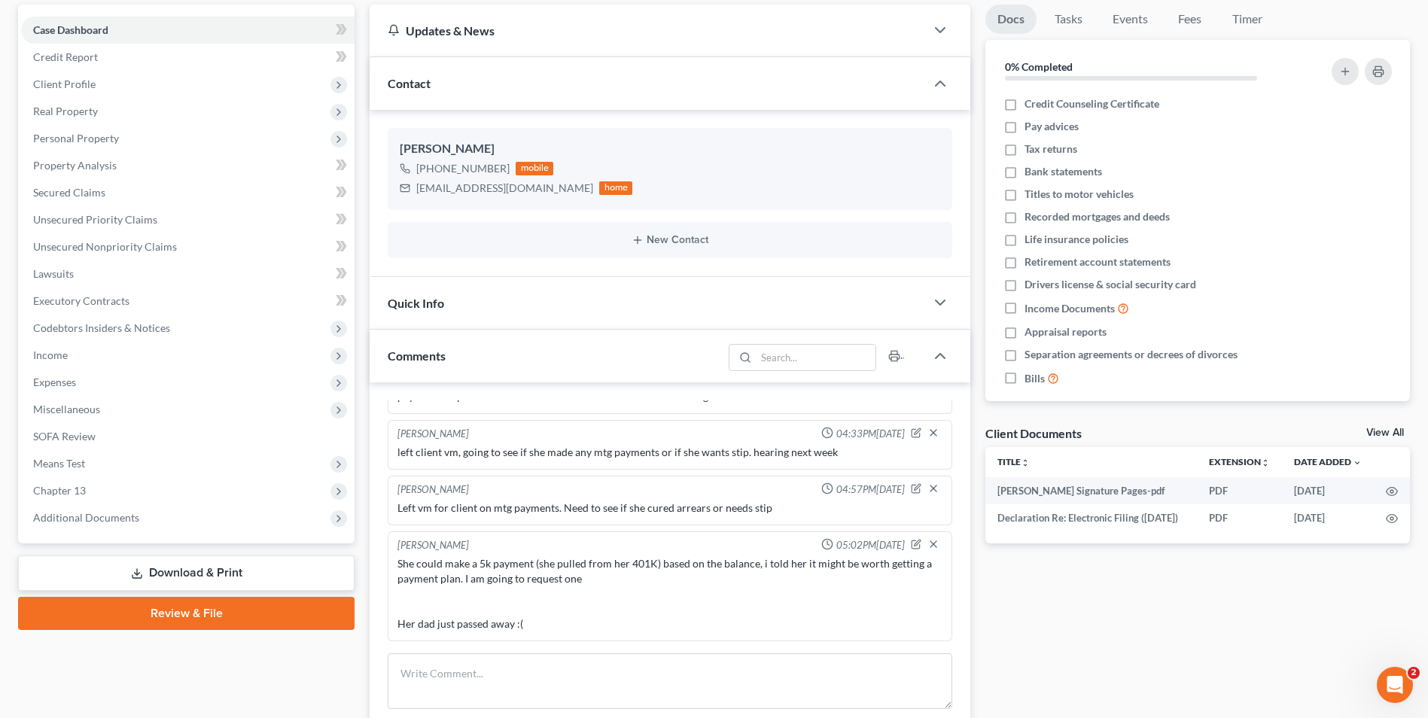
scroll to position [0, 0]
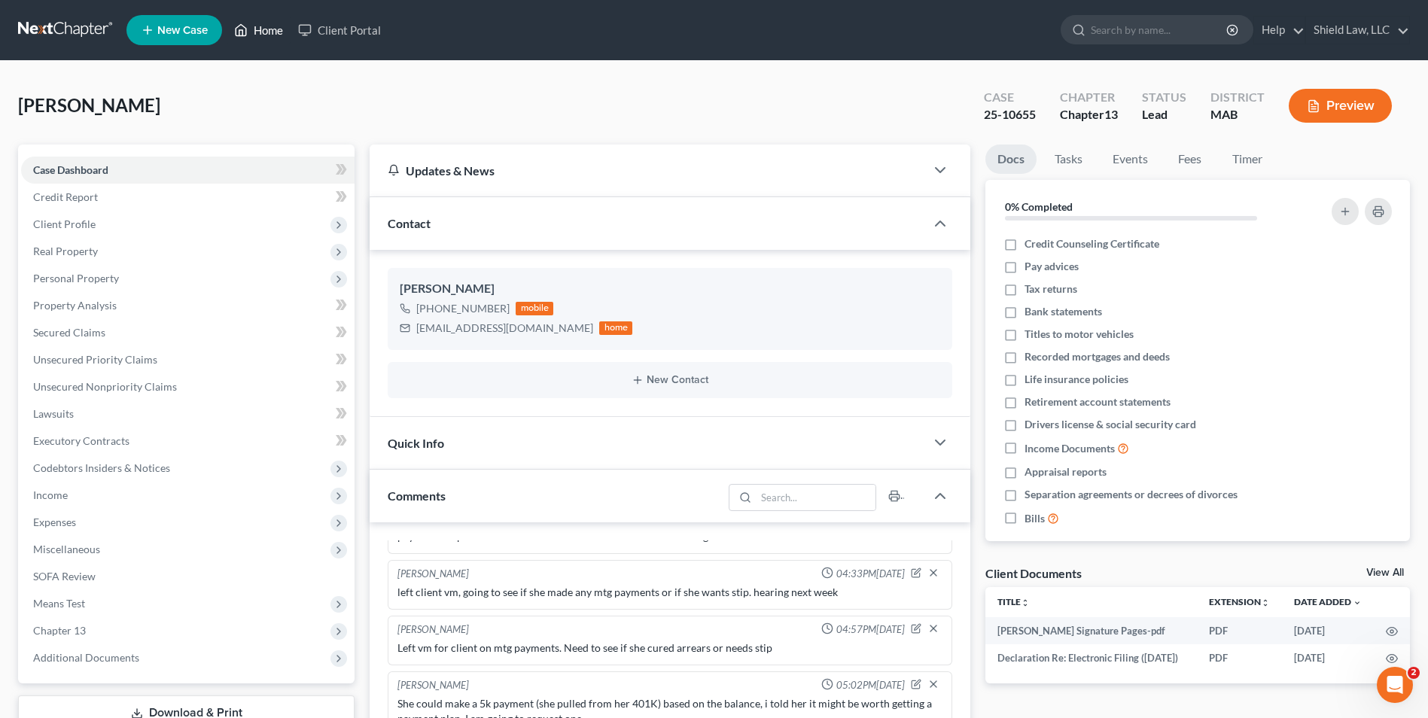
drag, startPoint x: 267, startPoint y: 38, endPoint x: 697, endPoint y: 118, distance: 437.2
click at [267, 38] on link "Home" at bounding box center [259, 30] width 64 height 27
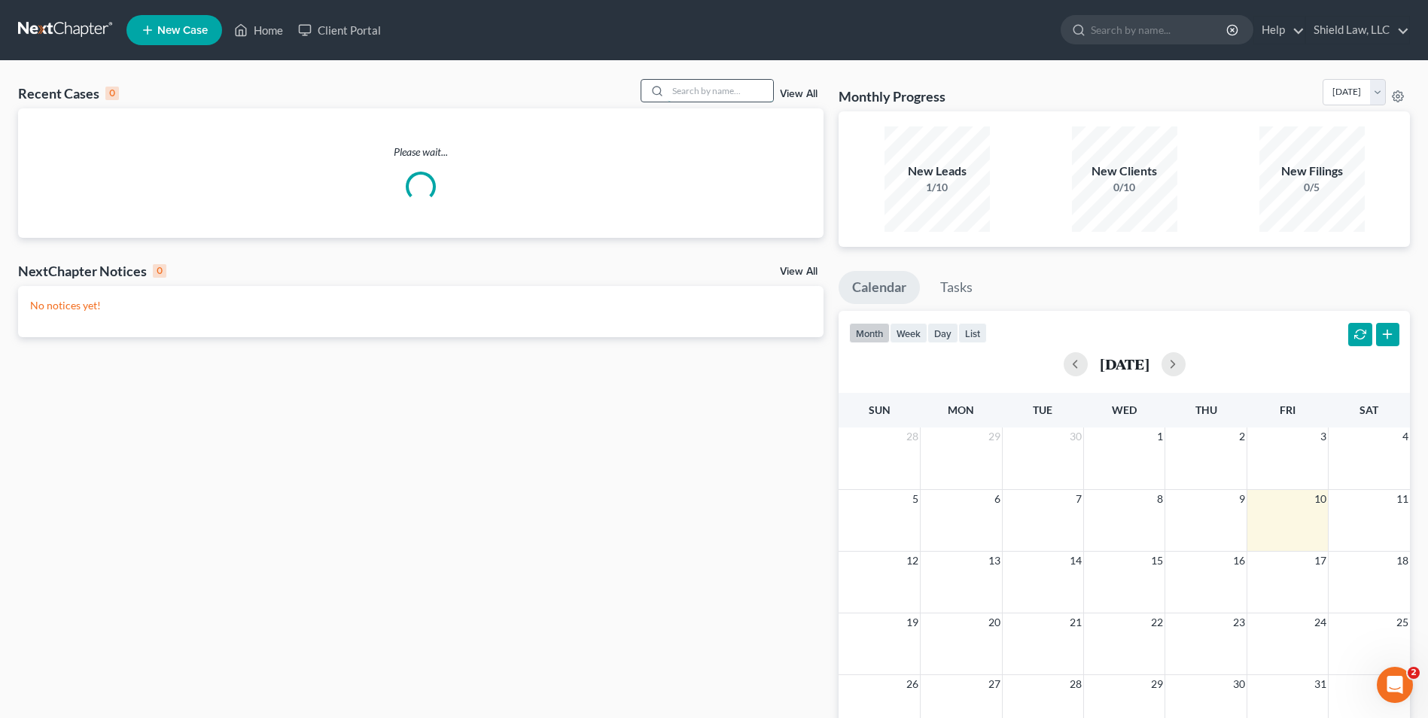
click at [723, 93] on input "search" at bounding box center [720, 91] width 105 height 22
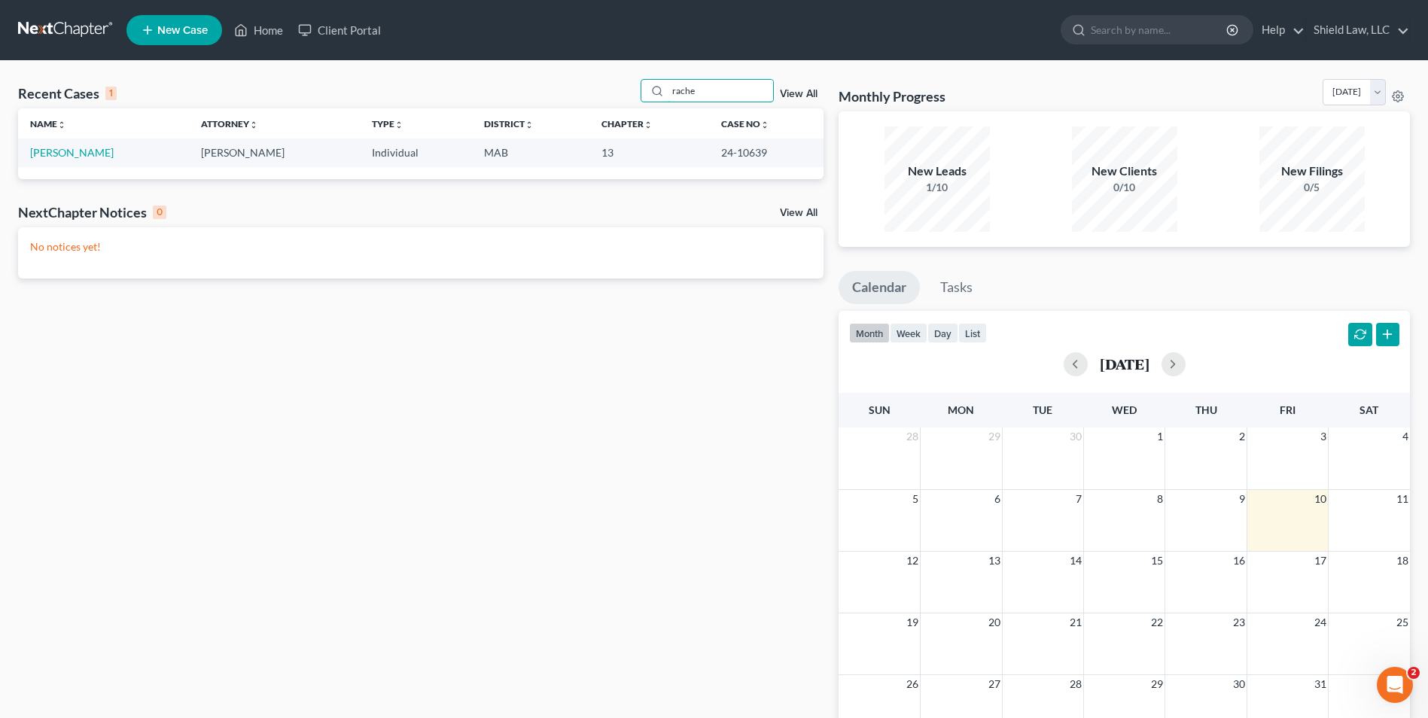
type input "rache"
click at [87, 139] on td "[PERSON_NAME]" at bounding box center [103, 153] width 171 height 28
click at [87, 151] on link "[PERSON_NAME]" at bounding box center [72, 152] width 84 height 13
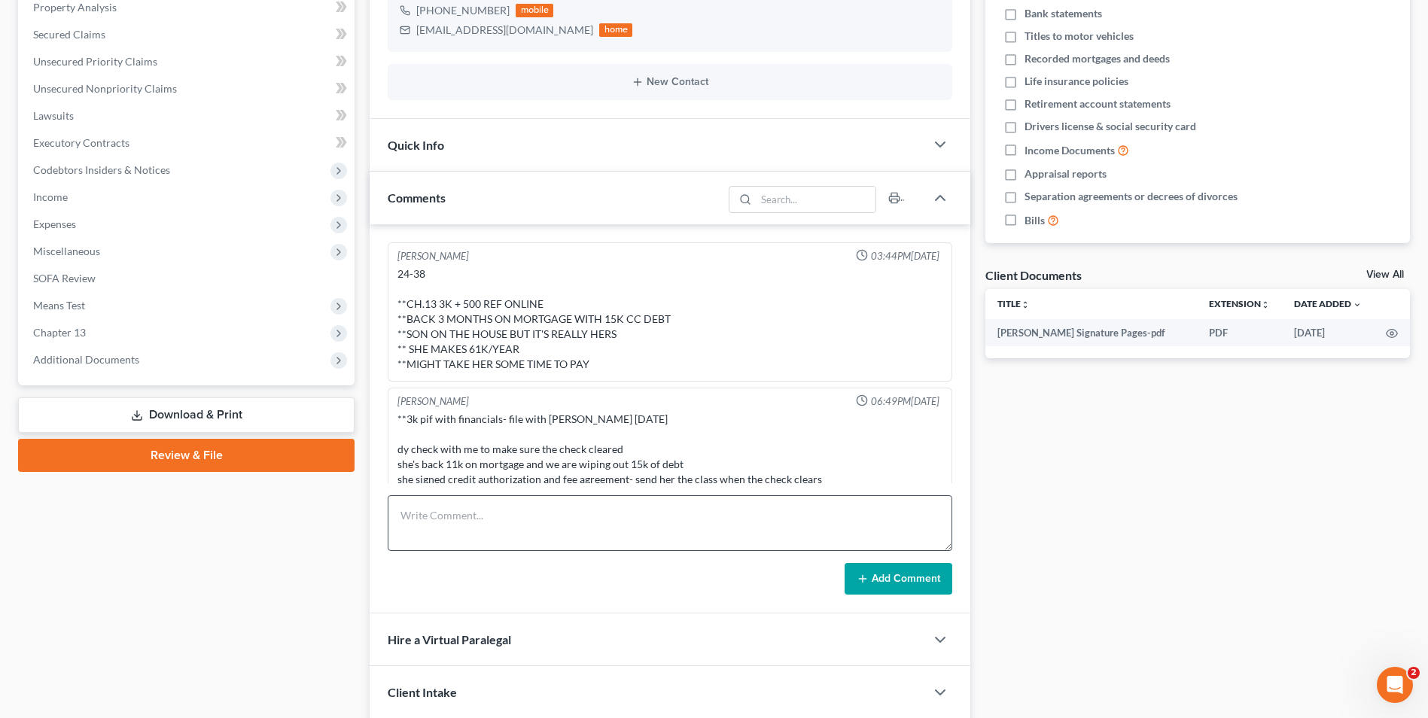
scroll to position [2348, 0]
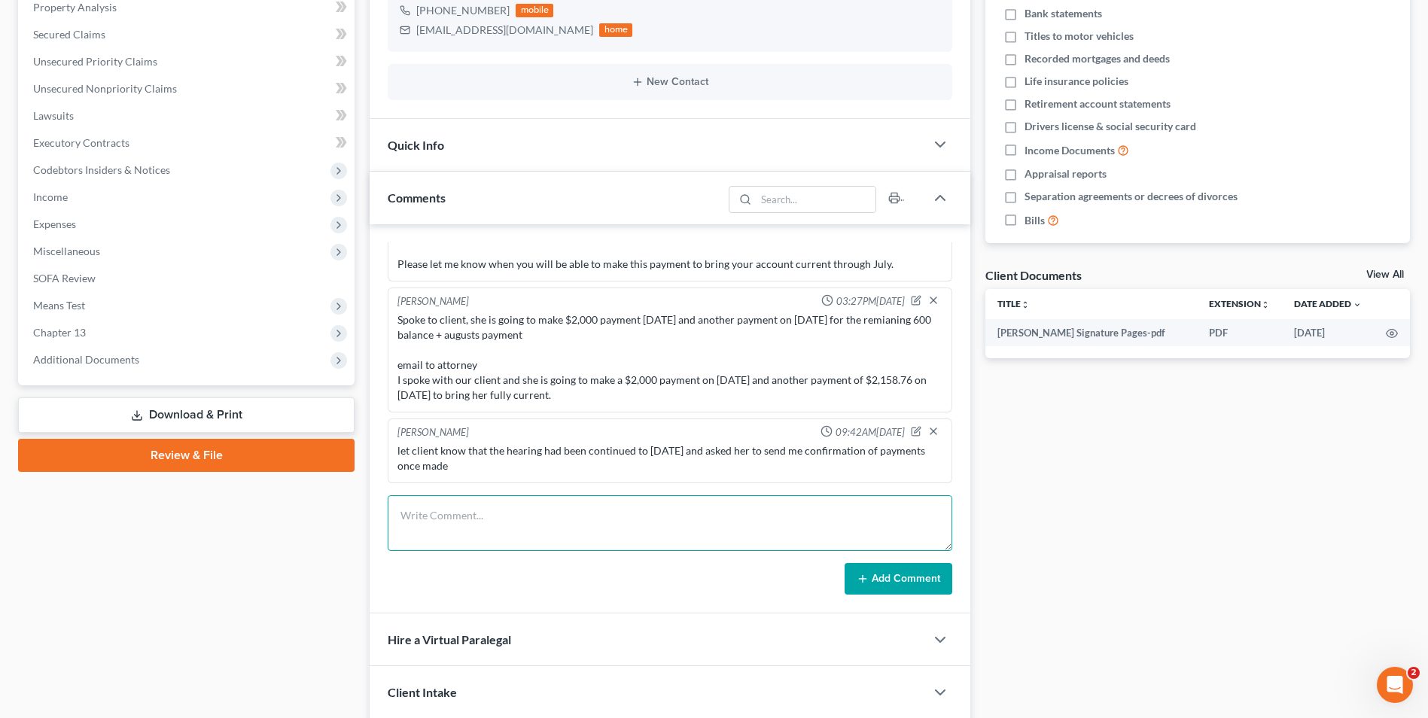
click at [516, 520] on textarea at bounding box center [670, 523] width 565 height 56
paste textarea "The mortgage company has sent over an updated payment history, see attached. It…"
type textarea "email to client The mortgage company has sent over an updated payment history, …"
click at [877, 584] on button "Add Comment" at bounding box center [899, 579] width 108 height 32
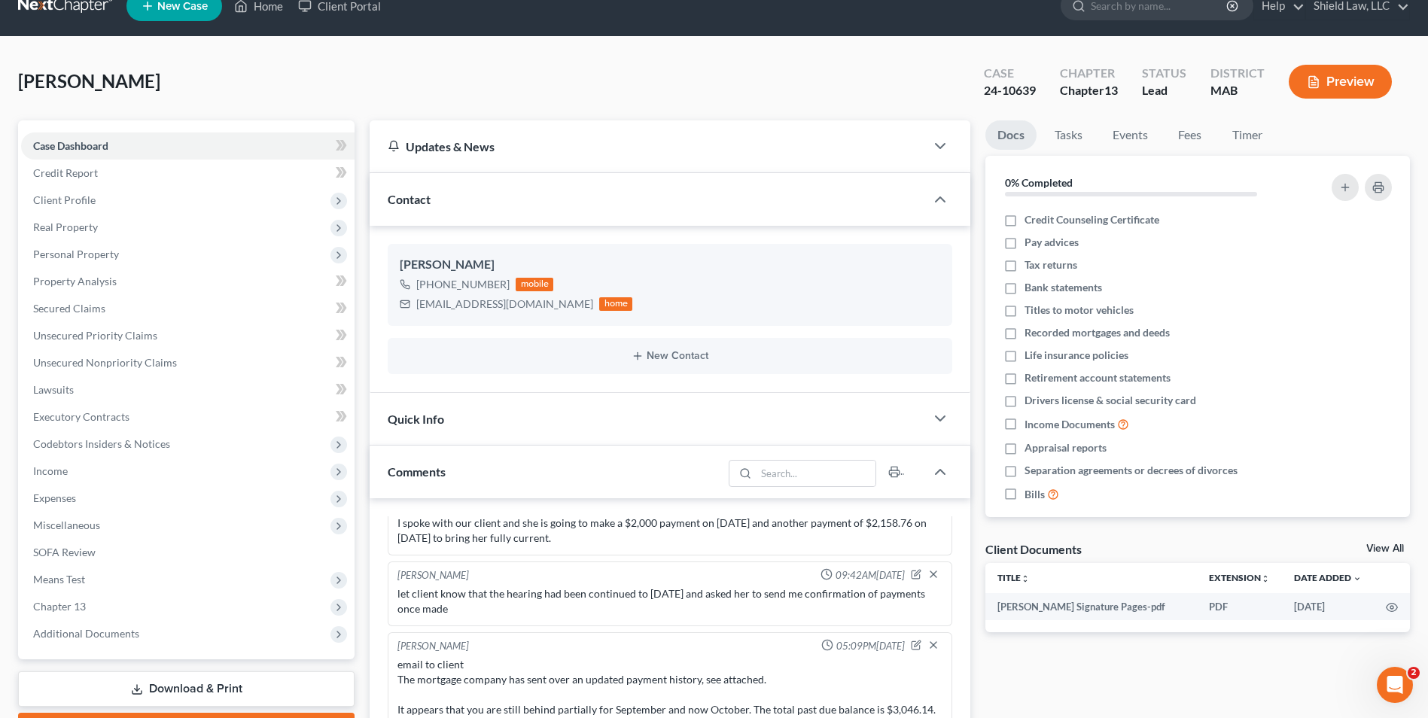
scroll to position [0, 0]
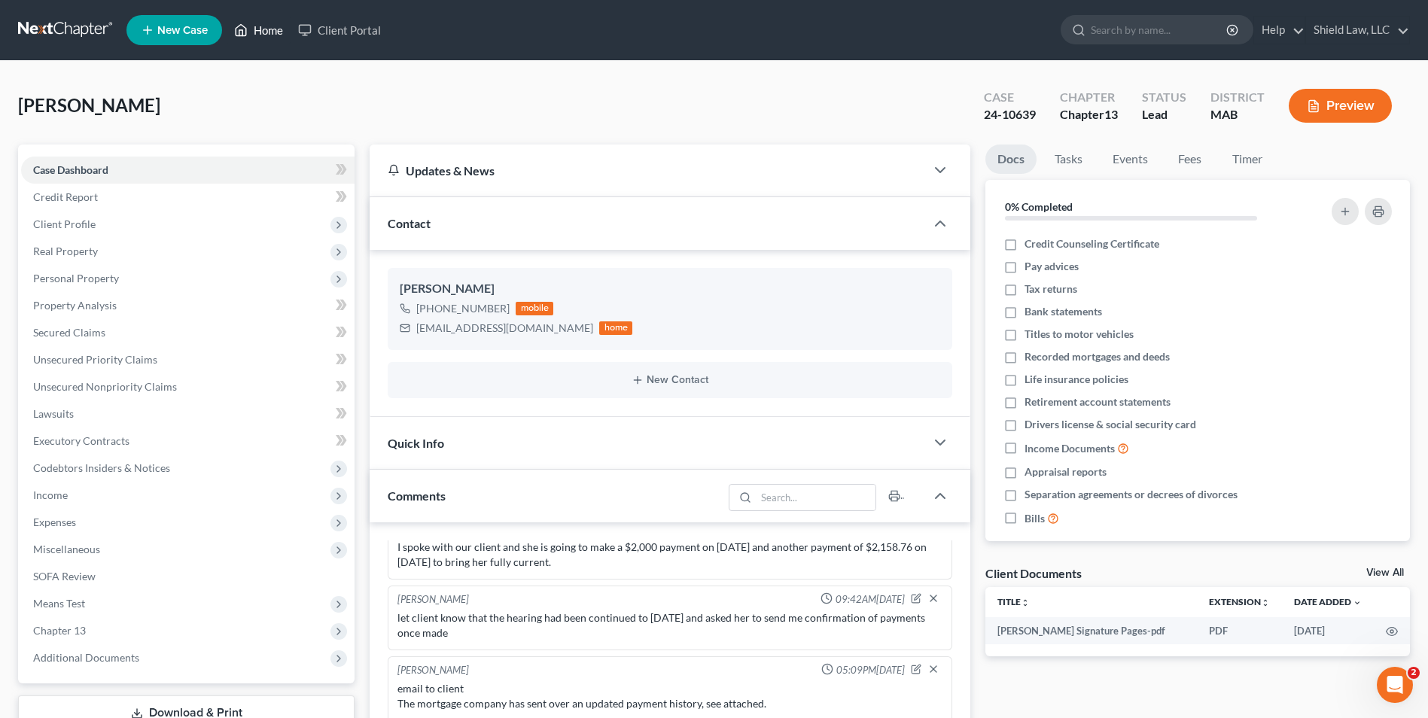
drag, startPoint x: 262, startPoint y: 33, endPoint x: 680, endPoint y: 96, distance: 422.4
click at [262, 33] on link "Home" at bounding box center [259, 30] width 64 height 27
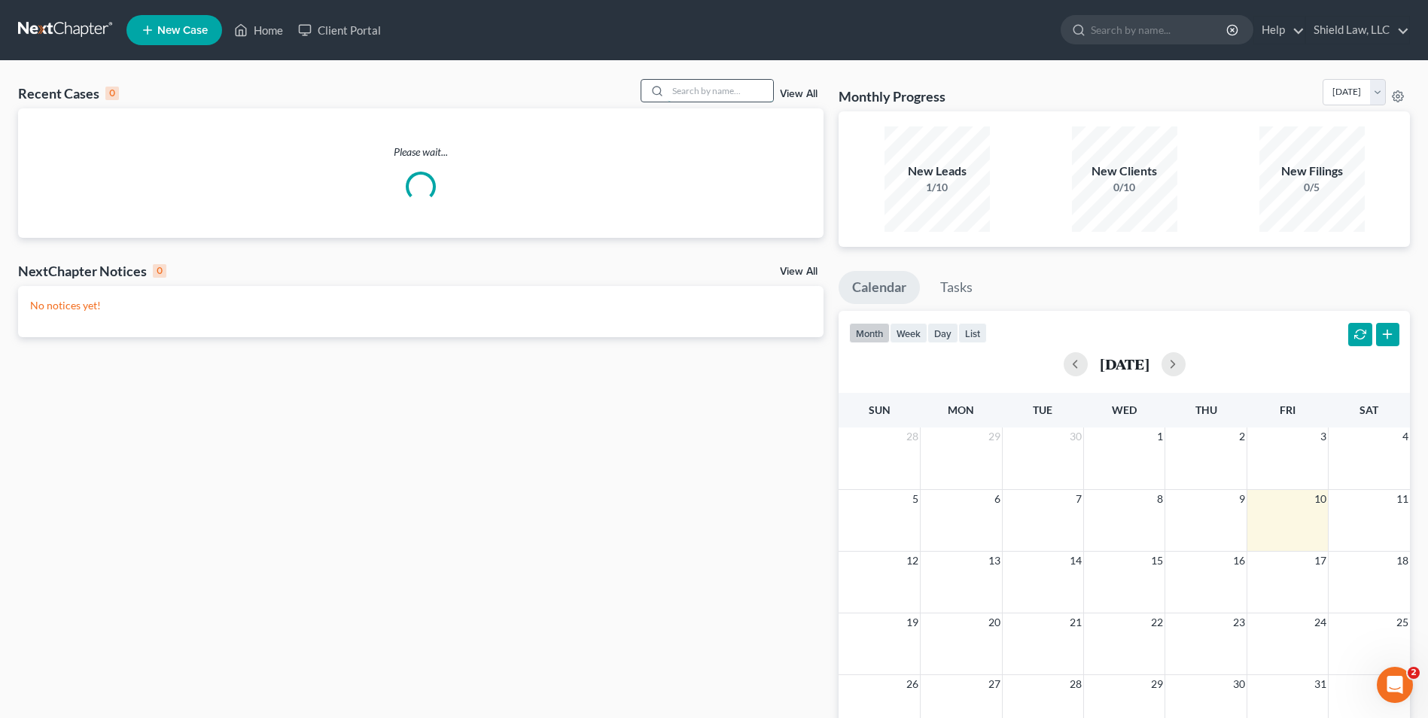
click at [735, 90] on input "search" at bounding box center [720, 91] width 105 height 22
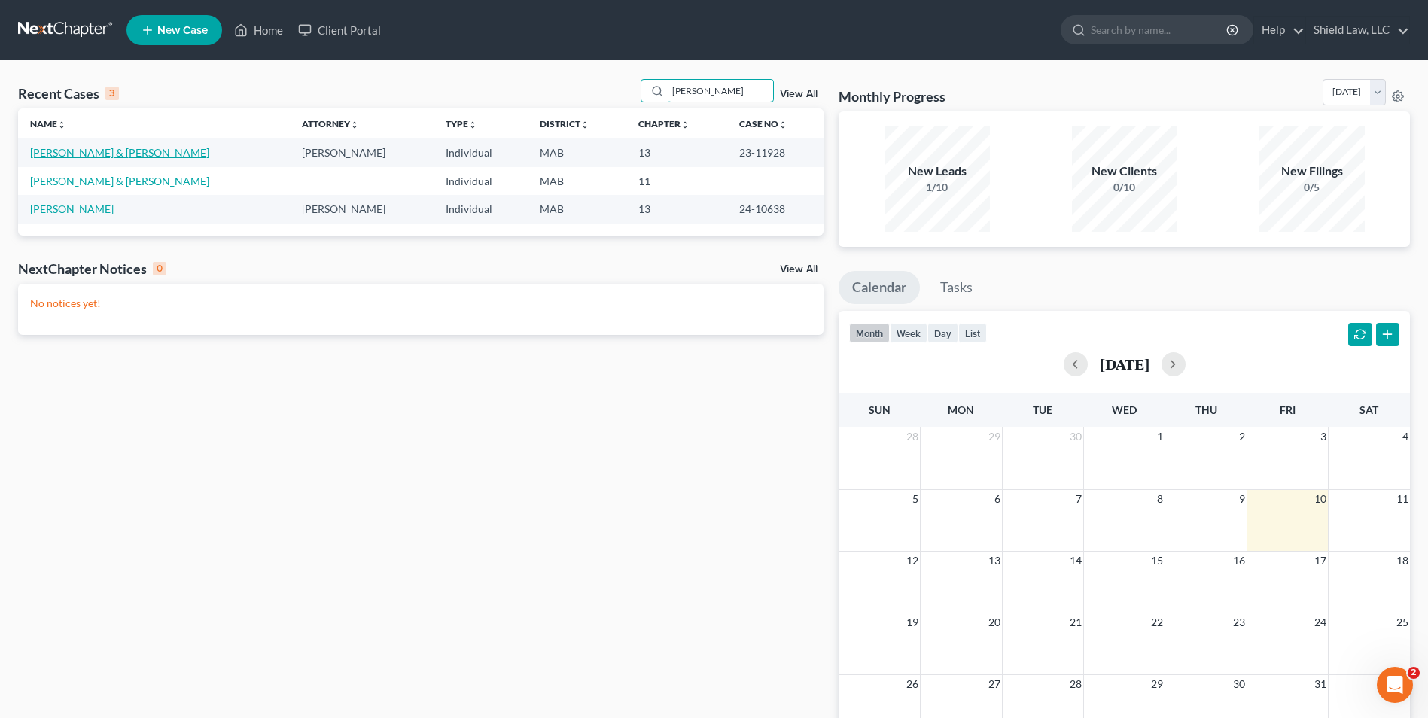
type input "[PERSON_NAME]"
click at [69, 156] on link "[PERSON_NAME] & [PERSON_NAME]" at bounding box center [119, 152] width 179 height 13
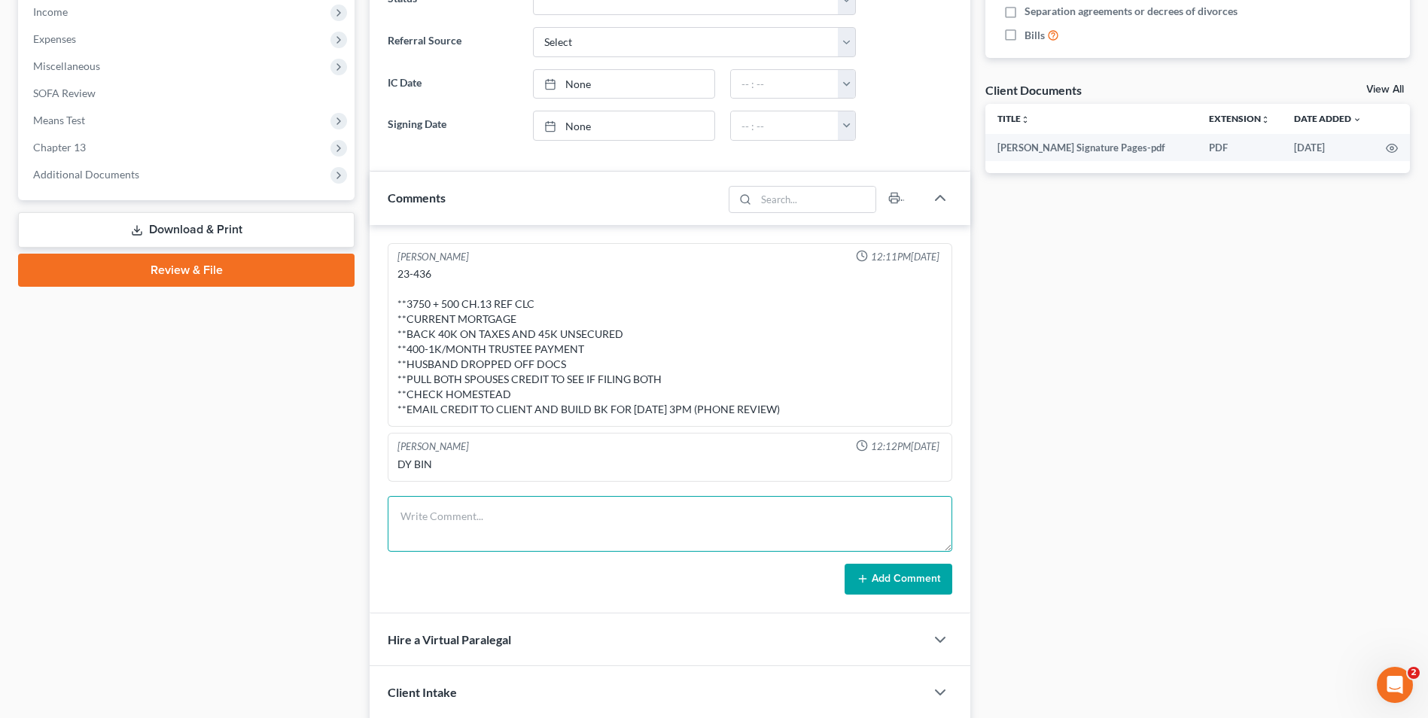
scroll to position [2368, 0]
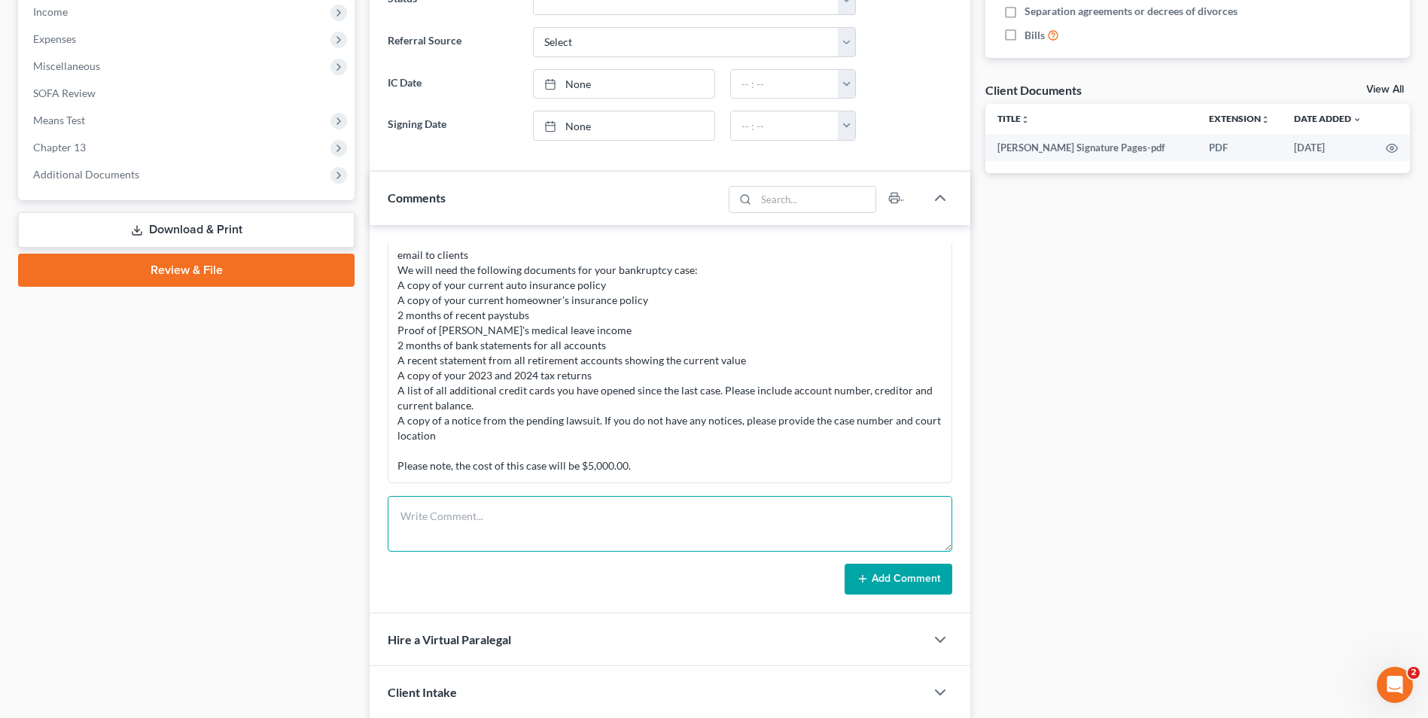
click at [534, 530] on textarea at bounding box center [670, 524] width 565 height 56
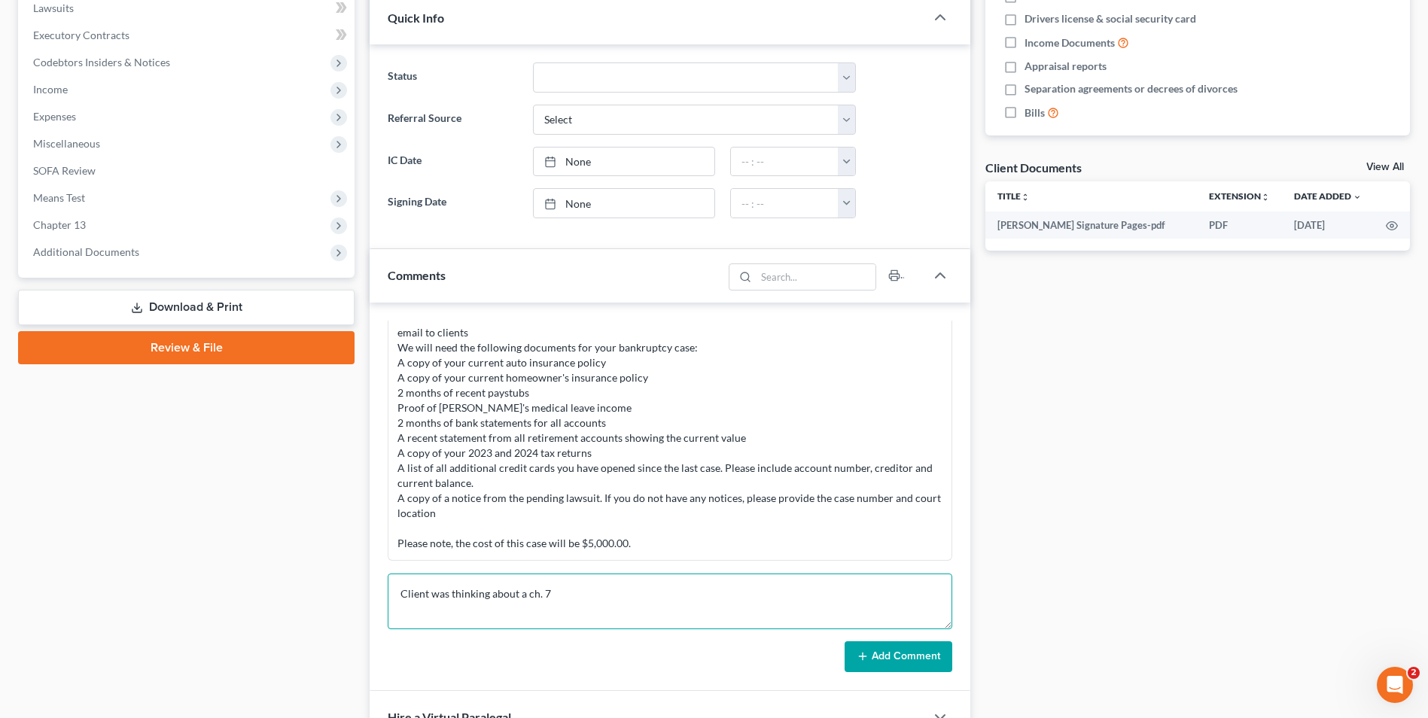
scroll to position [182, 0]
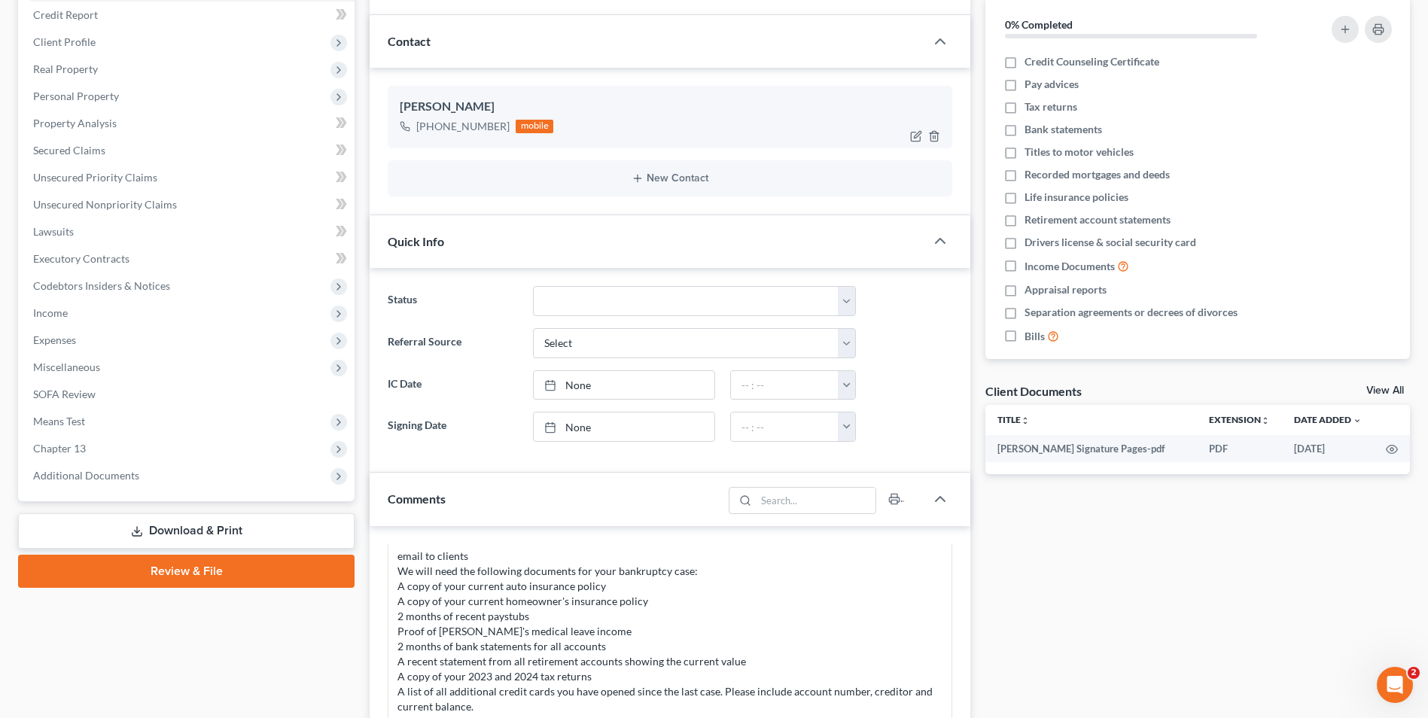
drag, startPoint x: 503, startPoint y: 123, endPoint x: 425, endPoint y: 123, distance: 77.5
click at [425, 123] on div "[PHONE_NUMBER]" at bounding box center [462, 126] width 93 height 15
copy div "[PHONE_NUMBER]"
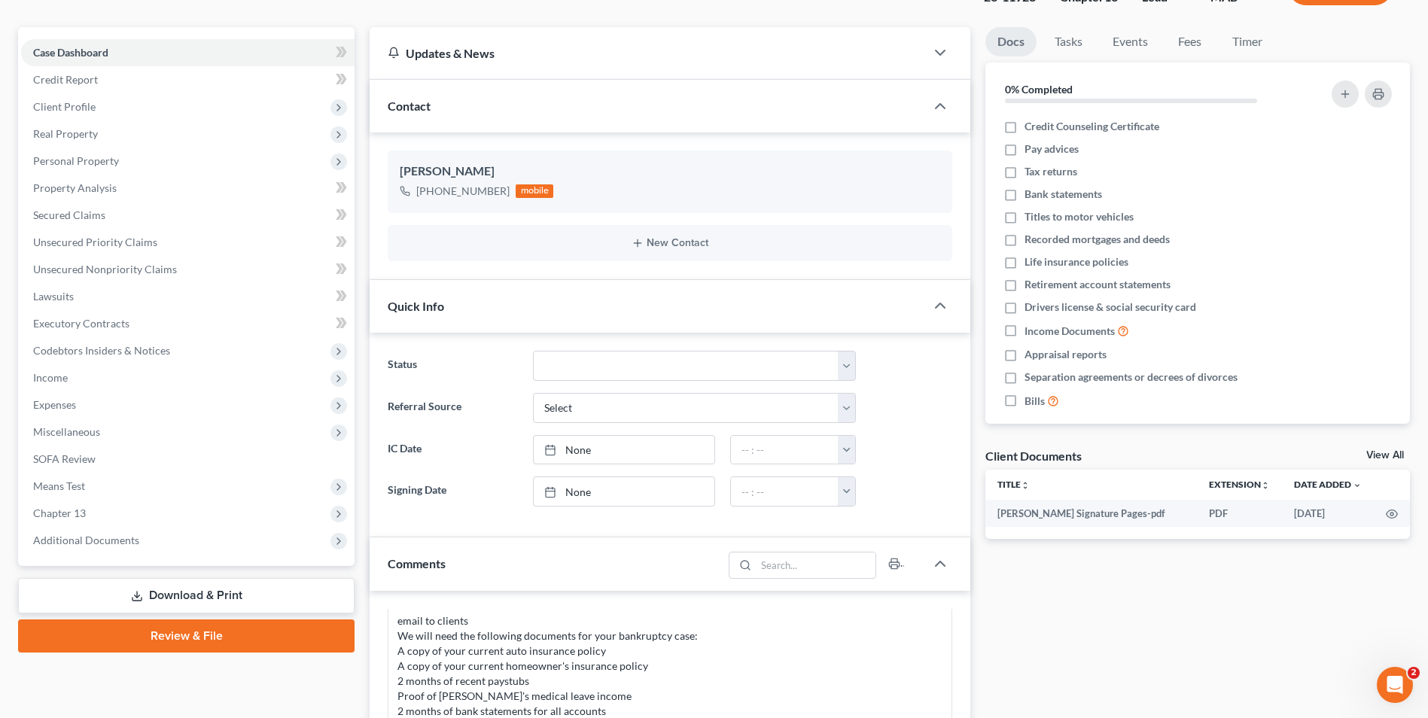
scroll to position [0, 0]
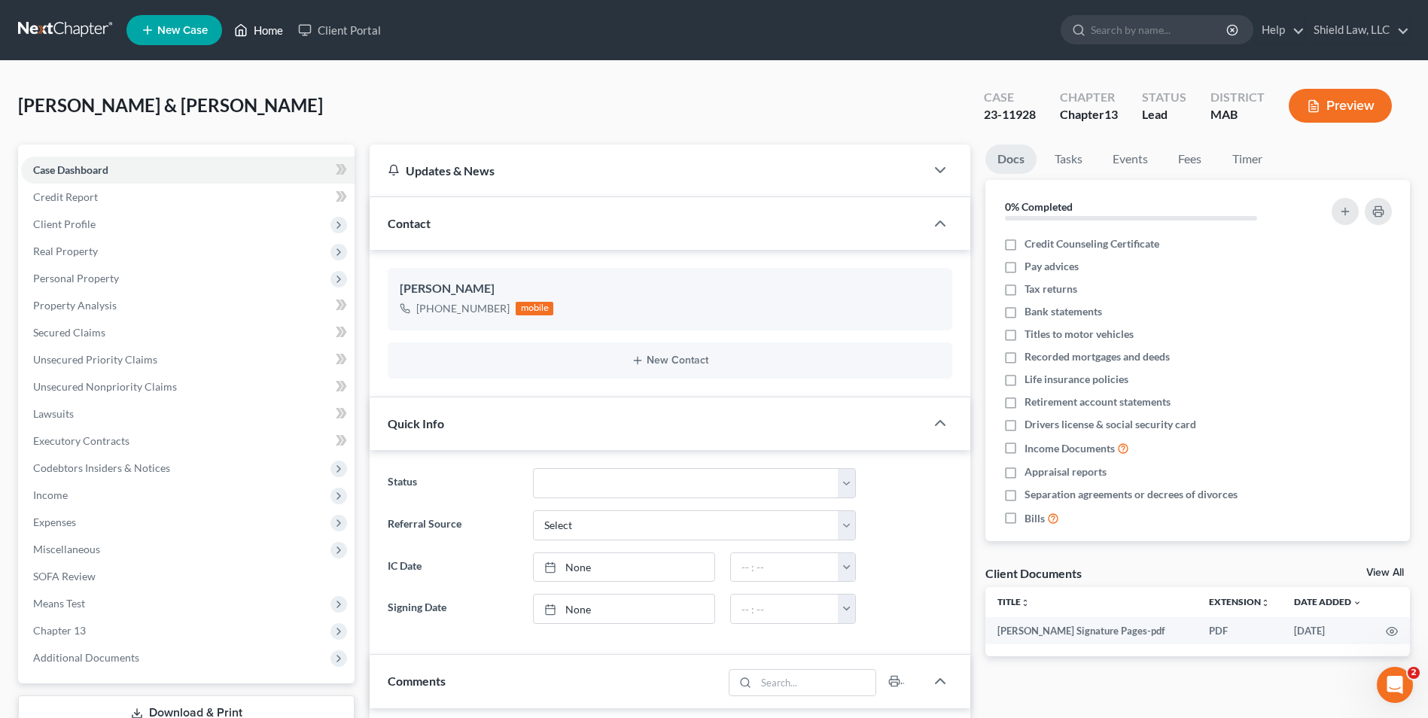
click at [277, 25] on link "Home" at bounding box center [259, 30] width 64 height 27
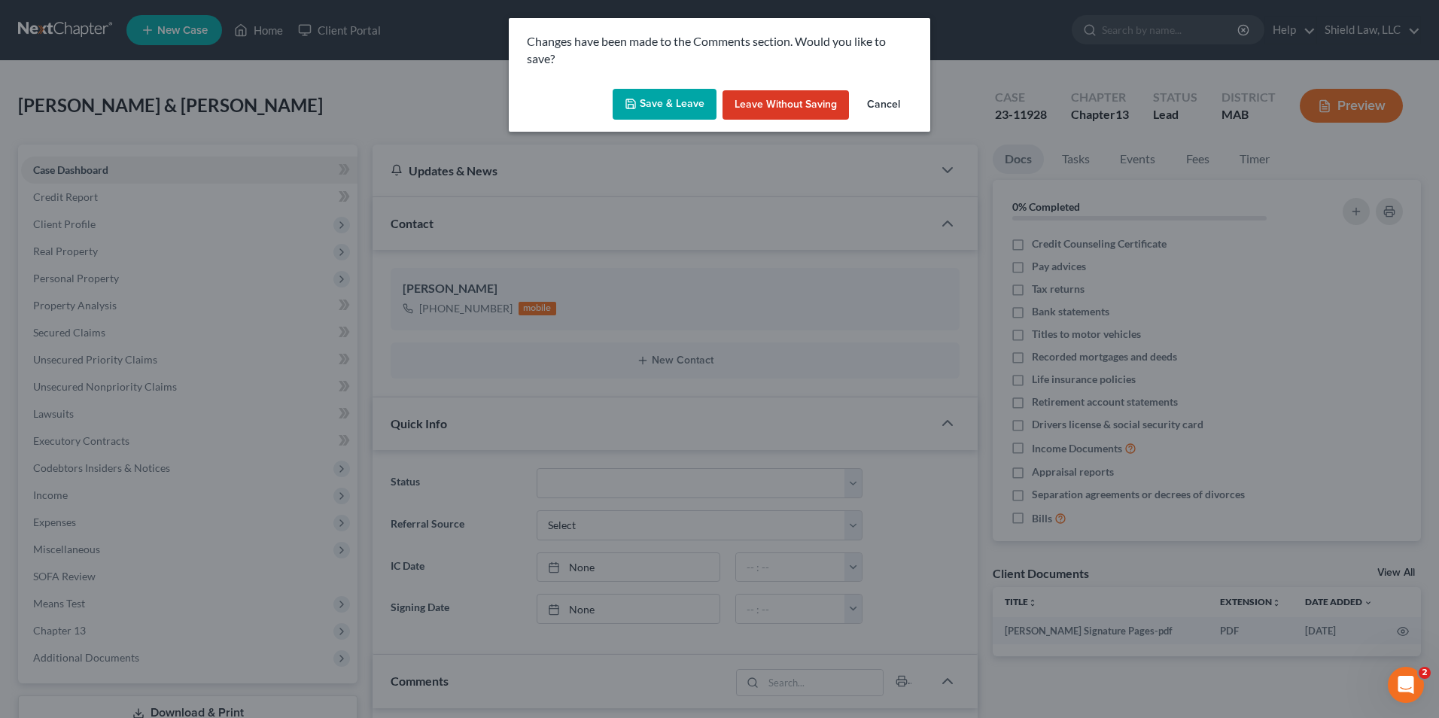
click at [882, 105] on button "Cancel" at bounding box center [883, 105] width 57 height 30
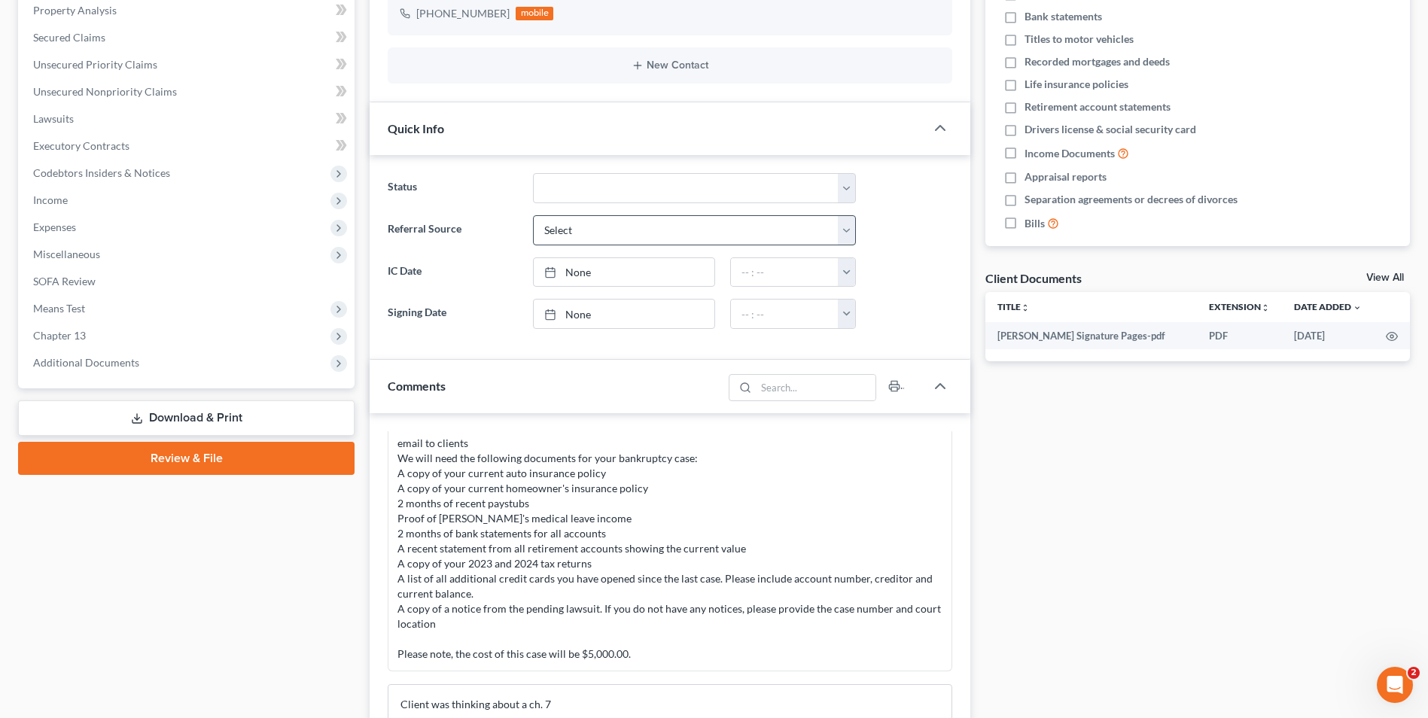
scroll to position [527, 0]
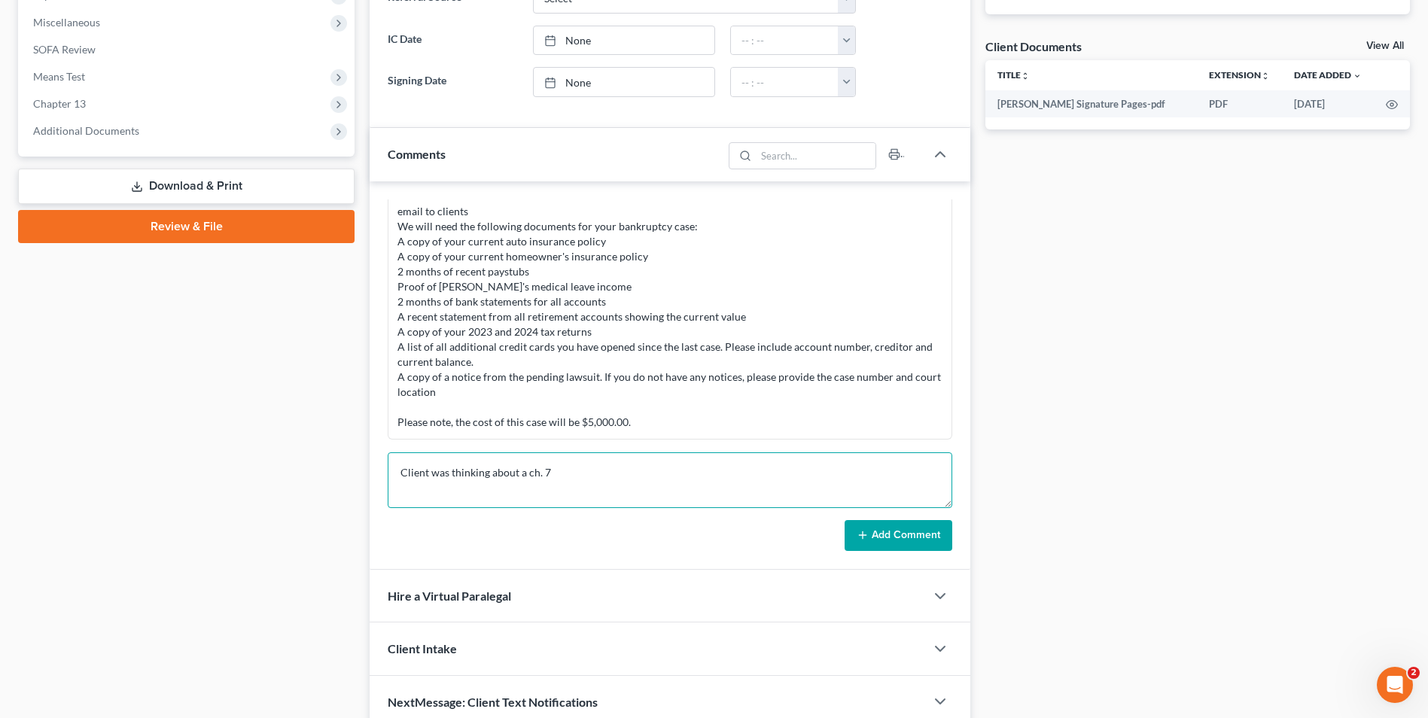
drag, startPoint x: 551, startPoint y: 467, endPoint x: 408, endPoint y: 472, distance: 143.1
click at [409, 472] on textarea "Client was thinking about a ch. 7" at bounding box center [670, 480] width 565 height 56
type textarea "C"
paste textarea "She sent me an email stating that they were going to go with the ch. 7 - which …"
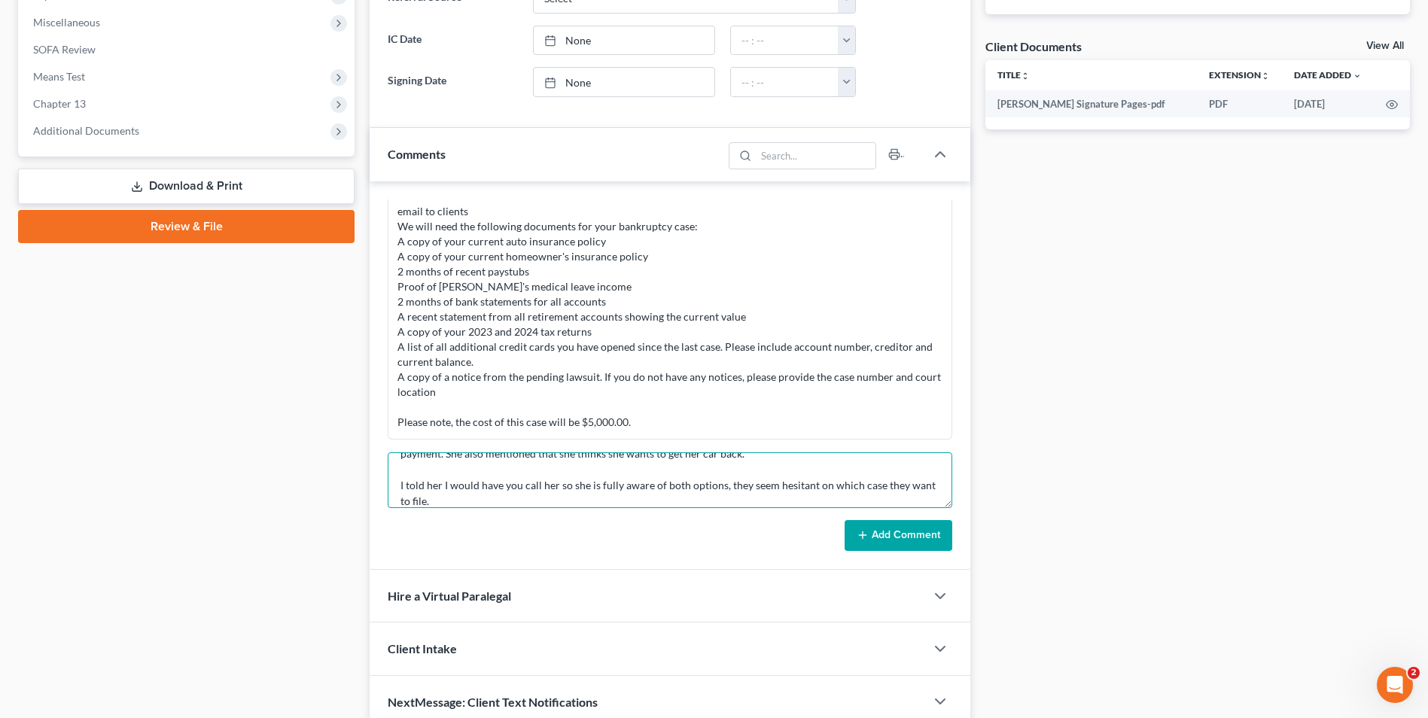
type textarea "Email to NY She sent me an email stating that they were going to go with the ch…"
drag, startPoint x: 879, startPoint y: 553, endPoint x: 1096, endPoint y: 476, distance: 231.0
click at [879, 553] on div "[PERSON_NAME] 12:11PM[DATE] 23-436 **3750 + 500 CH.13 REF CLC **CURRENT MORTGAG…" at bounding box center [670, 375] width 601 height 389
click at [888, 536] on button "Add Comment" at bounding box center [899, 536] width 108 height 32
drag, startPoint x: 889, startPoint y: 546, endPoint x: 442, endPoint y: 434, distance: 461.0
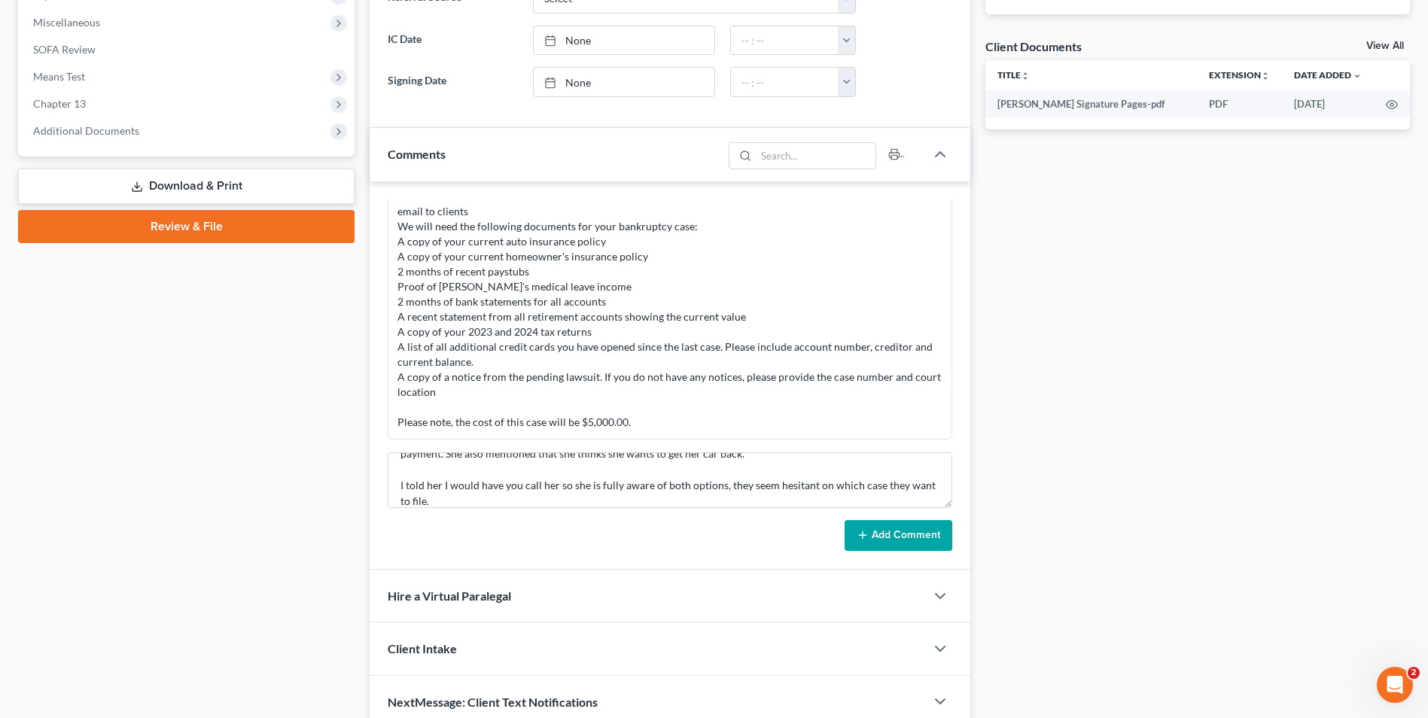
click at [890, 547] on button "Add Comment" at bounding box center [899, 536] width 108 height 32
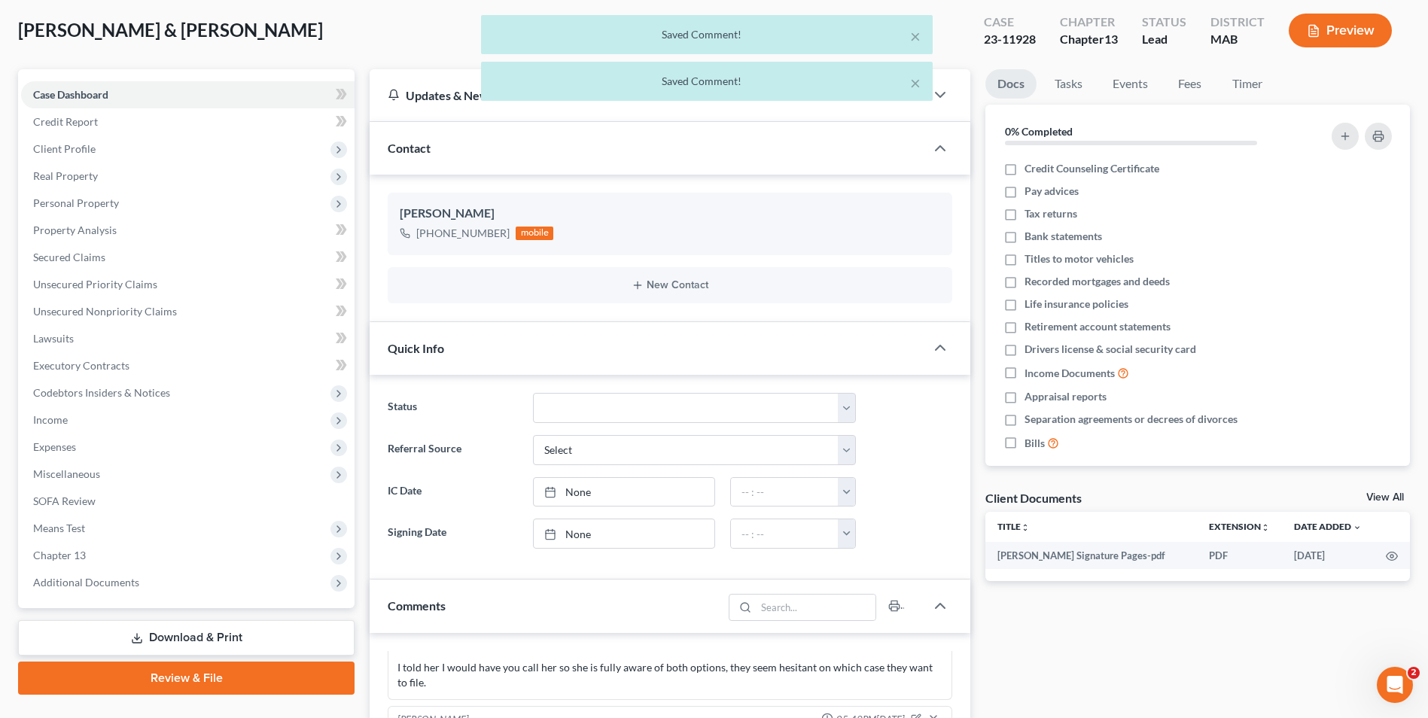
scroll to position [0, 0]
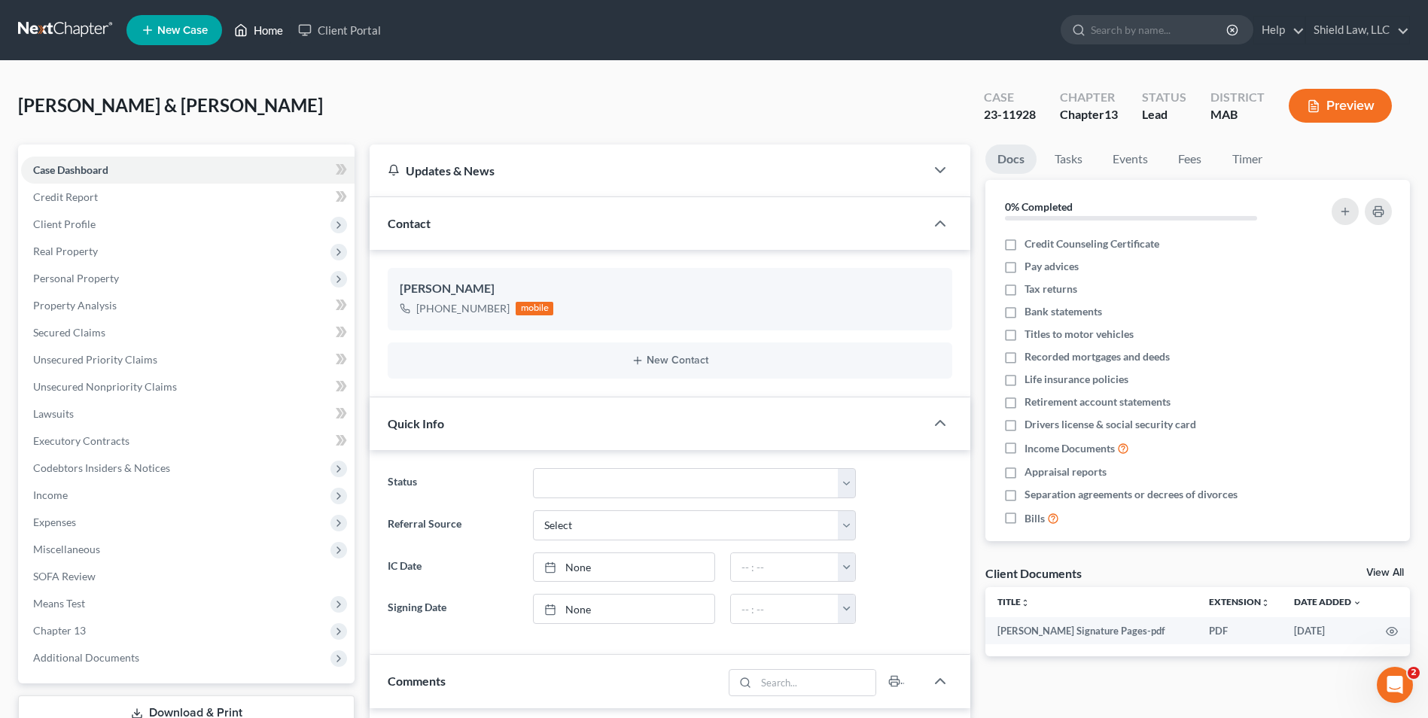
click at [260, 35] on link "Home" at bounding box center [259, 30] width 64 height 27
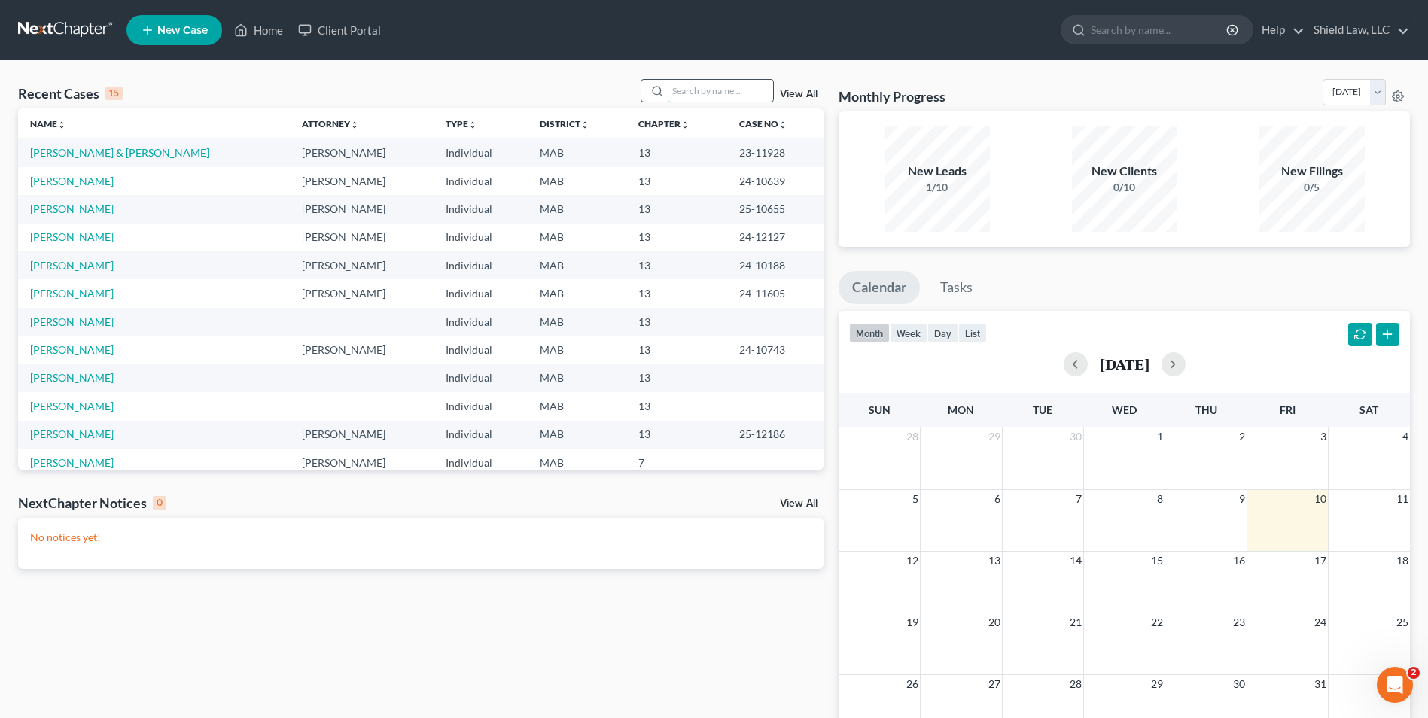
click at [680, 84] on input "search" at bounding box center [720, 91] width 105 height 22
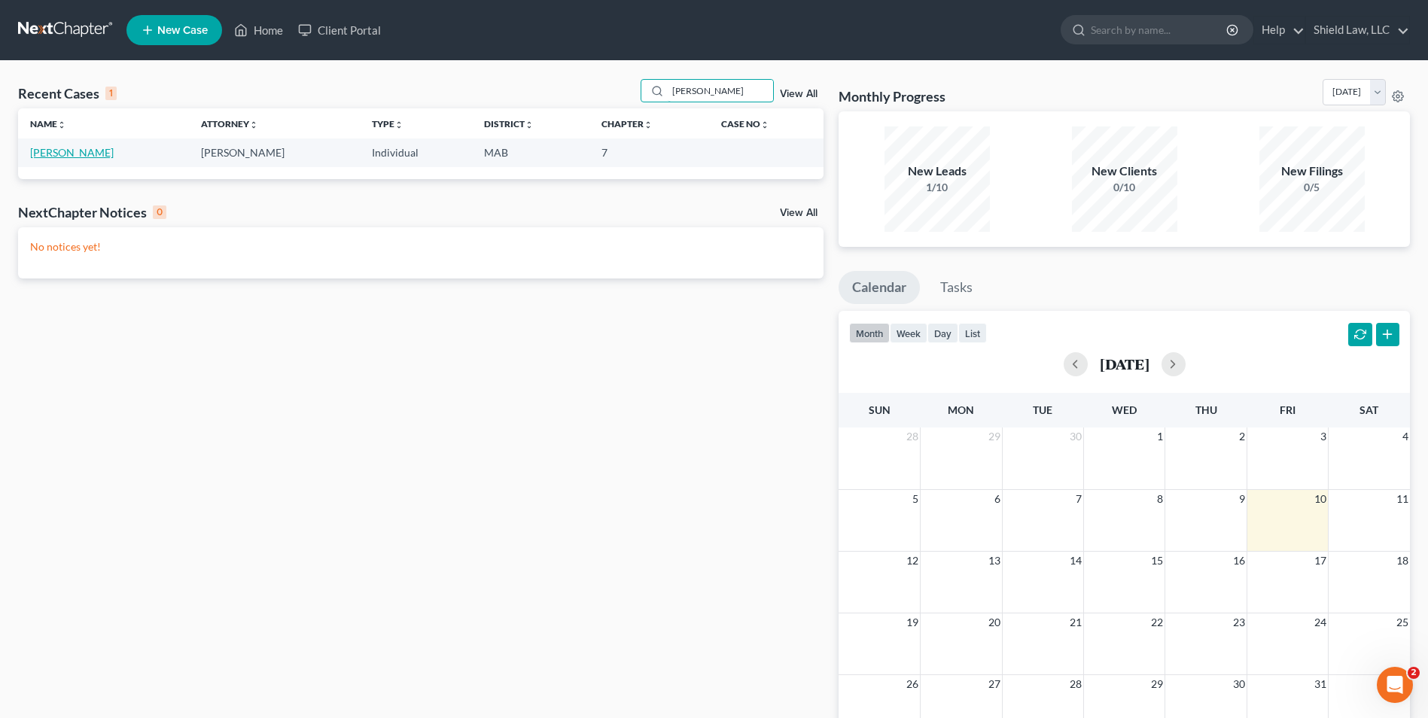
type input "[PERSON_NAME]"
click at [79, 154] on link "[PERSON_NAME]" at bounding box center [72, 152] width 84 height 13
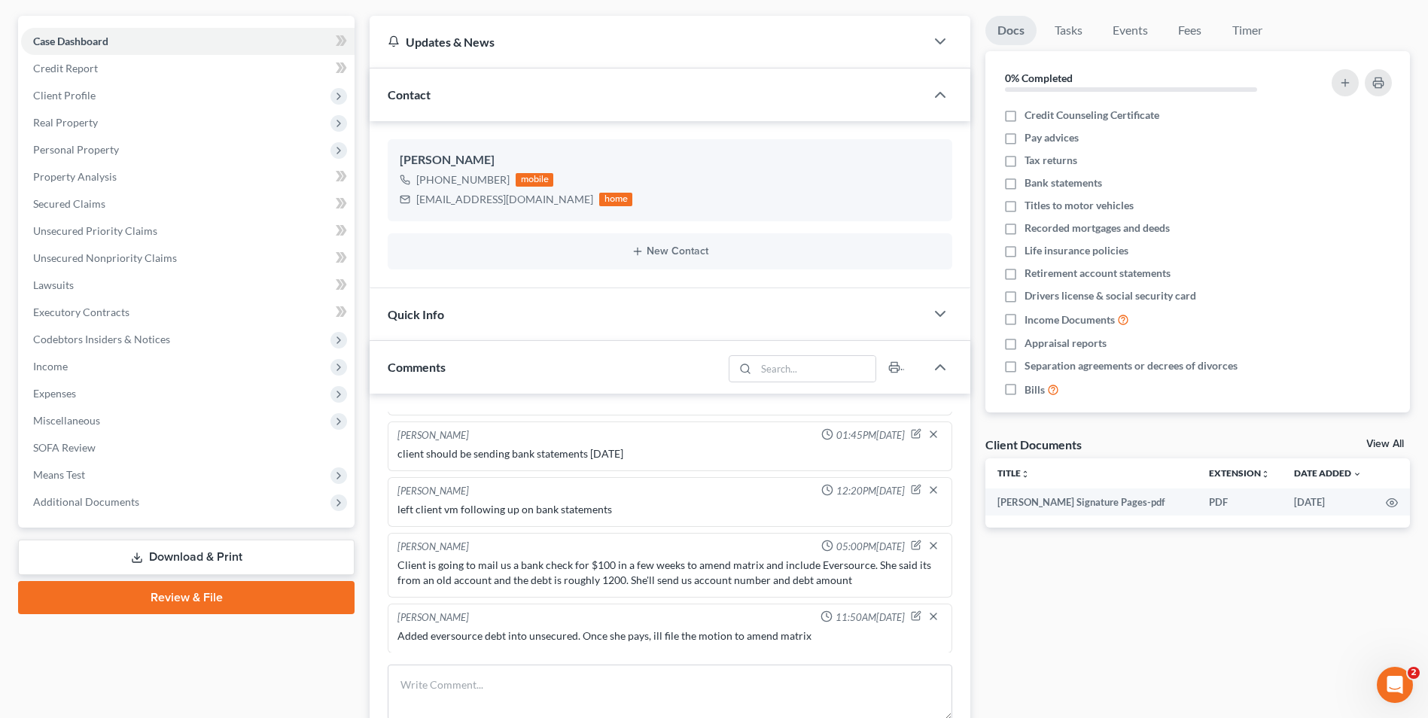
scroll to position [301, 0]
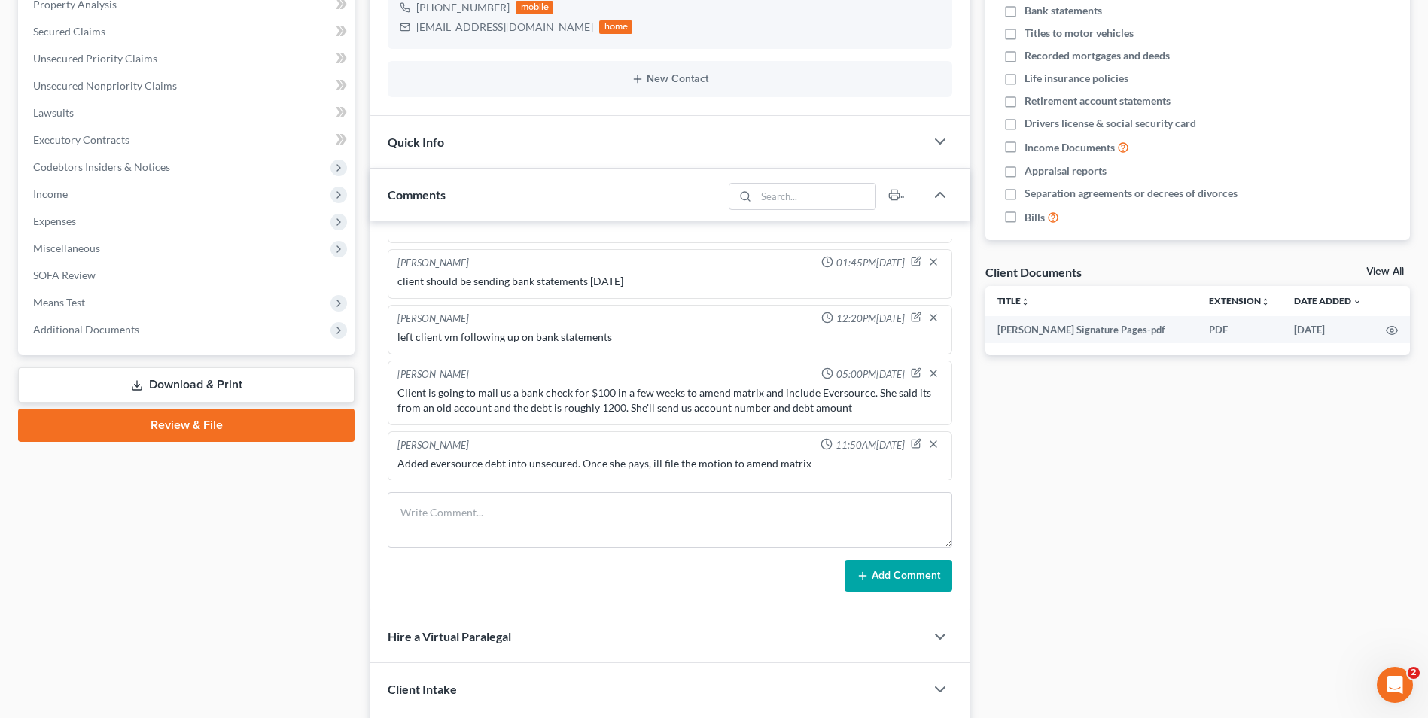
drag, startPoint x: 207, startPoint y: 622, endPoint x: 346, endPoint y: 547, distance: 158.3
click at [207, 622] on div "Case Dashboard Payments Invoices Payments Payments Credit Report Client Profile" at bounding box center [187, 306] width 352 height 926
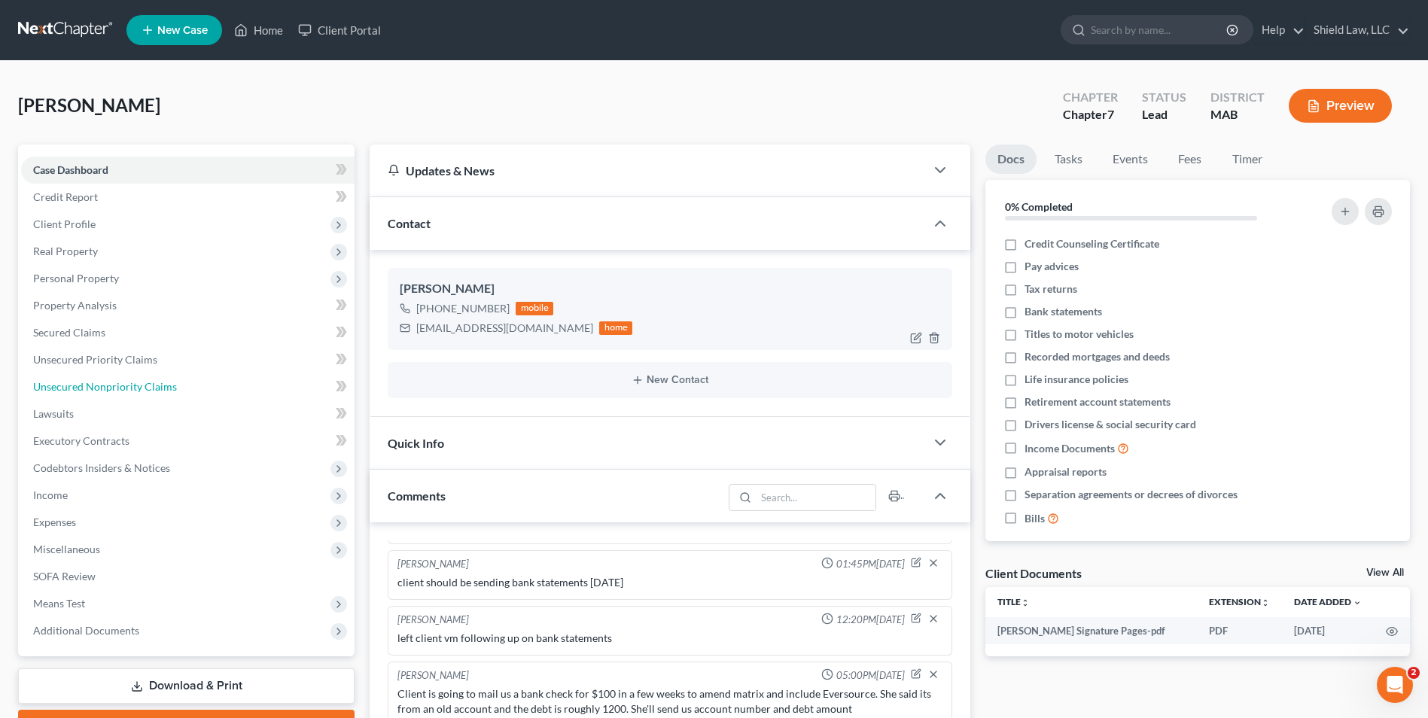
drag, startPoint x: 142, startPoint y: 381, endPoint x: 468, endPoint y: 292, distance: 338.6
click at [142, 381] on span "Unsecured Nonpriority Claims" at bounding box center [105, 386] width 144 height 13
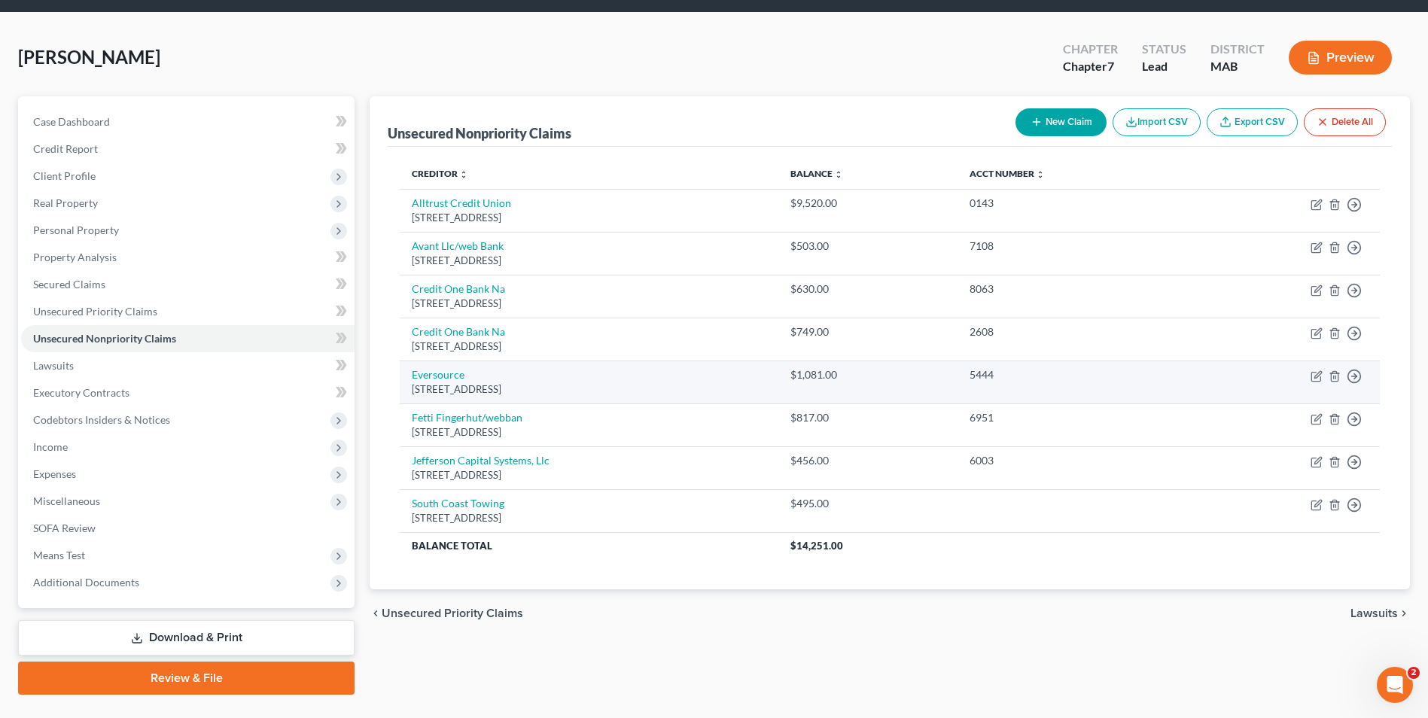
scroll to position [75, 0]
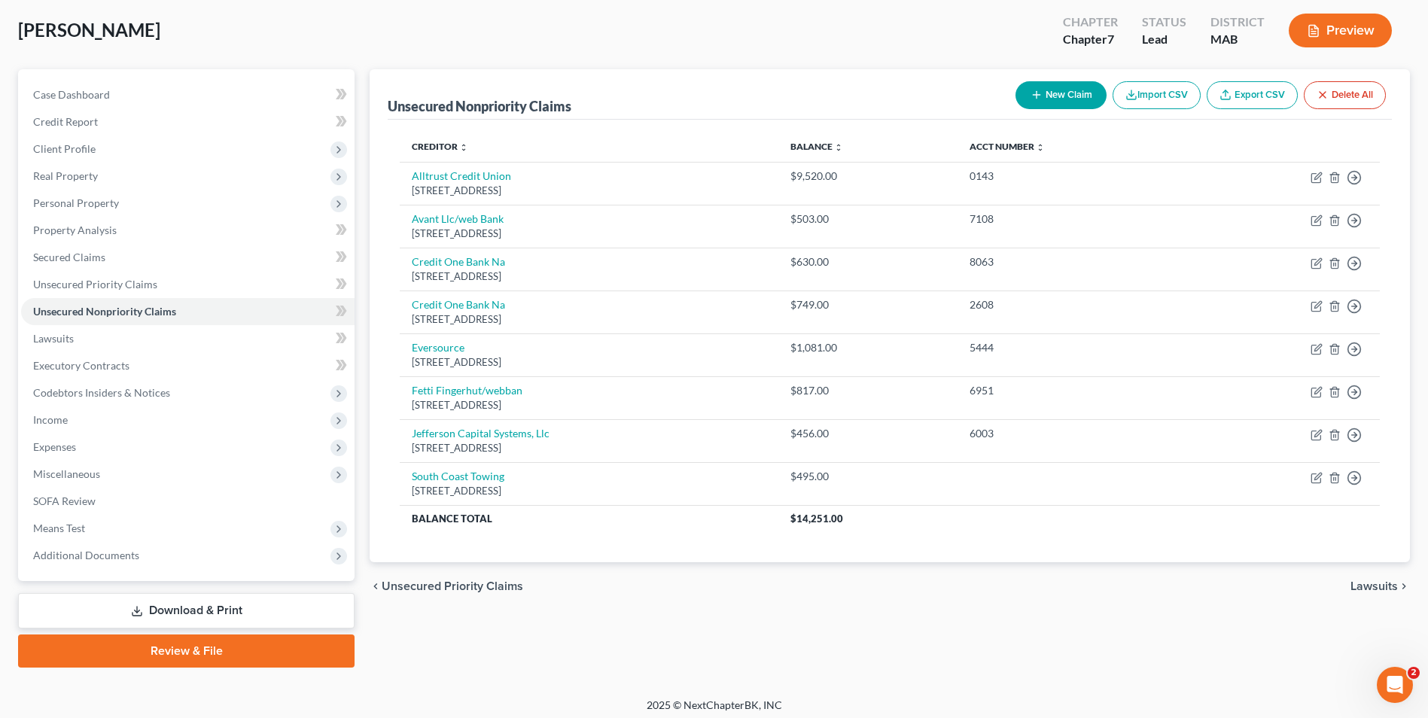
click at [184, 608] on link "Download & Print" at bounding box center [186, 610] width 336 height 35
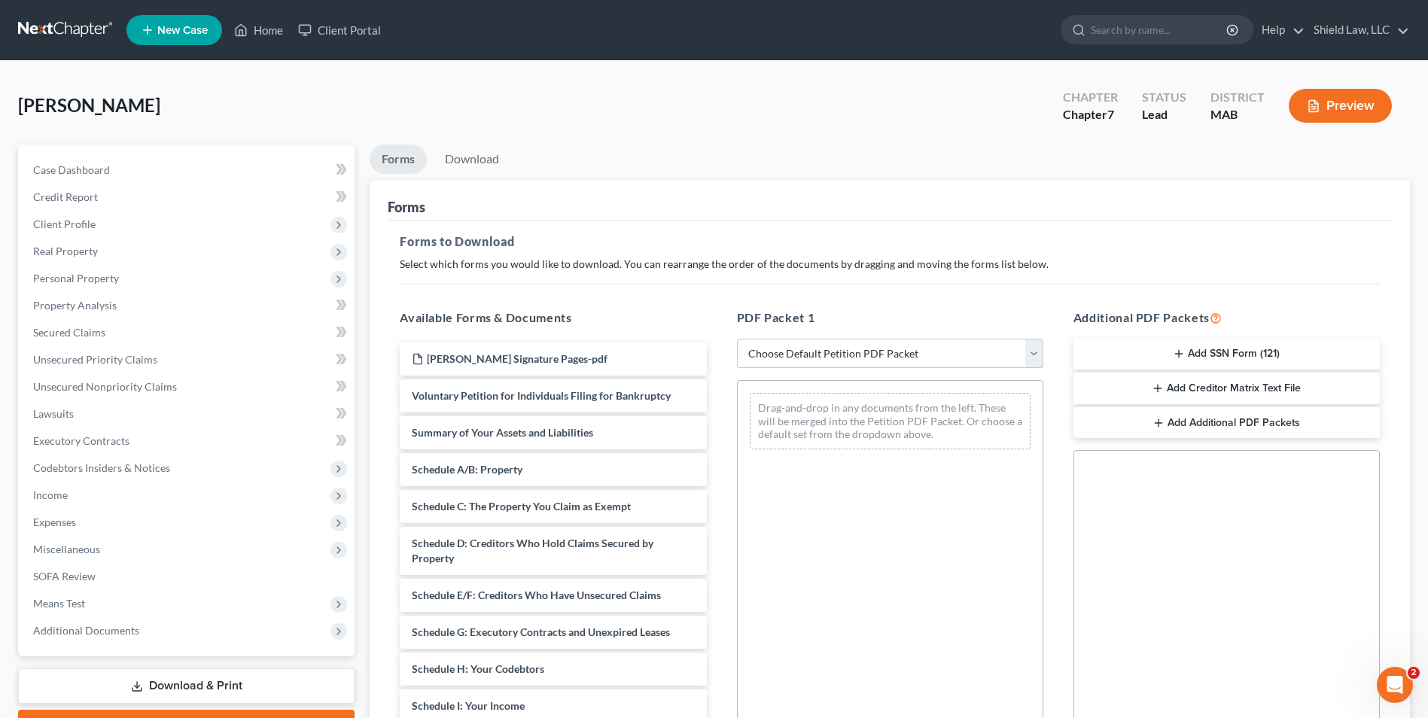
click at [823, 358] on select "Choose Default Petition PDF Packet Complete Bankruptcy Petition (all forms and …" at bounding box center [890, 354] width 306 height 30
select select "2"
click at [737, 339] on select "Choose Default Petition PDF Packet Complete Bankruptcy Petition (all forms and …" at bounding box center [890, 354] width 306 height 30
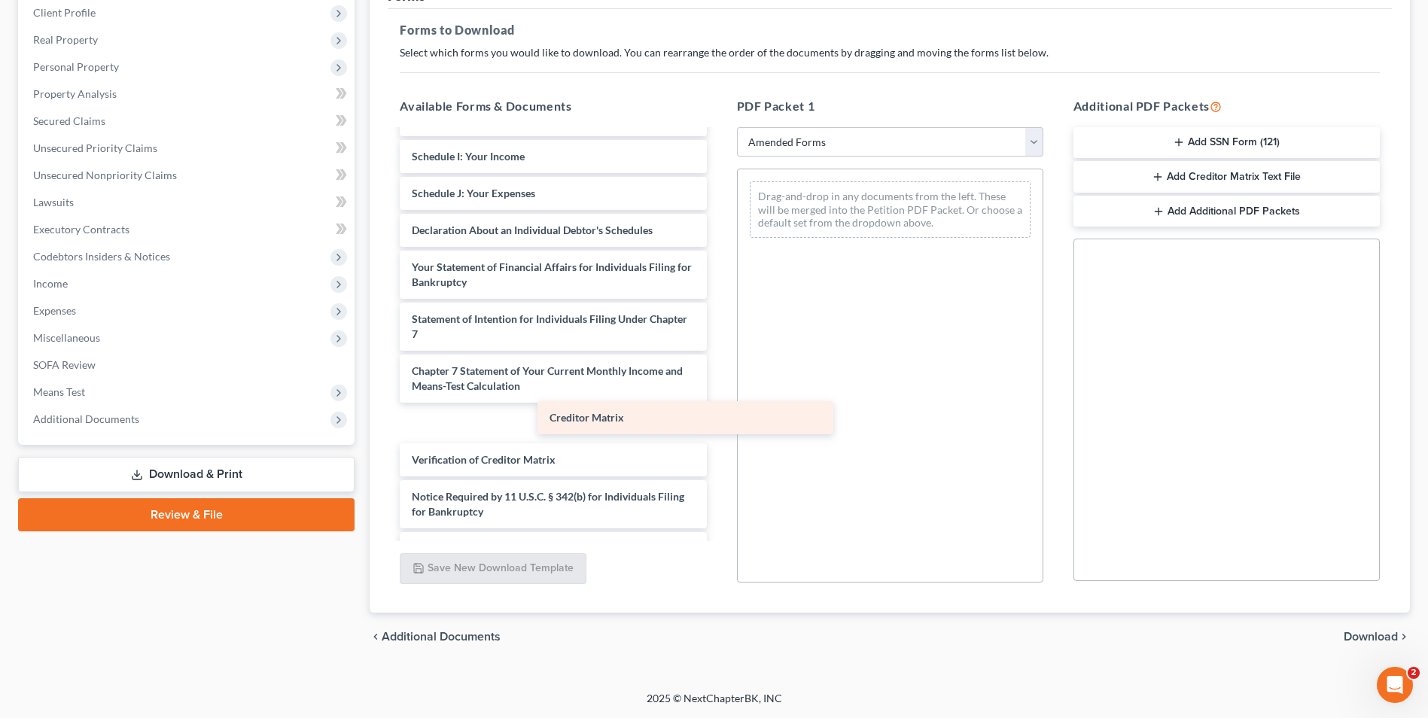
scroll to position [292, 0]
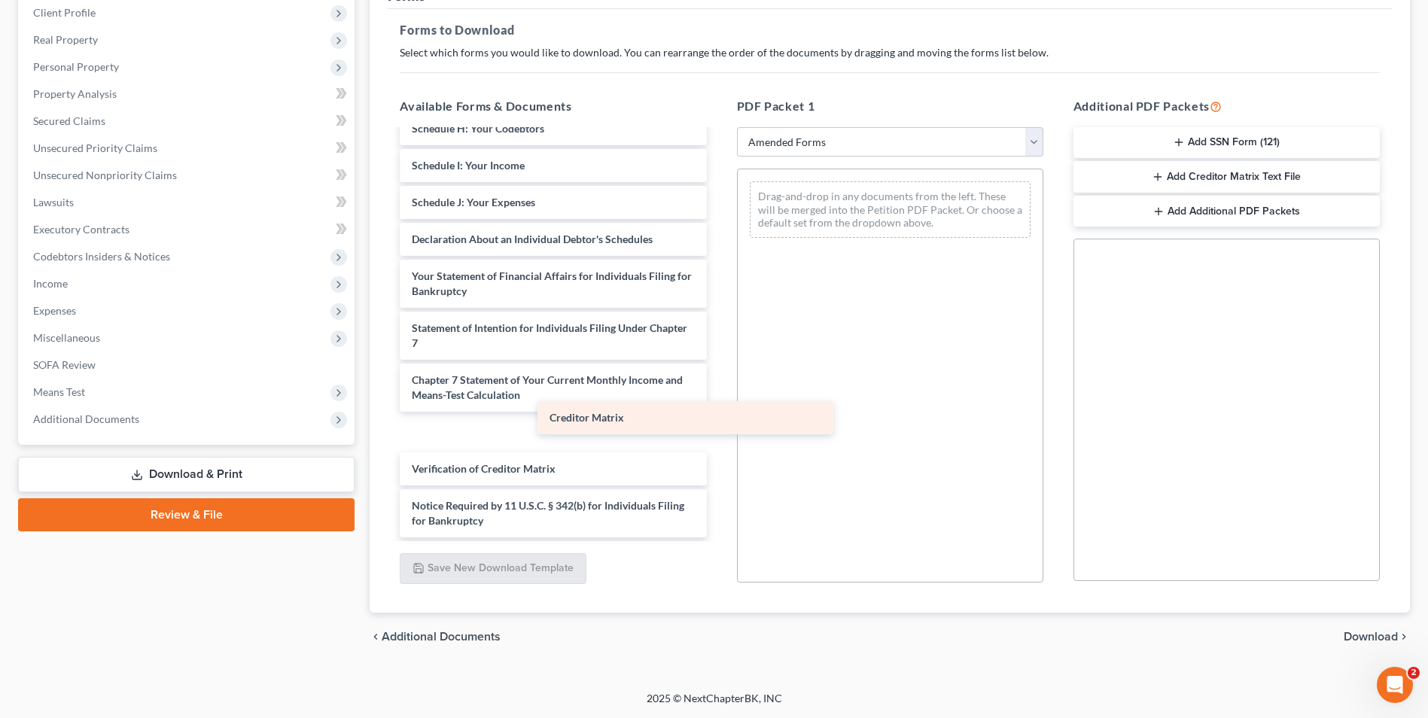
drag, startPoint x: 549, startPoint y: 425, endPoint x: 821, endPoint y: 419, distance: 271.8
click at [718, 408] on div "Creditor Matrix Voluntary Petition for Individuals Filing for Bankruptcy Summar…" at bounding box center [553, 206] width 330 height 735
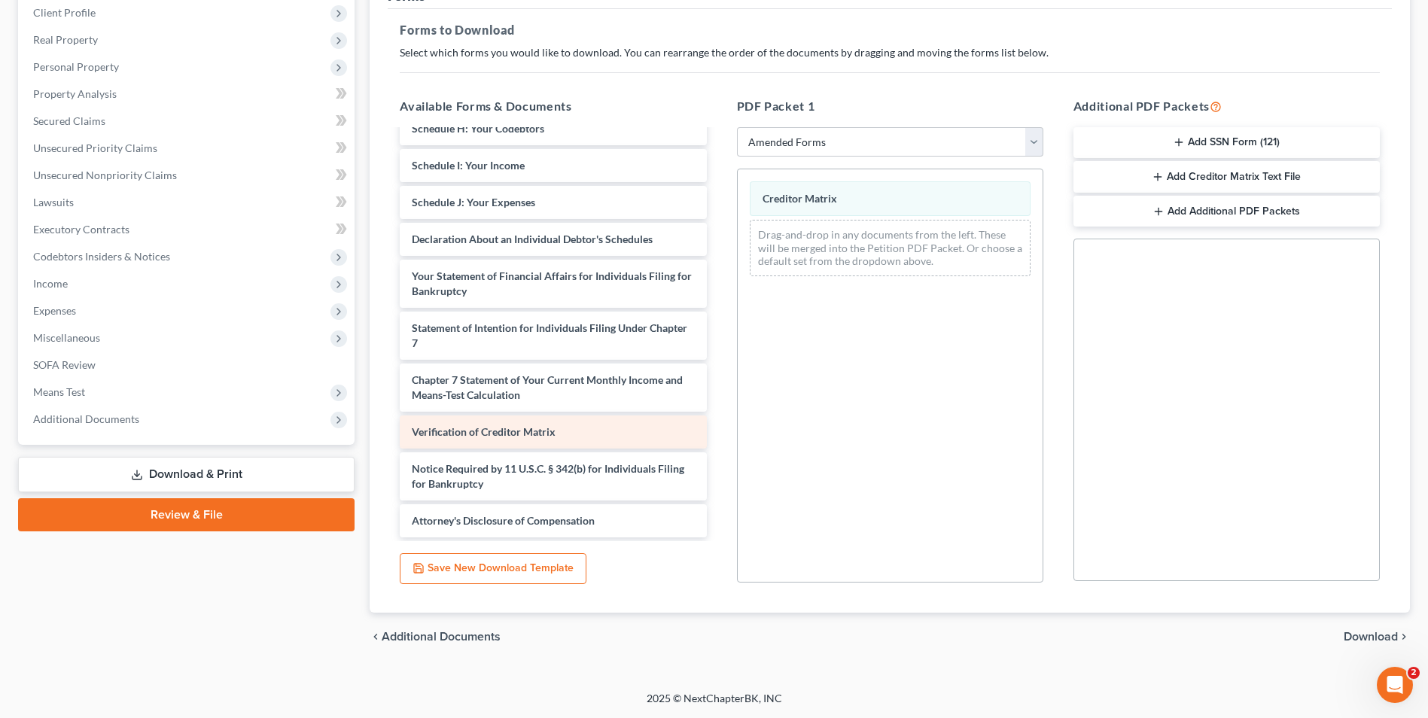
scroll to position [255, 0]
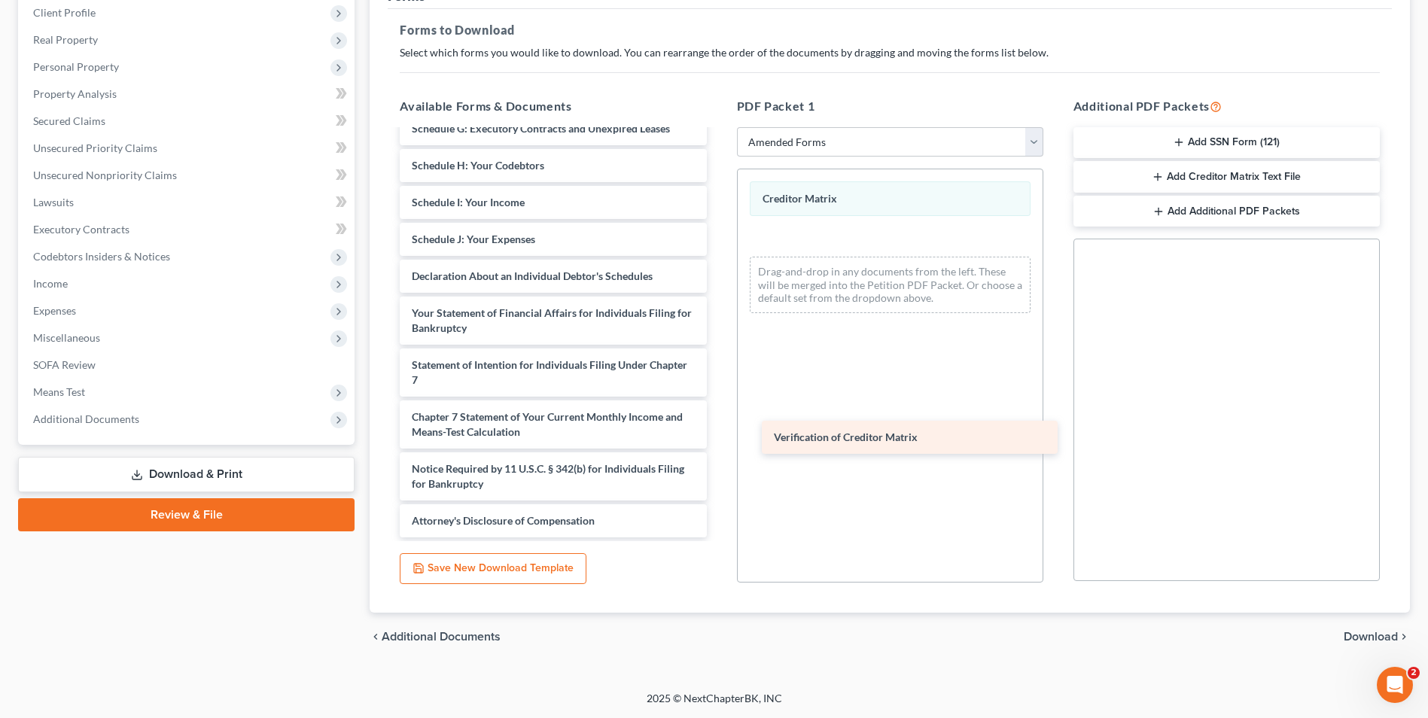
drag, startPoint x: 582, startPoint y: 439, endPoint x: 956, endPoint y: 446, distance: 374.2
click at [718, 440] on div "Verification of Creditor Matrix Voluntary Petition for Individuals Filing for B…" at bounding box center [553, 207] width 330 height 662
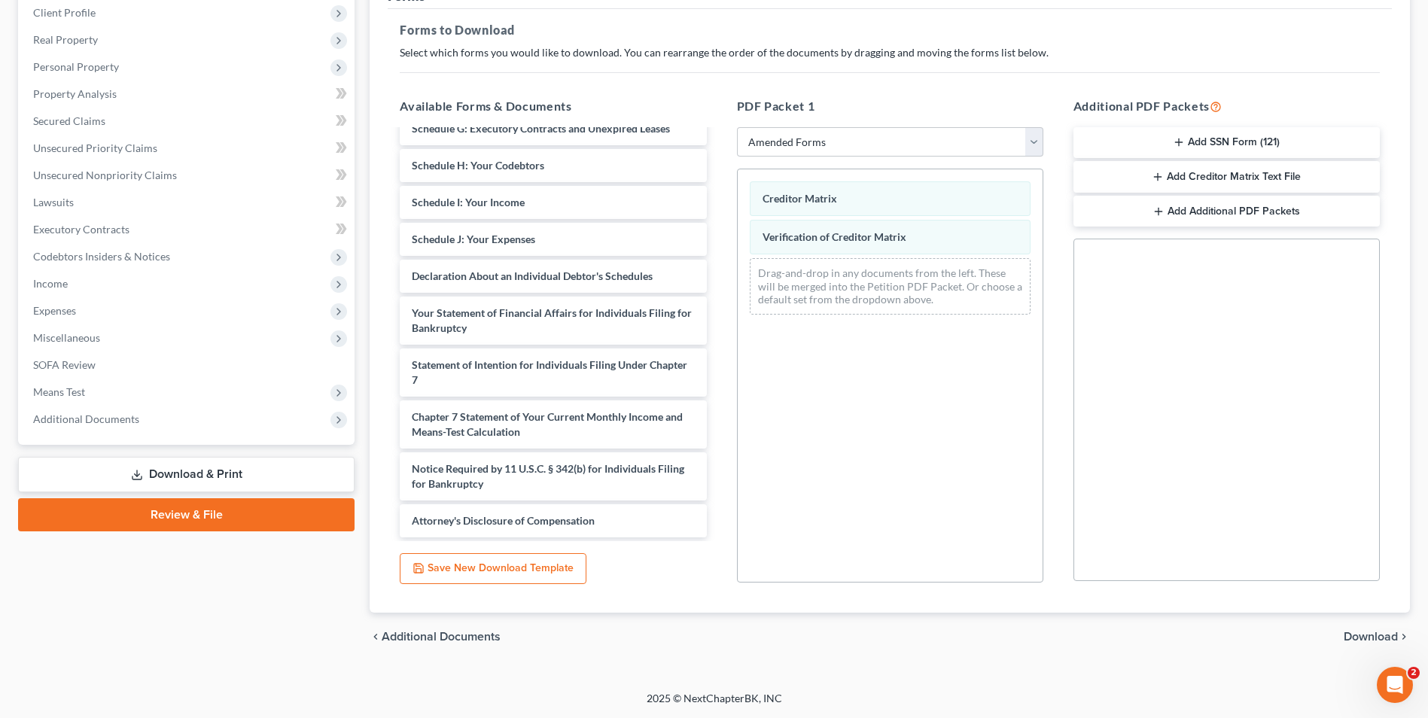
click at [1347, 637] on span "Download" at bounding box center [1371, 637] width 54 height 12
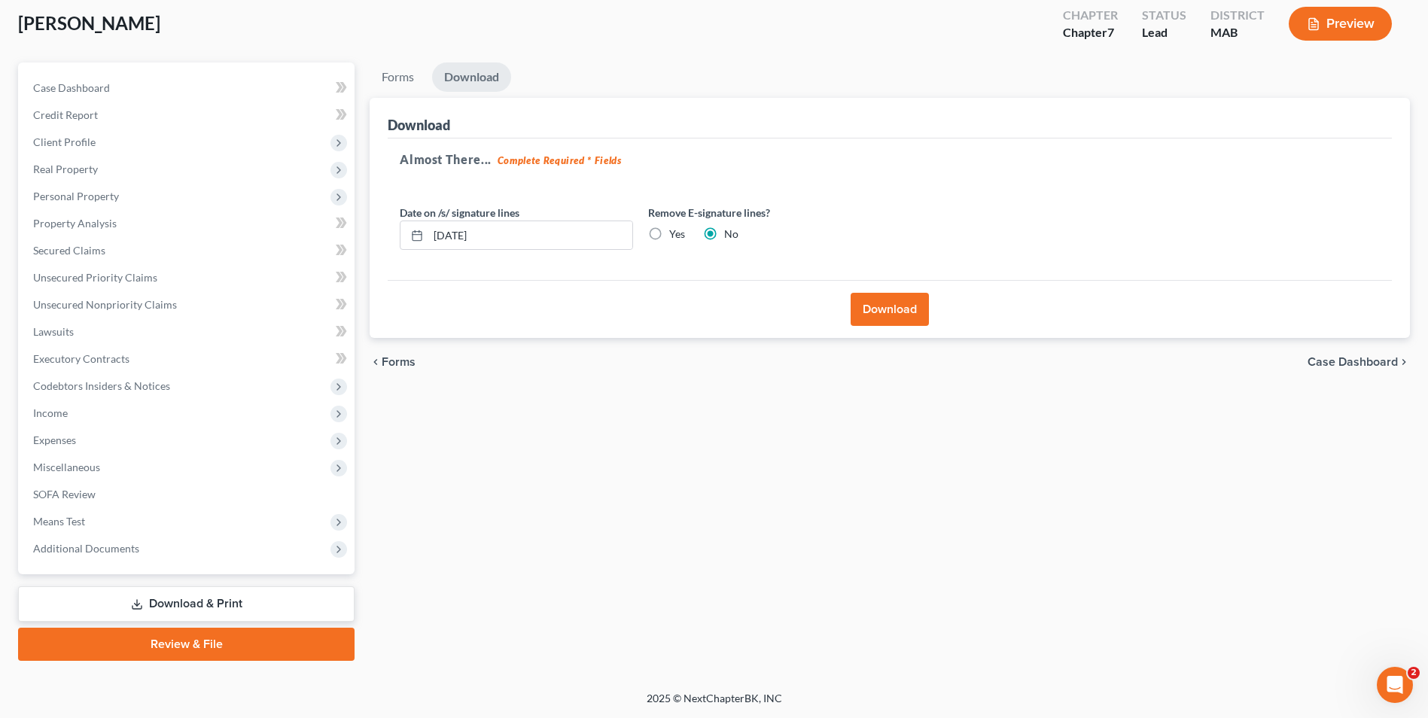
click at [849, 309] on div "Download" at bounding box center [890, 309] width 1004 height 58
click at [914, 315] on button "Download" at bounding box center [890, 309] width 78 height 33
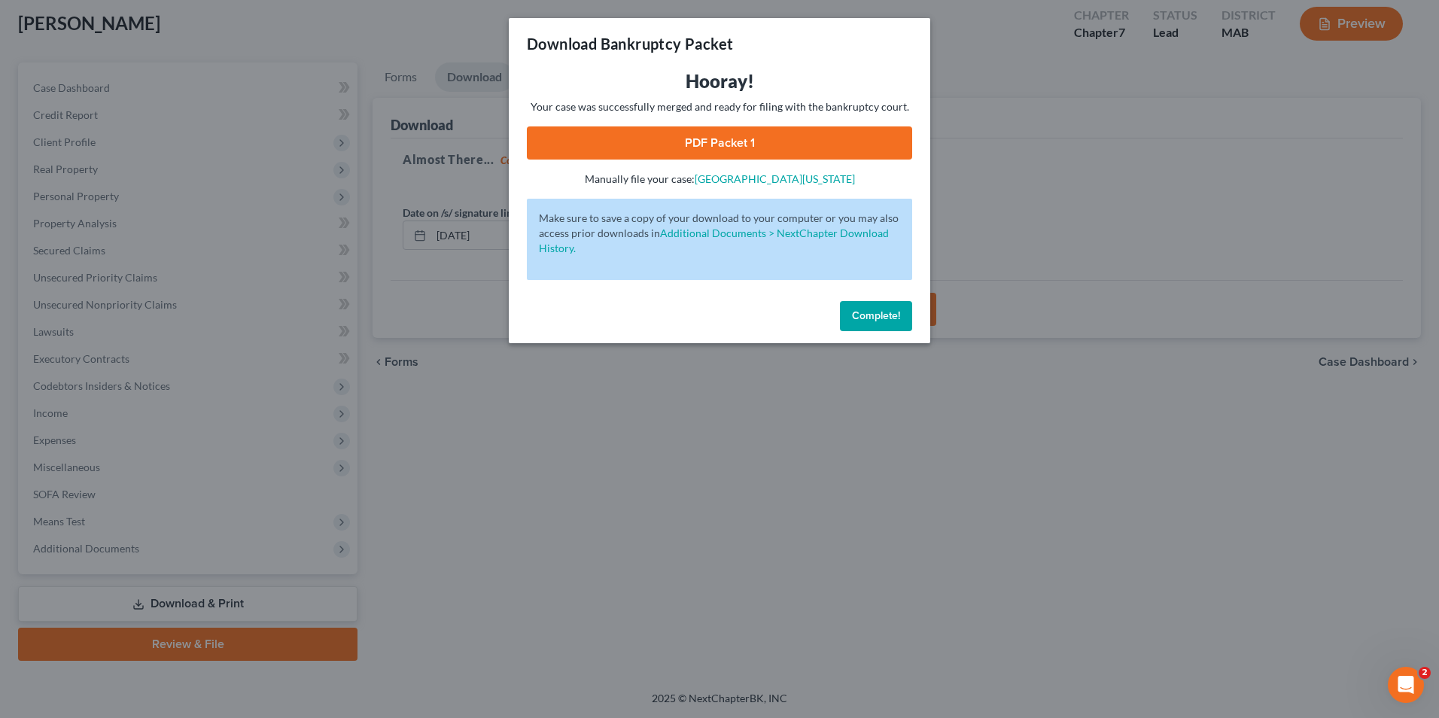
drag, startPoint x: 822, startPoint y: 141, endPoint x: 858, endPoint y: 149, distance: 37.1
click at [822, 141] on link "PDF Packet 1" at bounding box center [719, 142] width 385 height 33
click at [868, 327] on button "Complete!" at bounding box center [876, 316] width 72 height 30
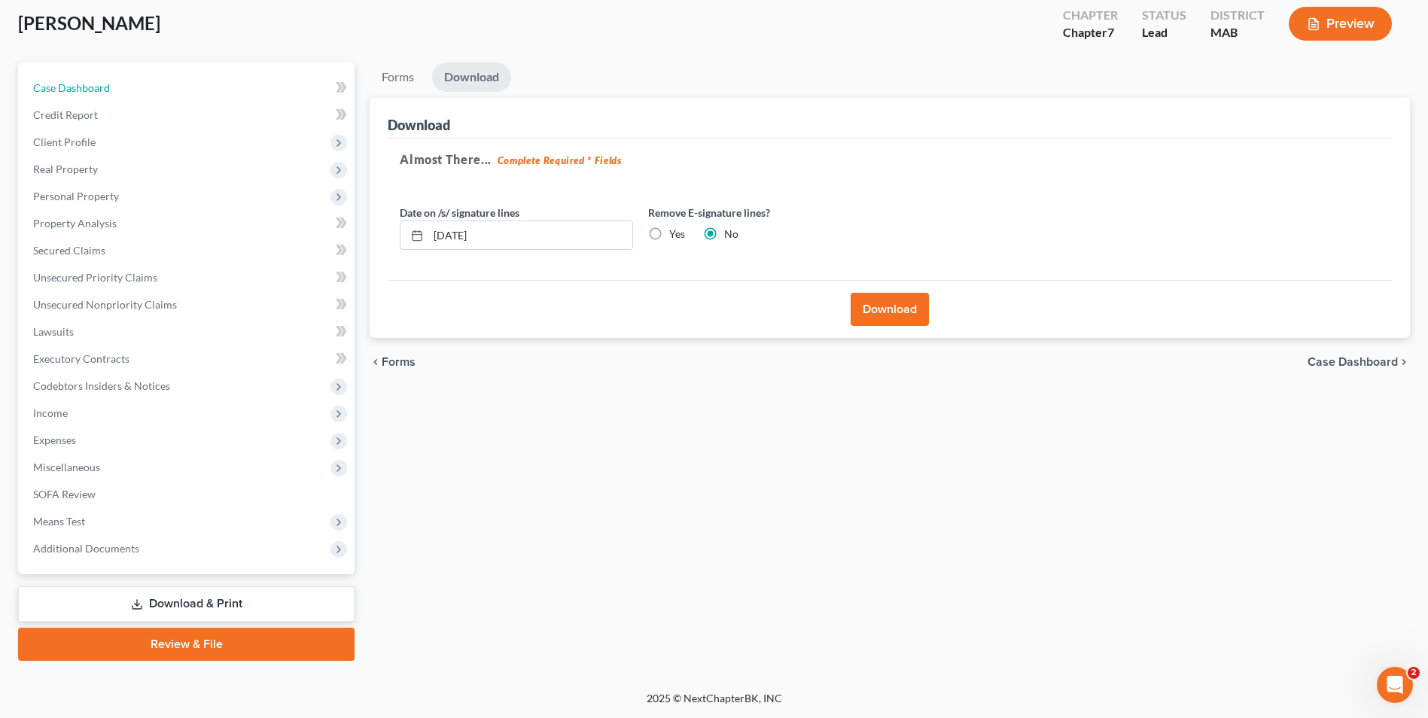
drag, startPoint x: 84, startPoint y: 85, endPoint x: 88, endPoint y: 6, distance: 79.2
click at [84, 85] on span "Case Dashboard" at bounding box center [71, 87] width 77 height 13
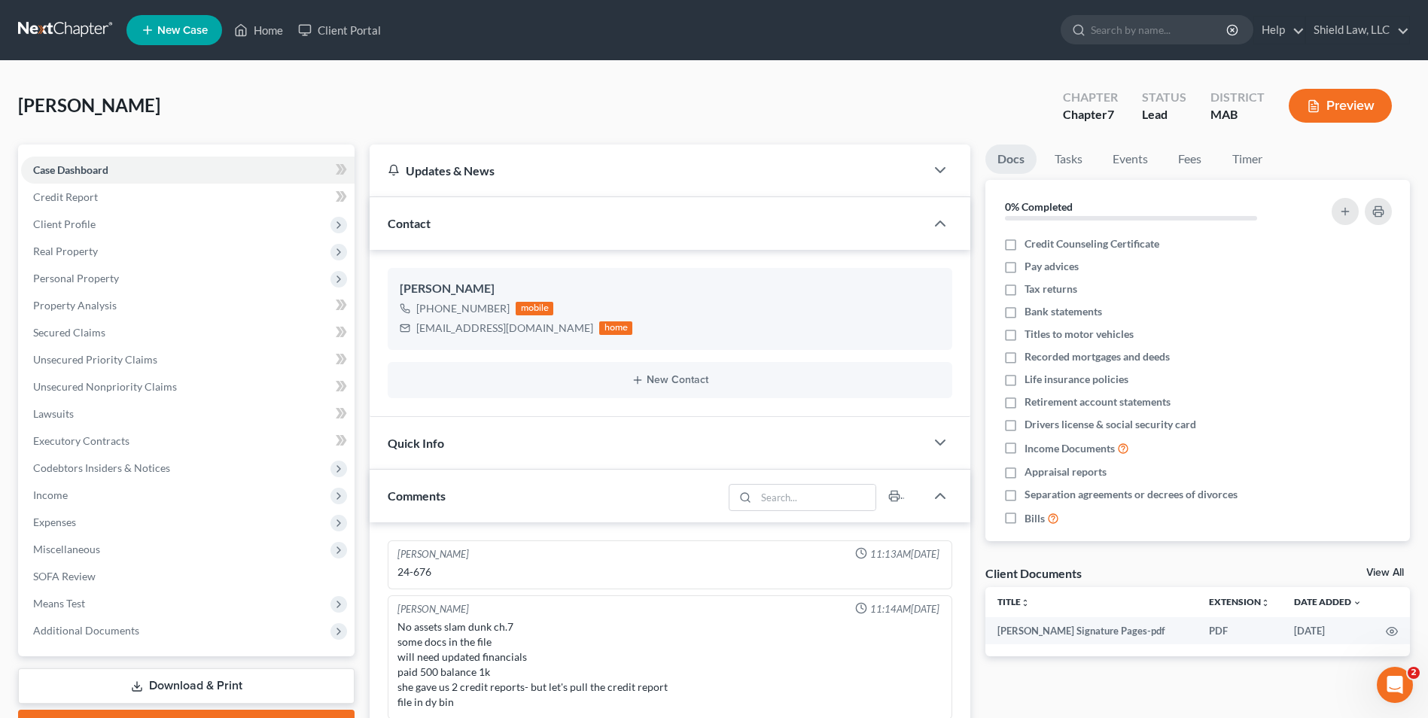
scroll to position [841, 0]
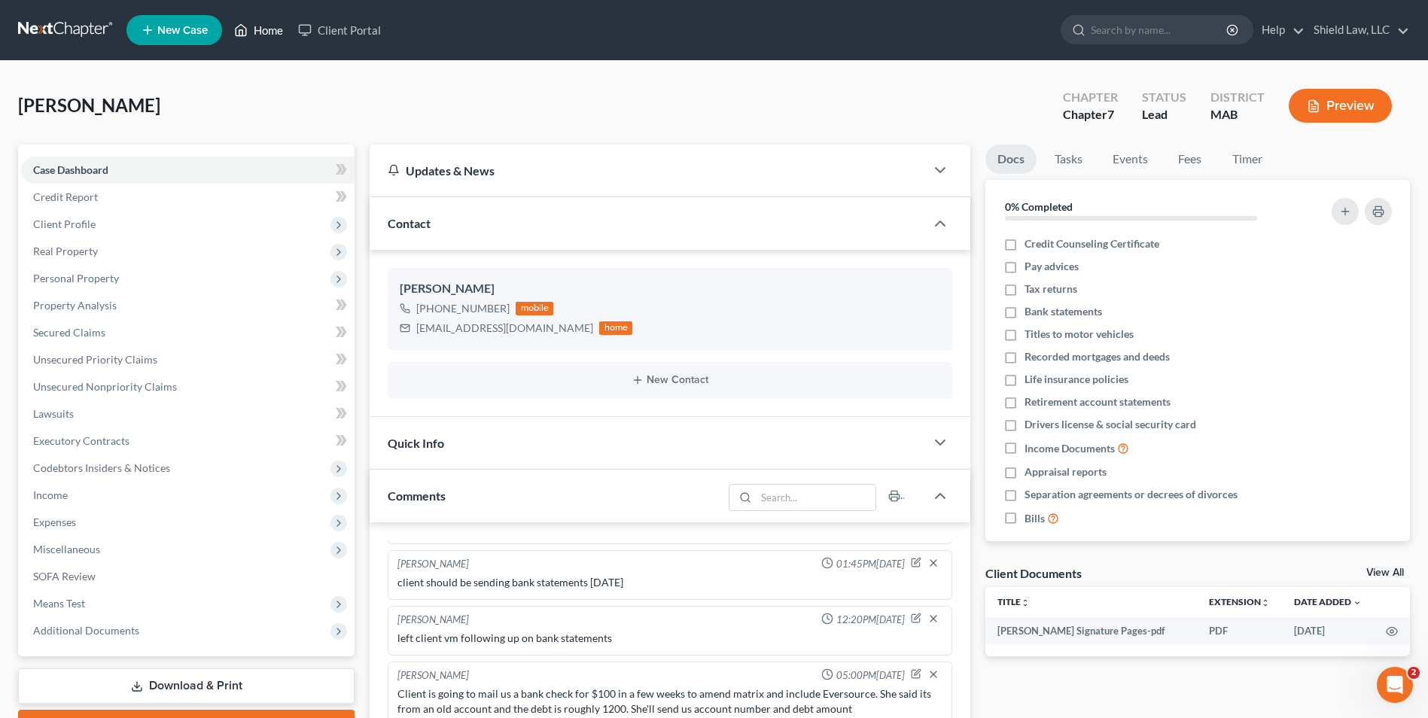
drag, startPoint x: 257, startPoint y: 23, endPoint x: 566, endPoint y: 151, distance: 333.8
click at [257, 23] on link "Home" at bounding box center [259, 30] width 64 height 27
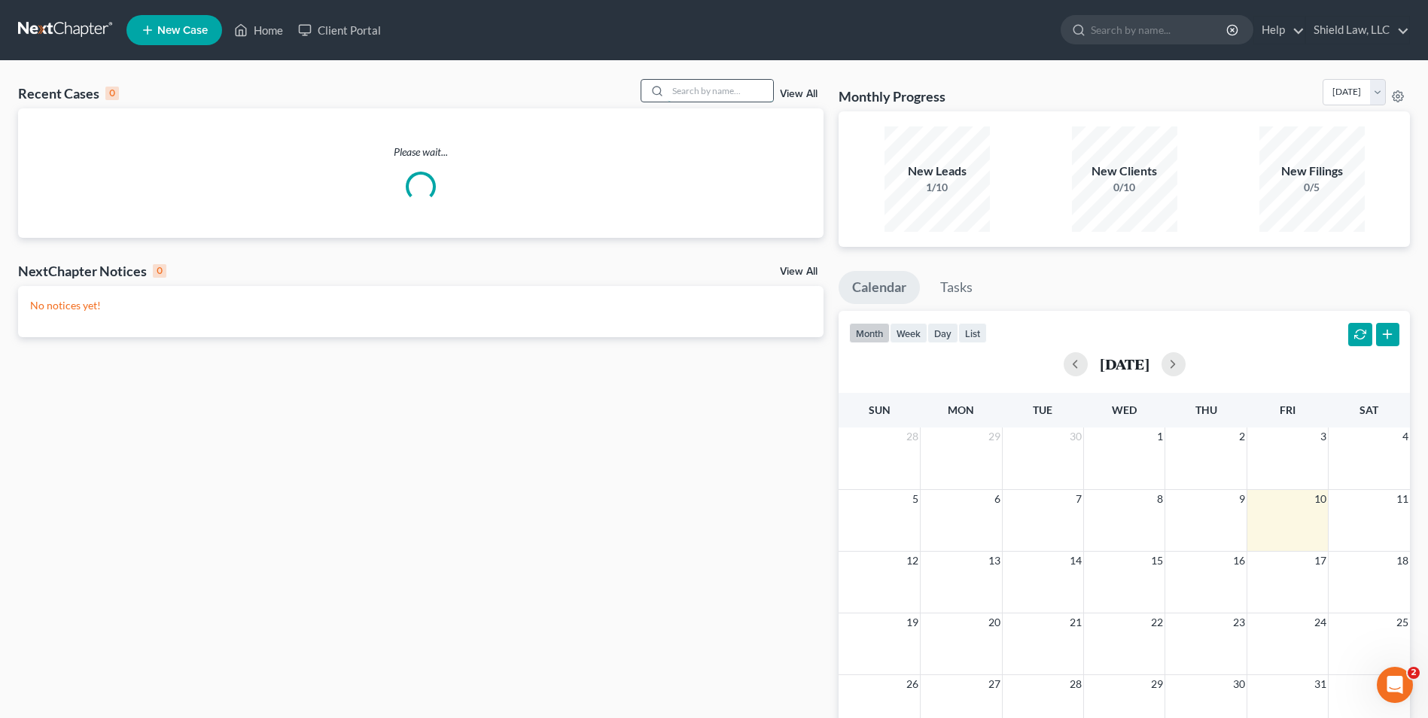
click at [672, 90] on input "search" at bounding box center [720, 91] width 105 height 22
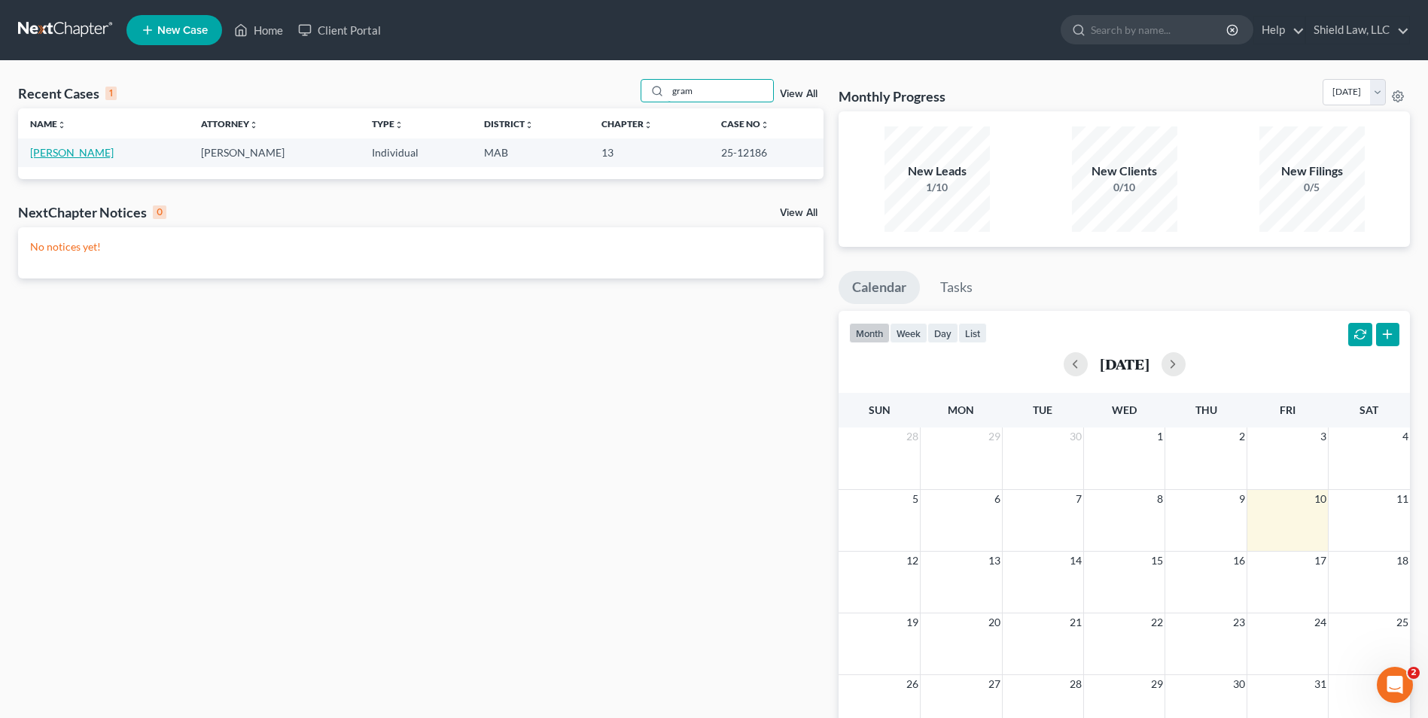
type input "gram"
click at [70, 150] on link "[PERSON_NAME]" at bounding box center [72, 152] width 84 height 13
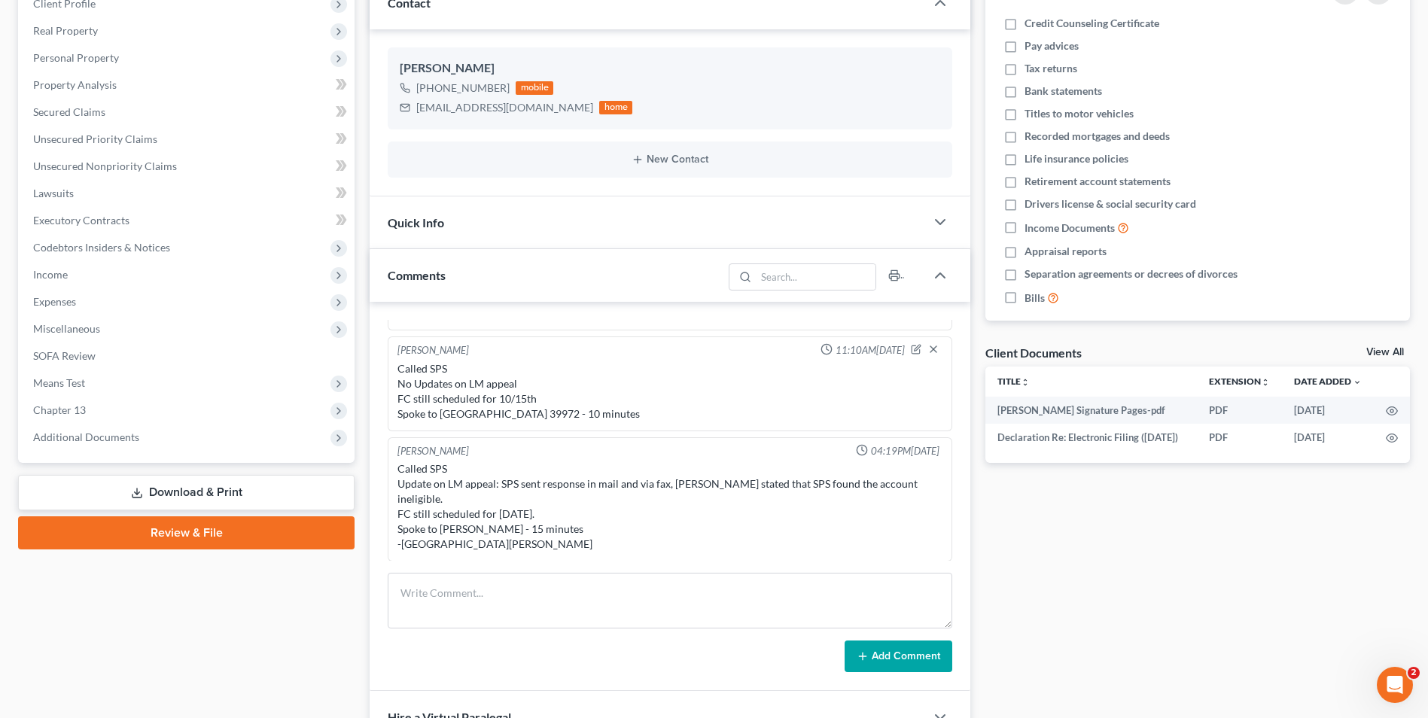
scroll to position [410, 0]
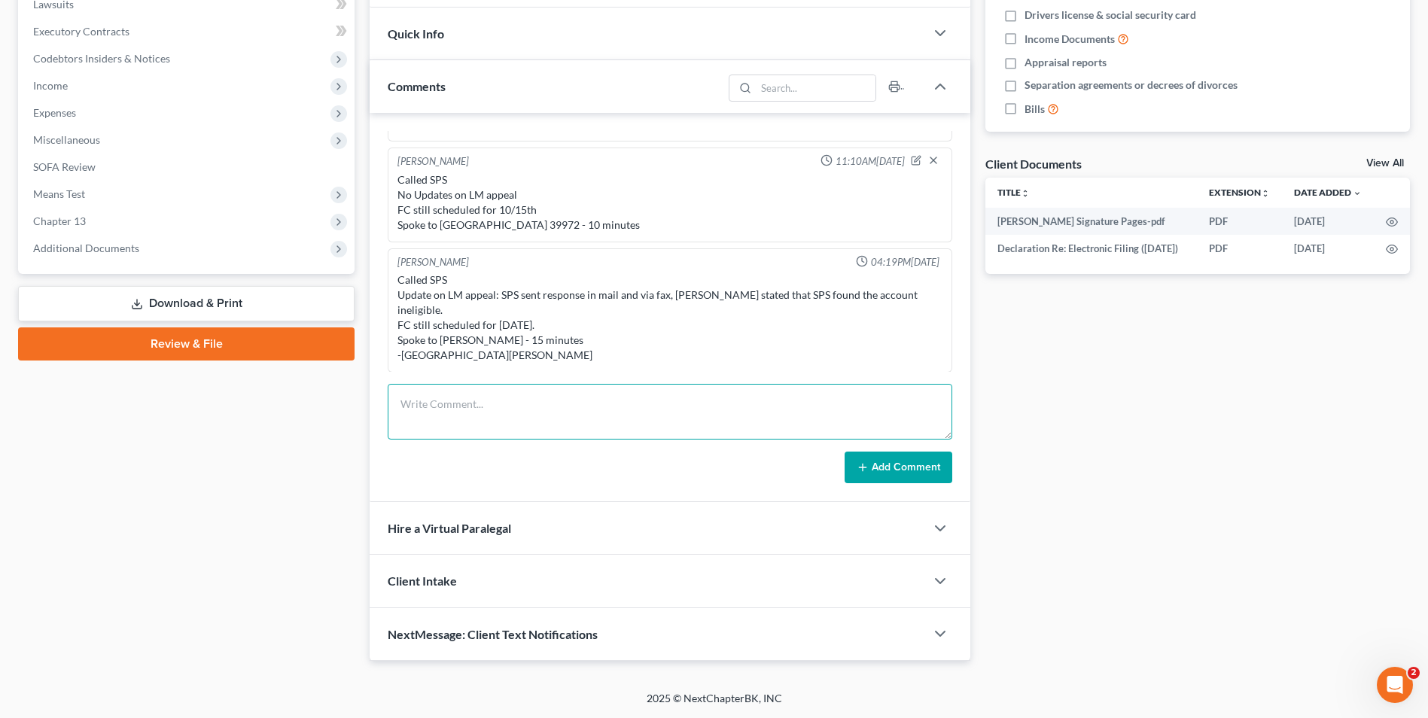
drag, startPoint x: 517, startPoint y: 414, endPoint x: 521, endPoint y: 399, distance: 15.5
click at [521, 403] on textarea at bounding box center [670, 412] width 565 height 56
paste textarea "We will need the following documents for your bankruptcy case: A picture of you…"
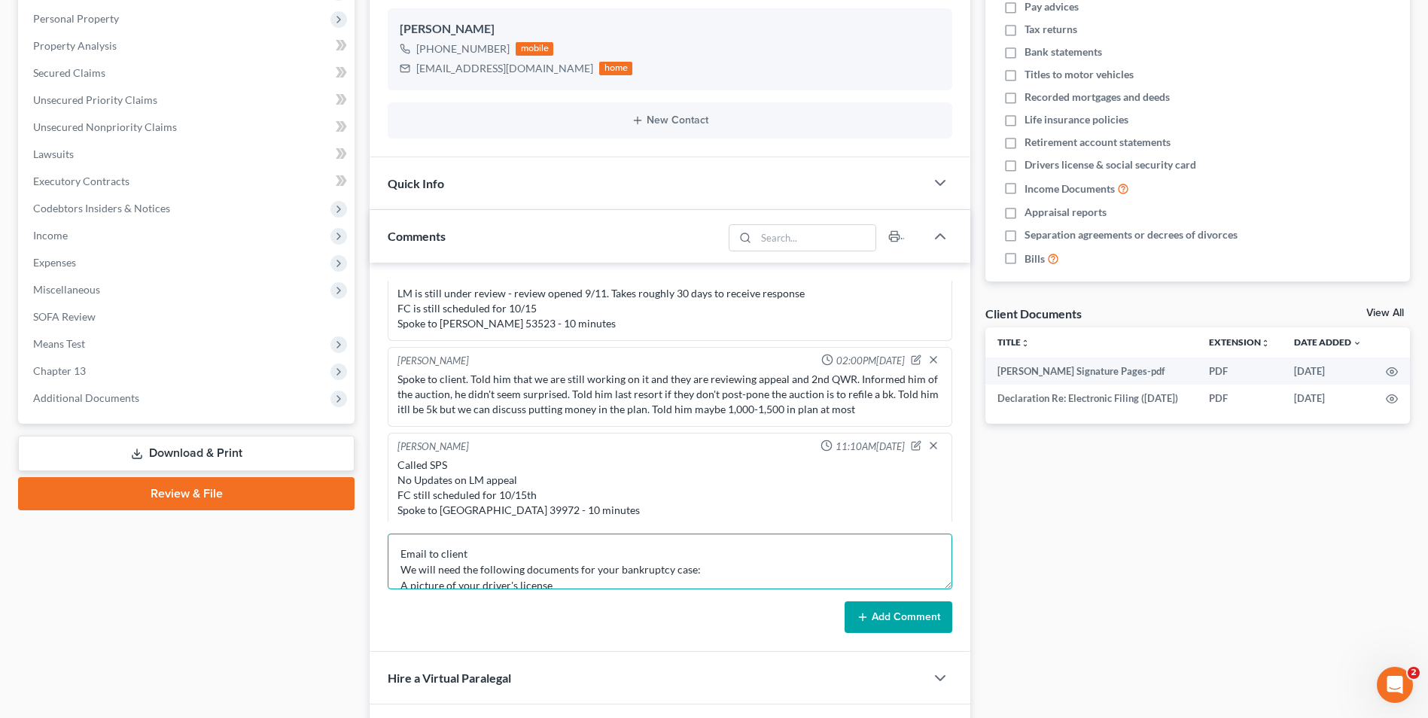
scroll to position [259, 0]
type textarea "Email to client We will need the following documents for your bankruptcy case: …"
drag, startPoint x: 927, startPoint y: 629, endPoint x: 741, endPoint y: 431, distance: 271.1
click at [927, 629] on button "Add Comment" at bounding box center [899, 618] width 108 height 32
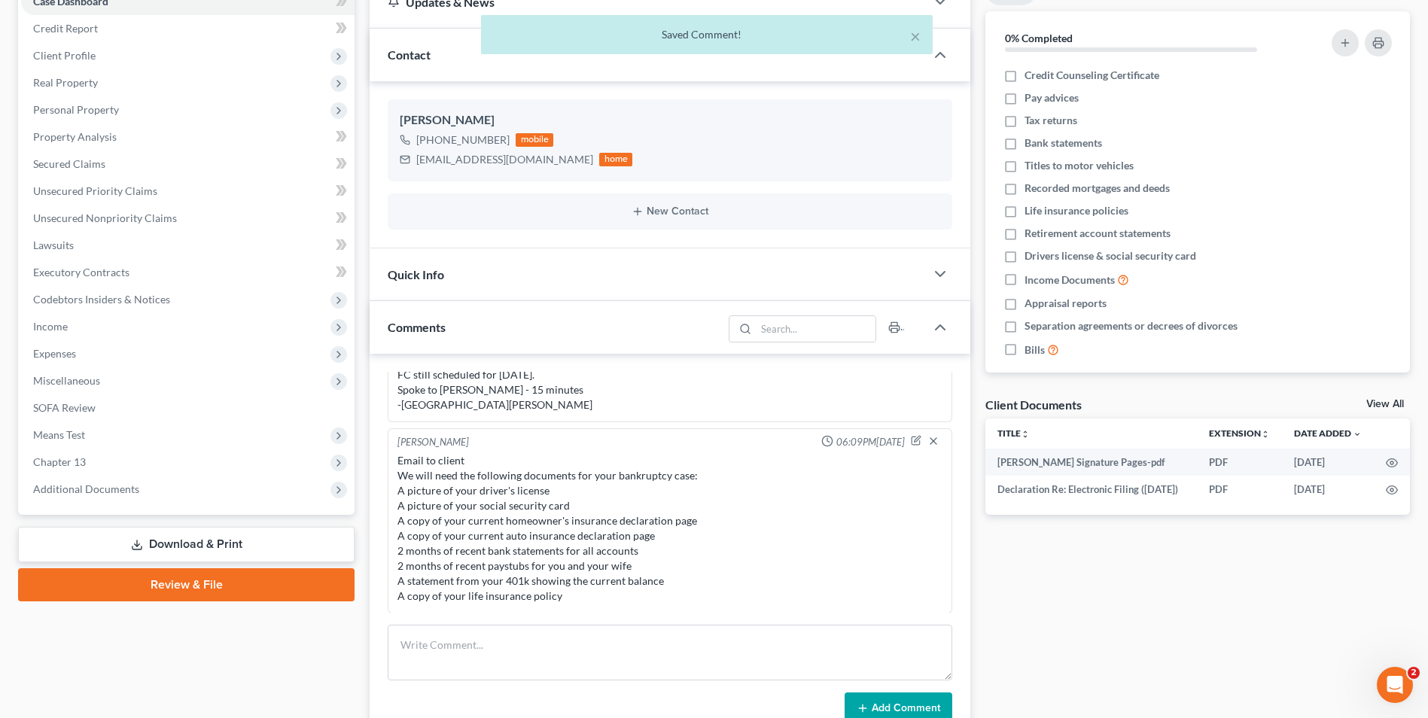
scroll to position [0, 0]
